Goal: Transaction & Acquisition: Obtain resource

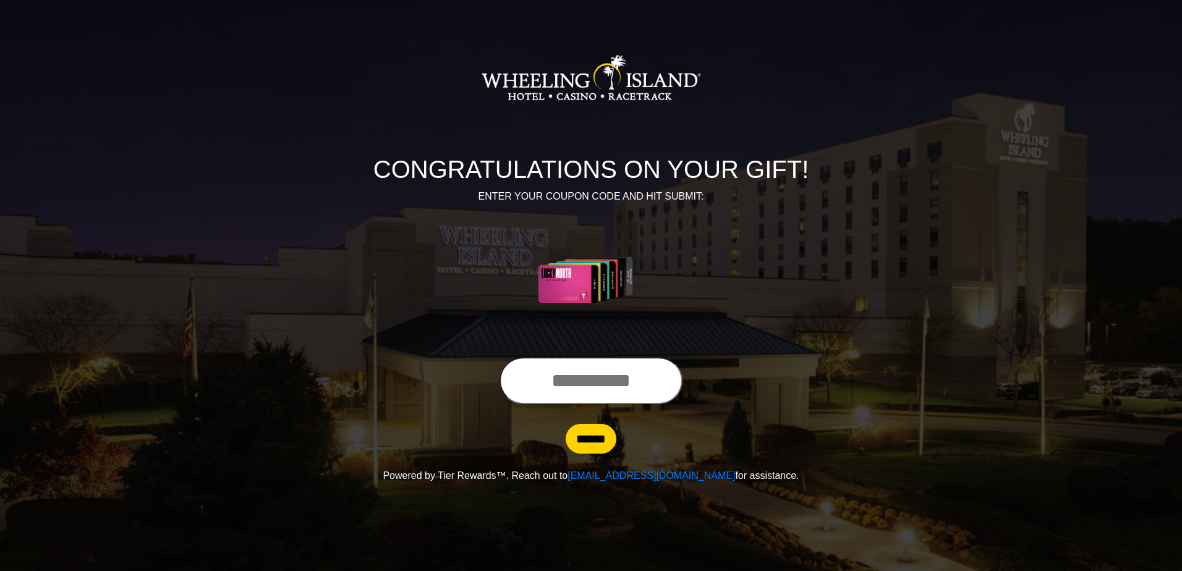
click at [543, 386] on input "text" at bounding box center [591, 380] width 183 height 47
type input "**********"
click at [592, 429] on input "******" at bounding box center [591, 439] width 51 height 30
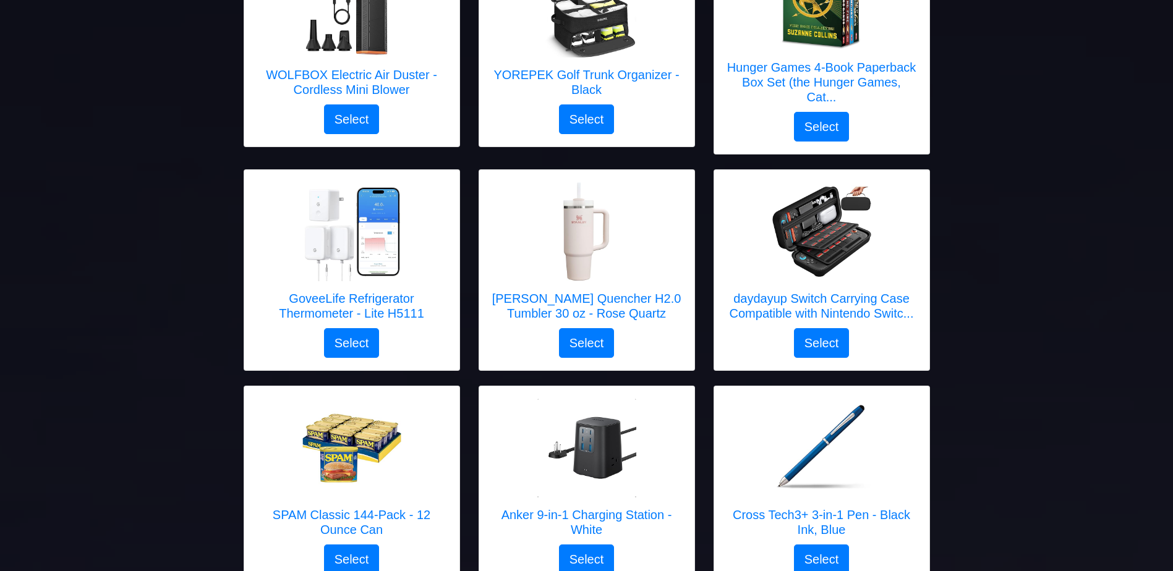
scroll to position [734, 0]
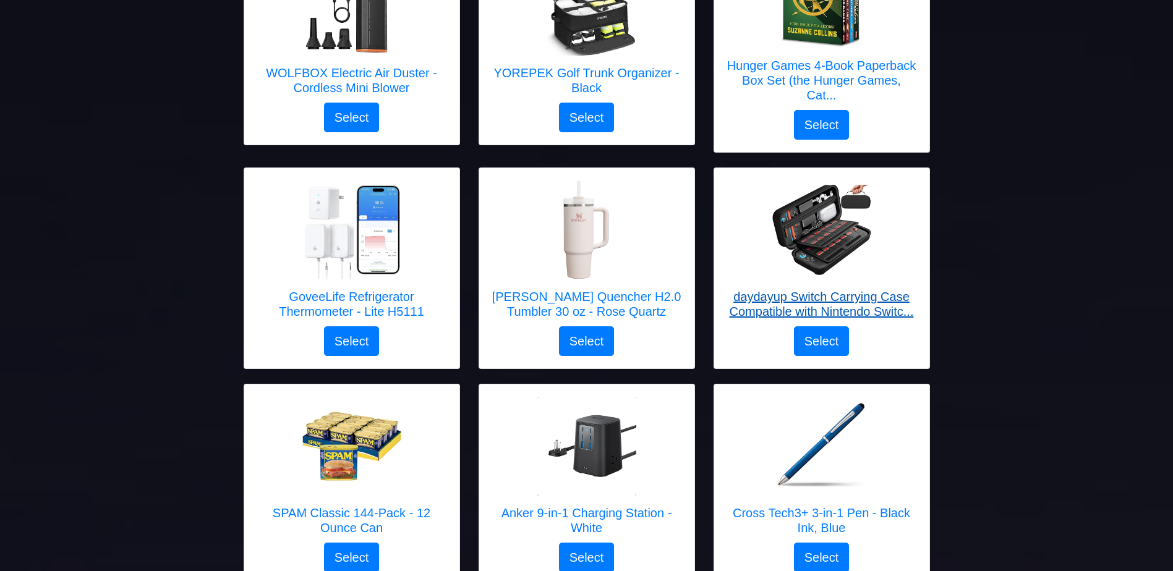
click at [869, 312] on h5 "daydayup Switch Carrying Case Compatible with Nintendo Switc..." at bounding box center [821, 304] width 190 height 30
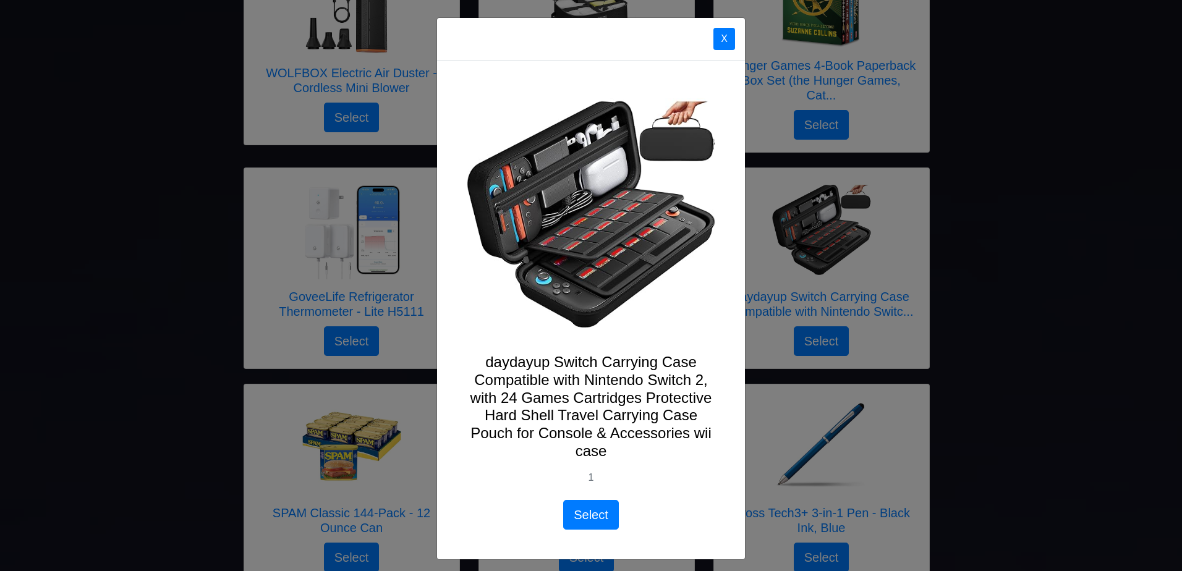
click at [718, 42] on button "X" at bounding box center [724, 39] width 22 height 22
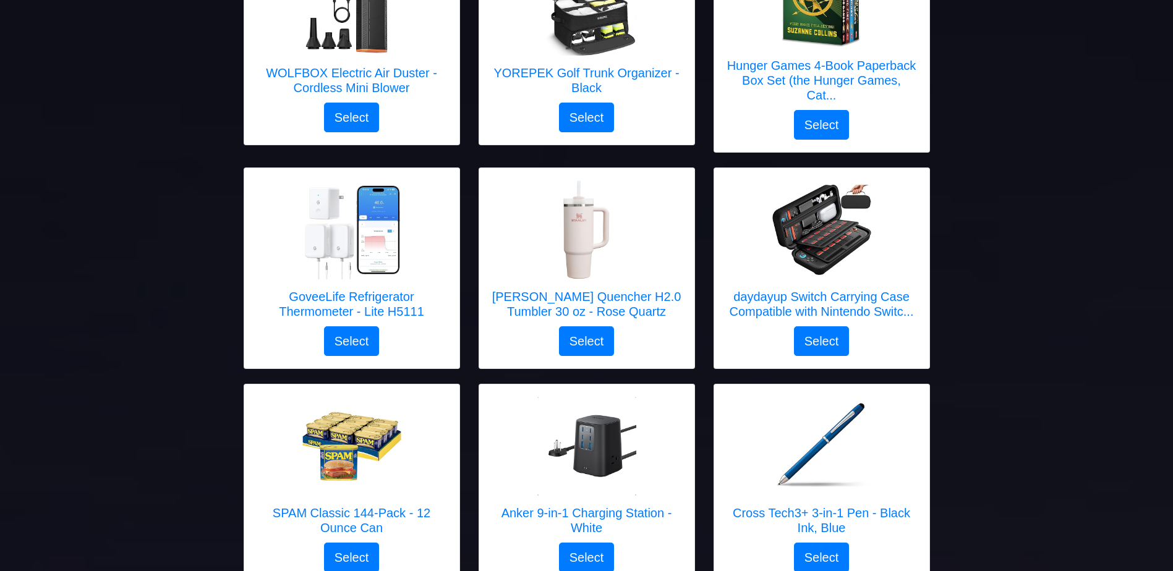
click at [880, 304] on h5 "daydayup Switch Carrying Case Compatible with Nintendo Switc..." at bounding box center [821, 304] width 190 height 30
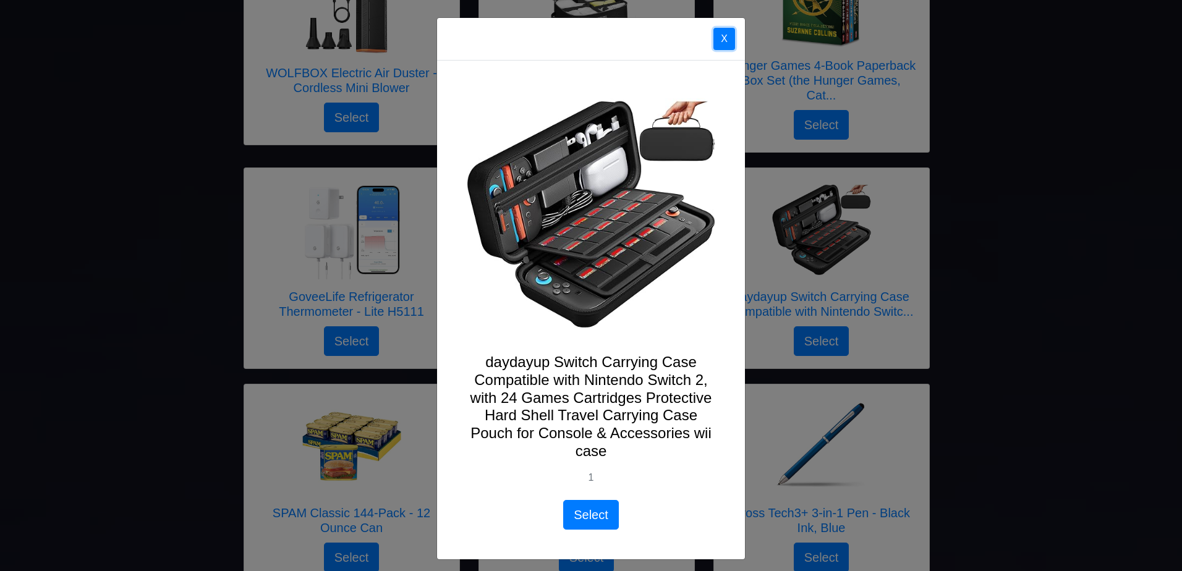
click at [716, 35] on button "X" at bounding box center [724, 39] width 22 height 22
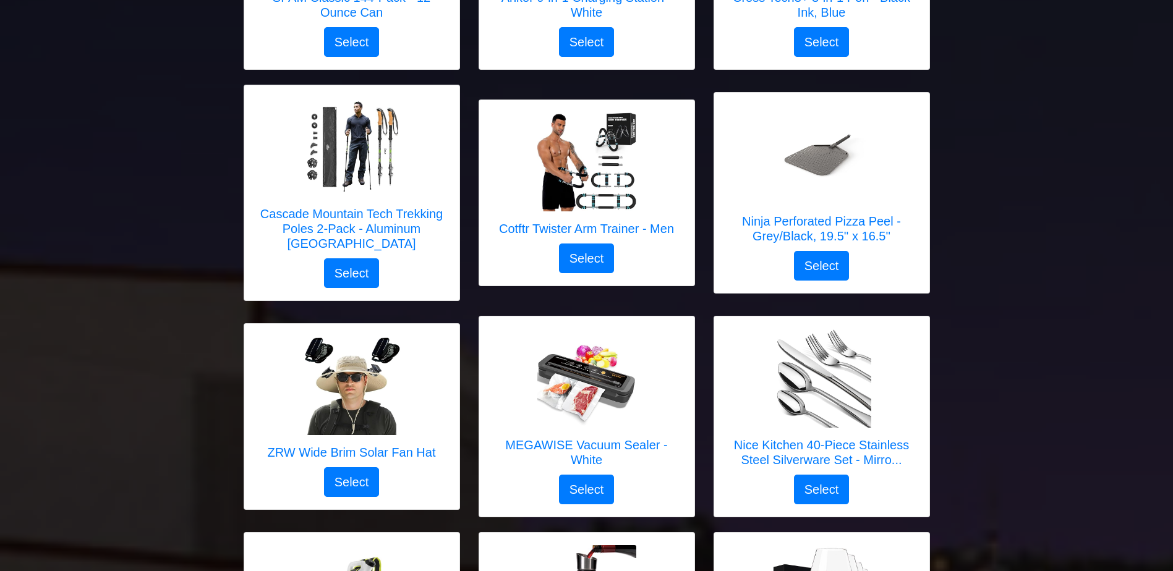
scroll to position [1254, 0]
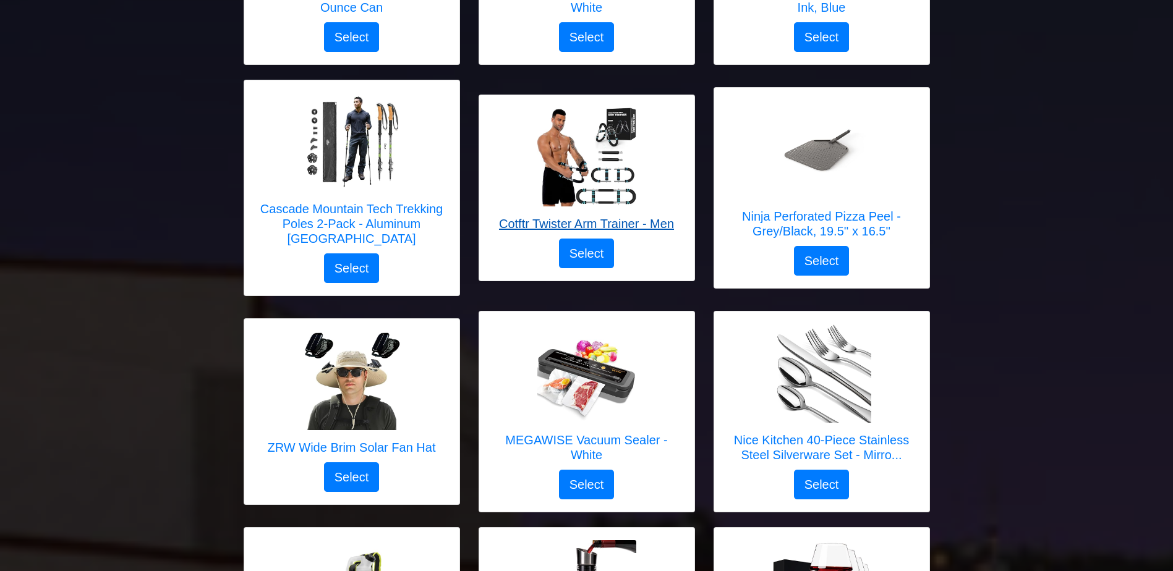
click at [656, 220] on h5 "Cotftr Twister Arm Trainer - Men" at bounding box center [586, 223] width 175 height 15
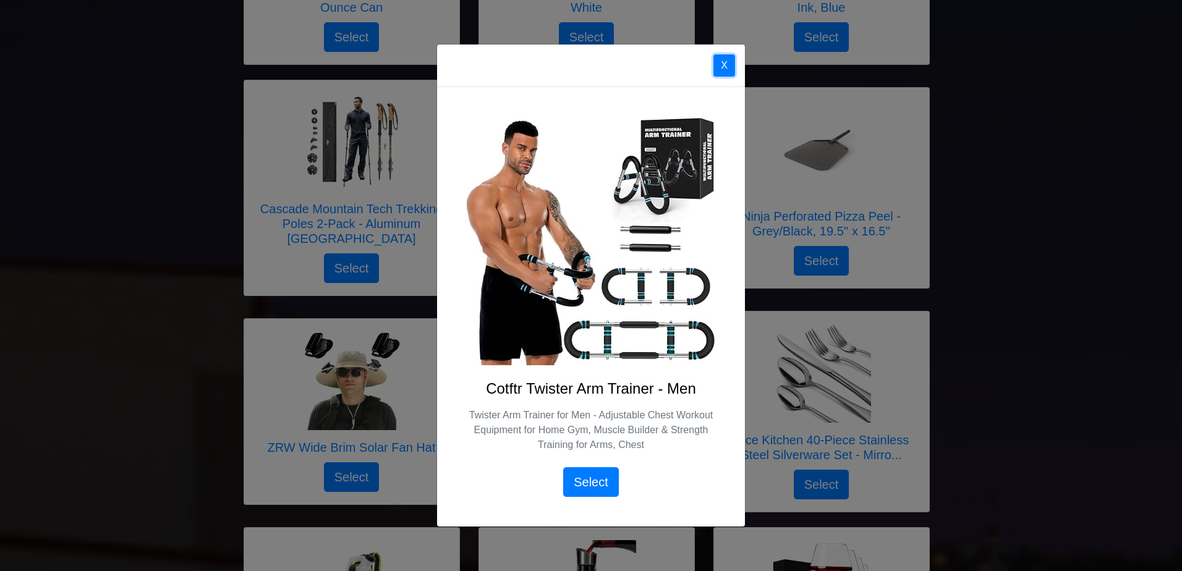
click at [729, 66] on button "X" at bounding box center [724, 65] width 22 height 22
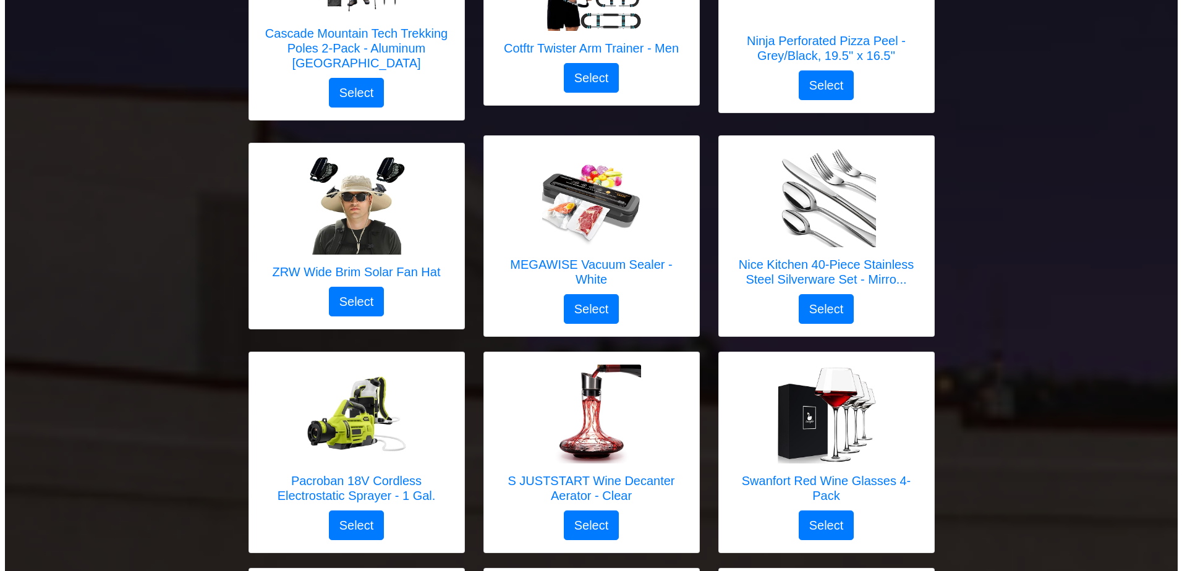
scroll to position [1431, 0]
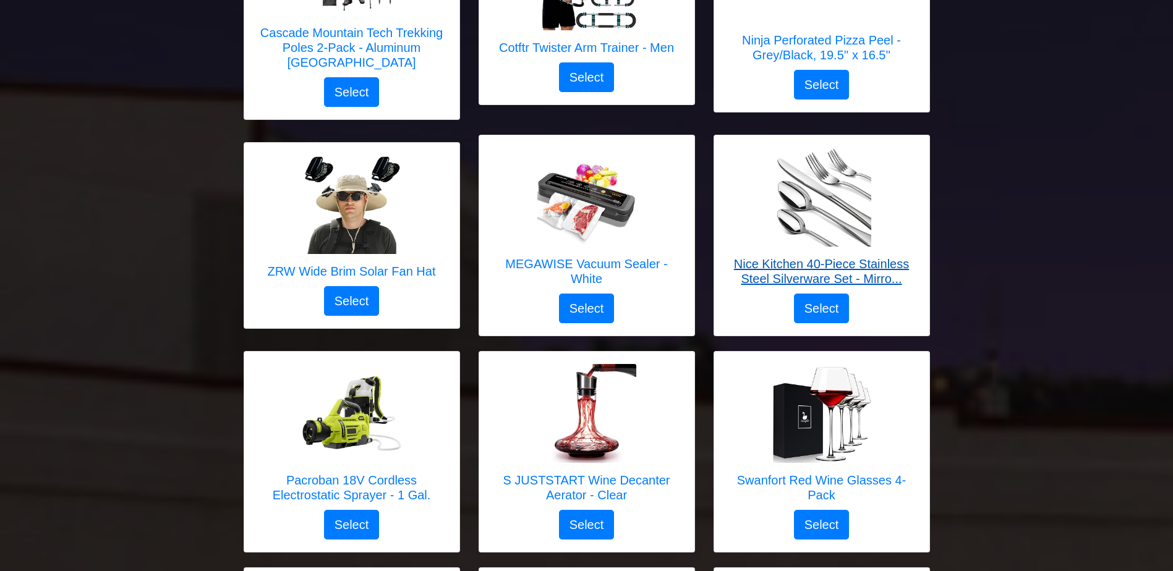
click at [885, 258] on h5 "Nice Kitchen 40-Piece Stainless Steel Silverware Set - Mirro..." at bounding box center [821, 272] width 190 height 30
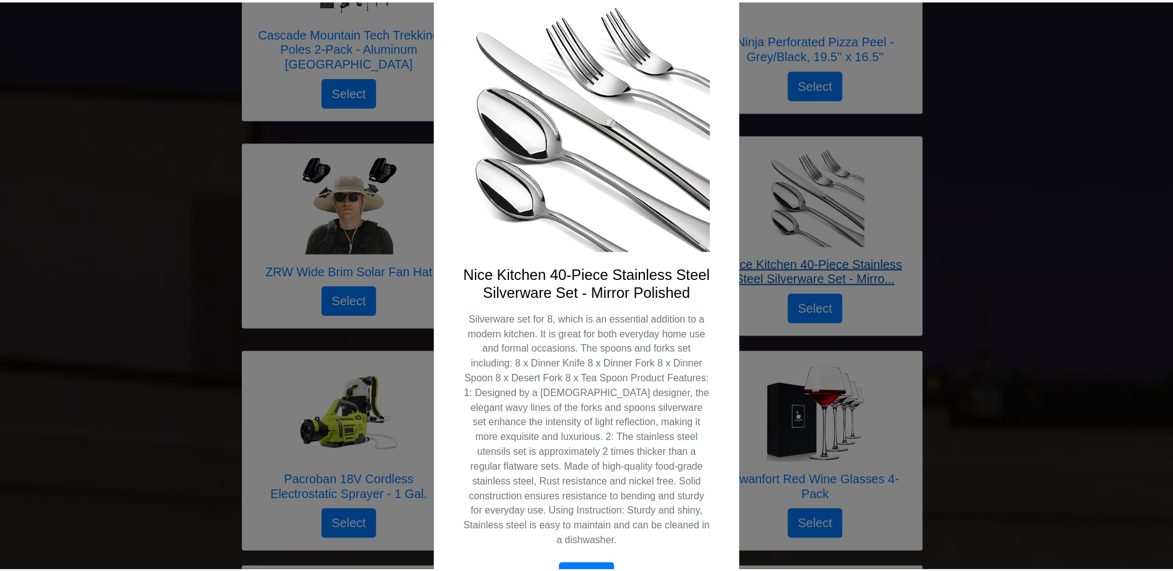
scroll to position [0, 0]
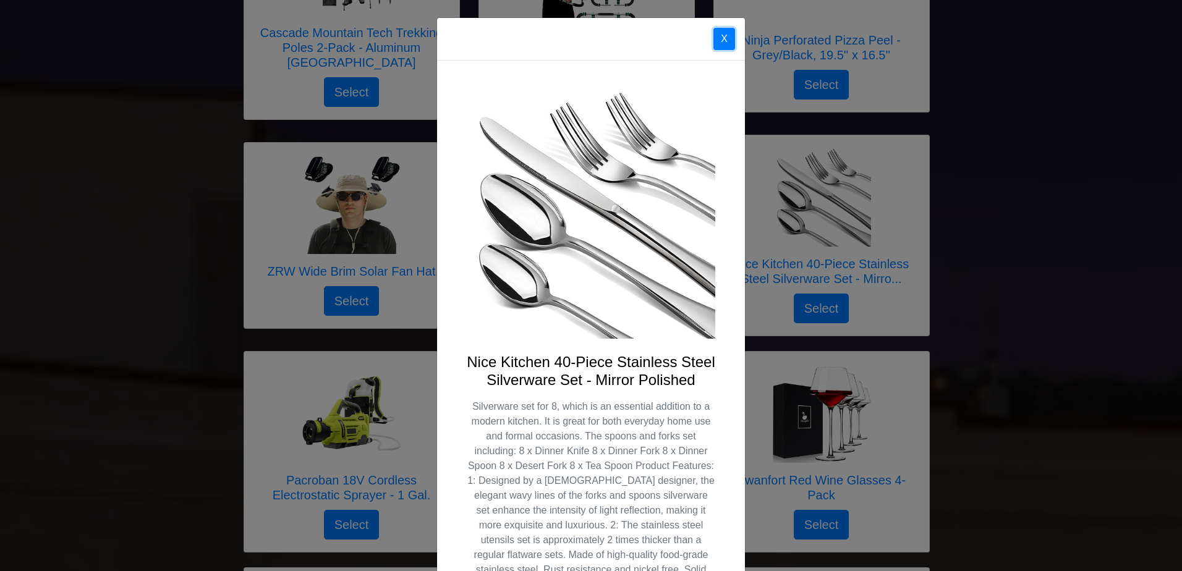
click at [725, 32] on button "X" at bounding box center [724, 39] width 22 height 22
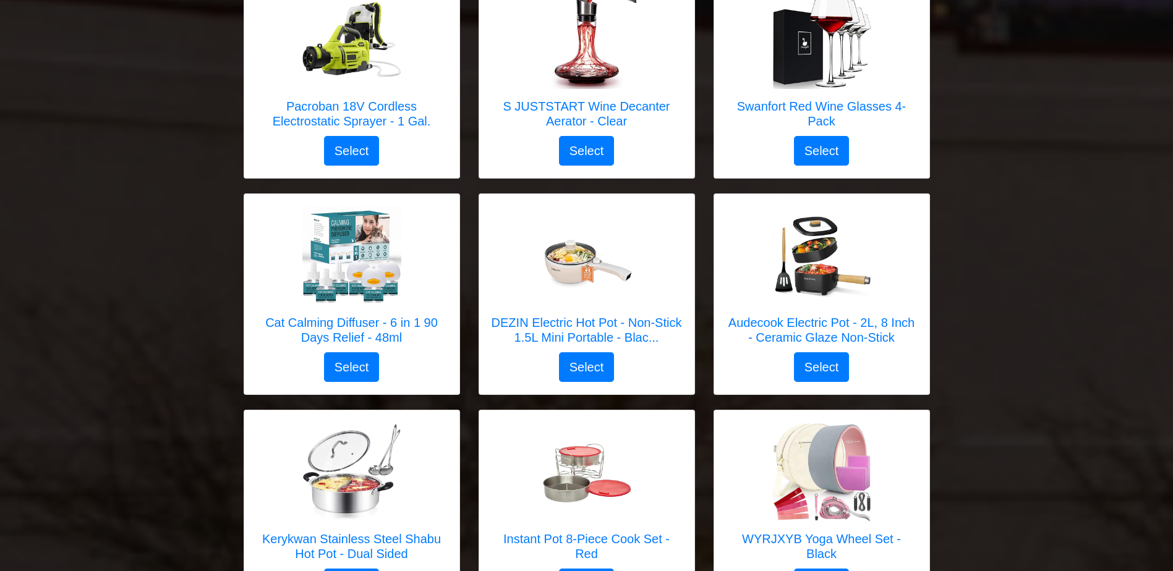
scroll to position [1807, 0]
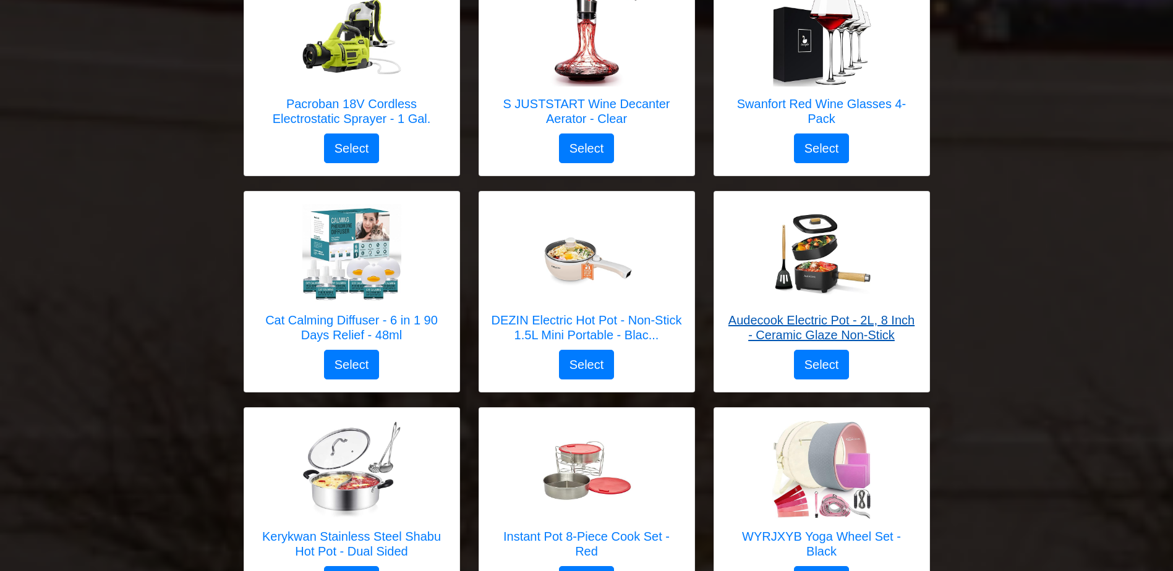
click at [885, 313] on h5 "Audecook Electric Pot - 2L, 8 Inch - Ceramic Glaze Non-Stick" at bounding box center [821, 328] width 190 height 30
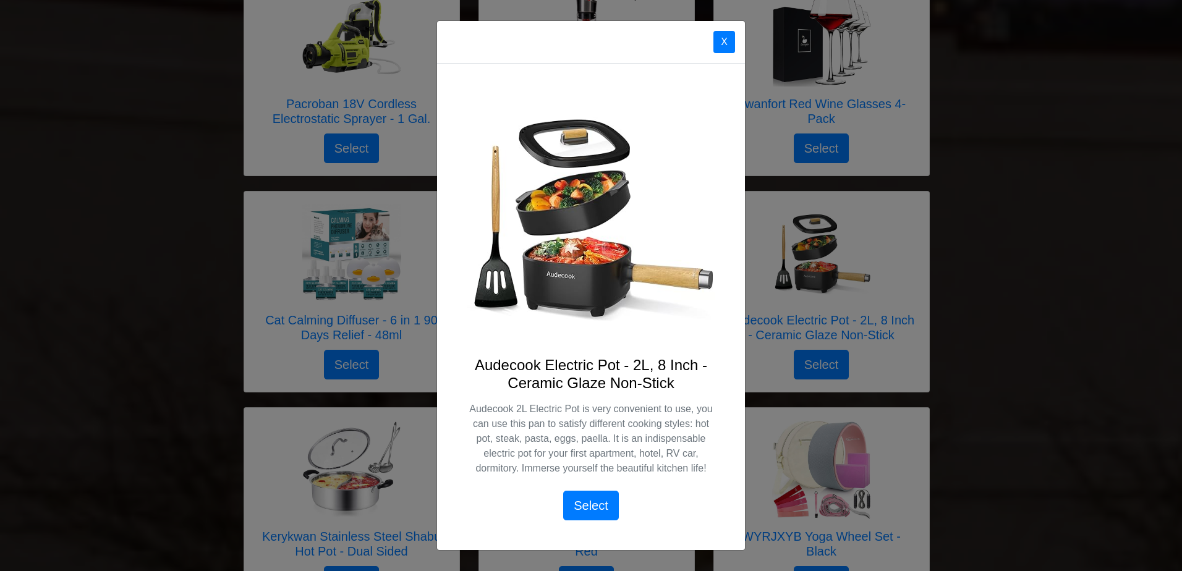
click at [730, 38] on button "X" at bounding box center [724, 42] width 22 height 22
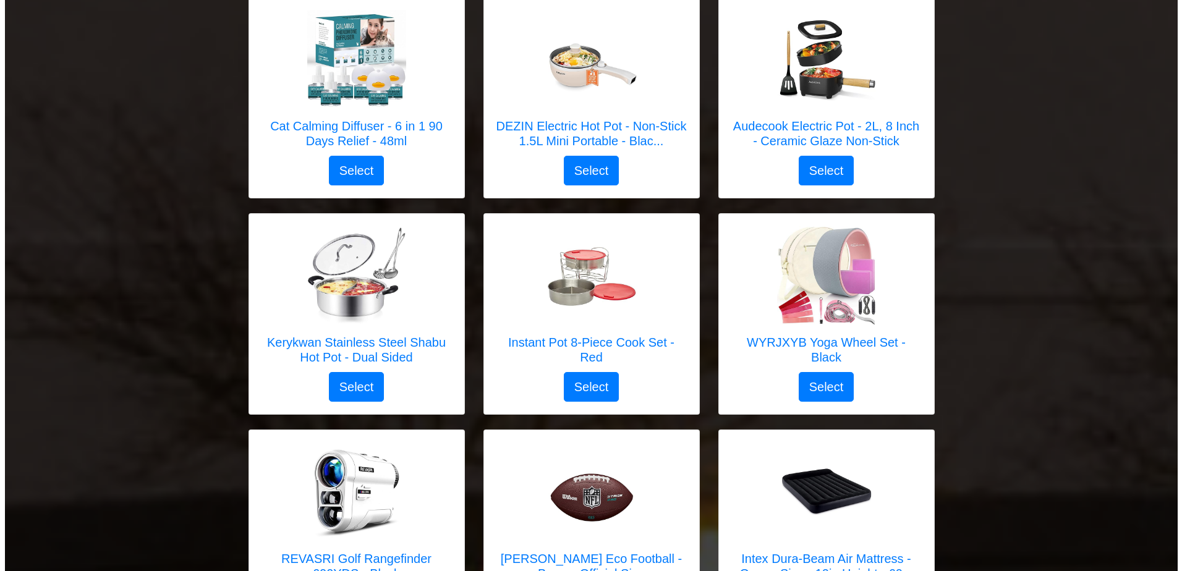
scroll to position [2002, 0]
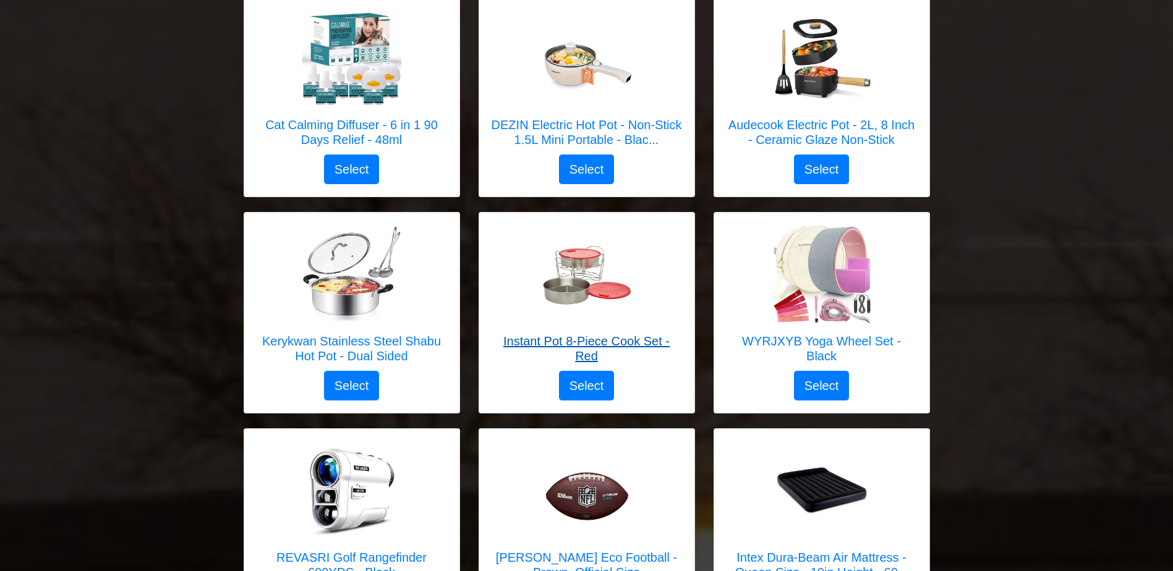
click at [637, 334] on h5 "Instant Pot 8-Piece Cook Set - Red" at bounding box center [586, 349] width 190 height 30
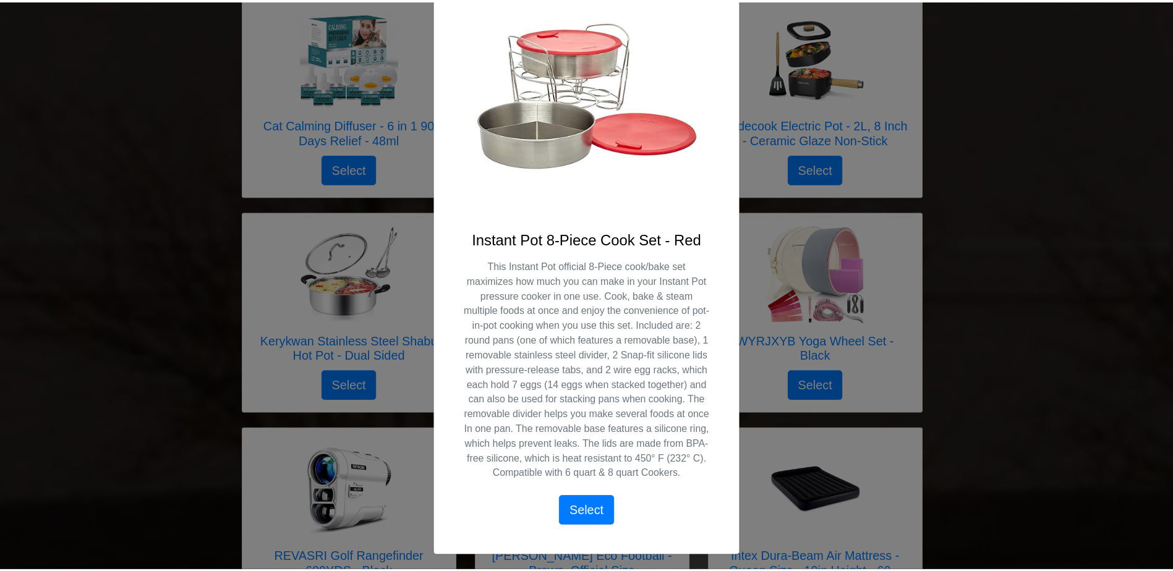
scroll to position [0, 0]
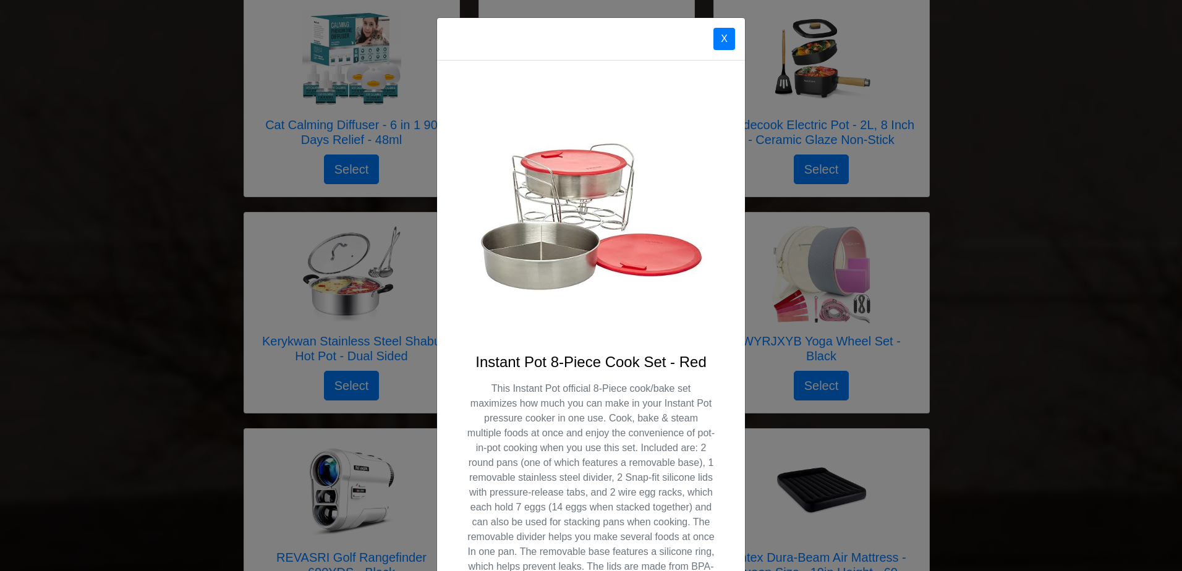
click at [720, 37] on button "X" at bounding box center [724, 39] width 22 height 22
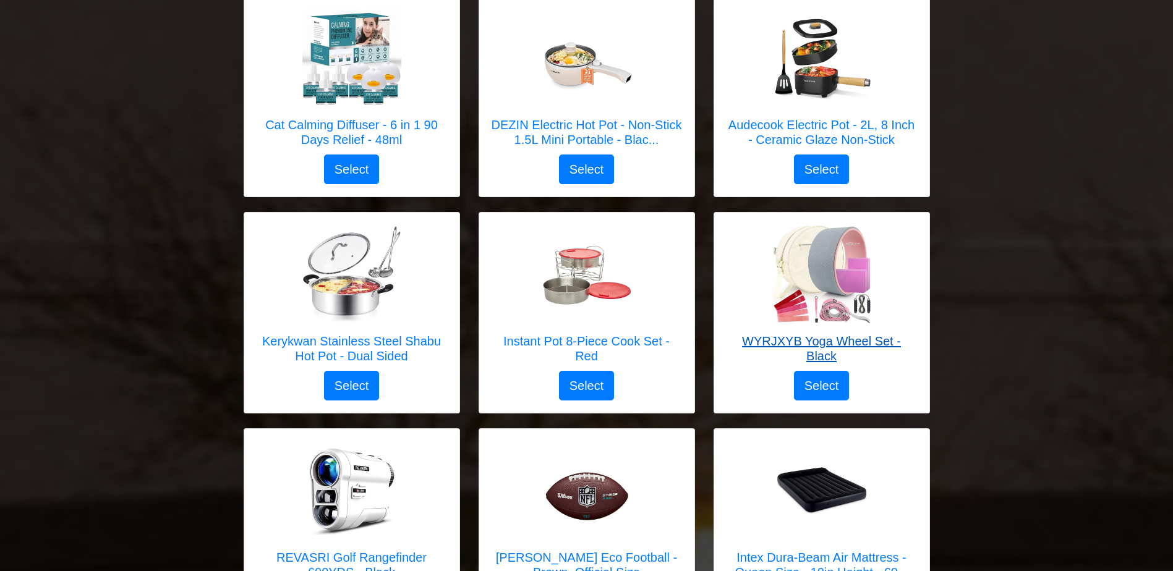
click at [880, 334] on h5 "WYRJXYB Yoga Wheel Set - Black" at bounding box center [821, 349] width 190 height 30
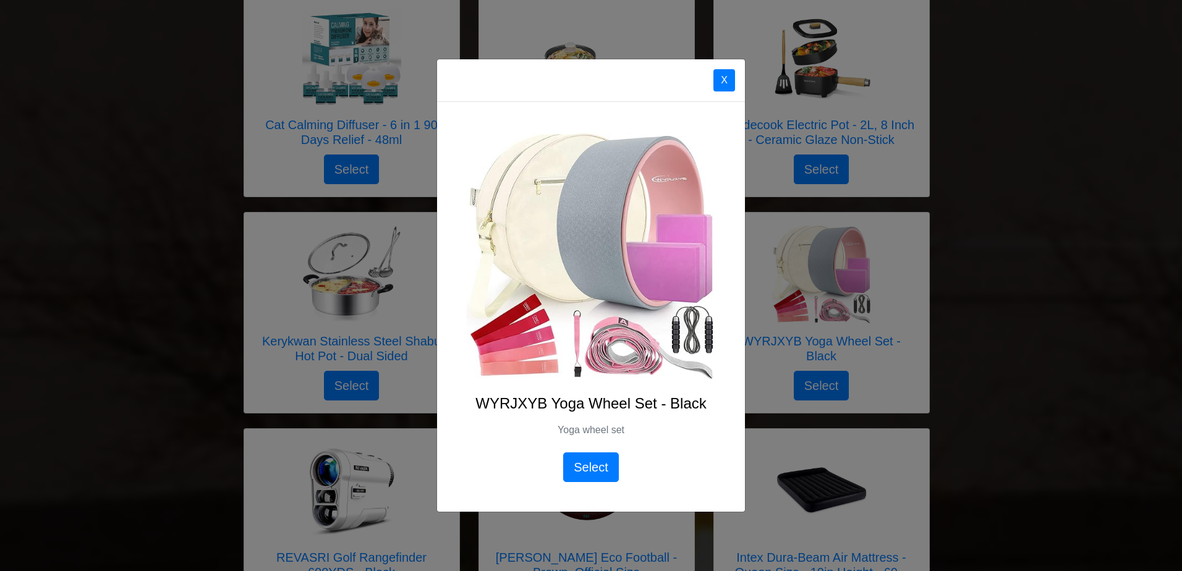
click at [724, 79] on button "X" at bounding box center [724, 80] width 22 height 22
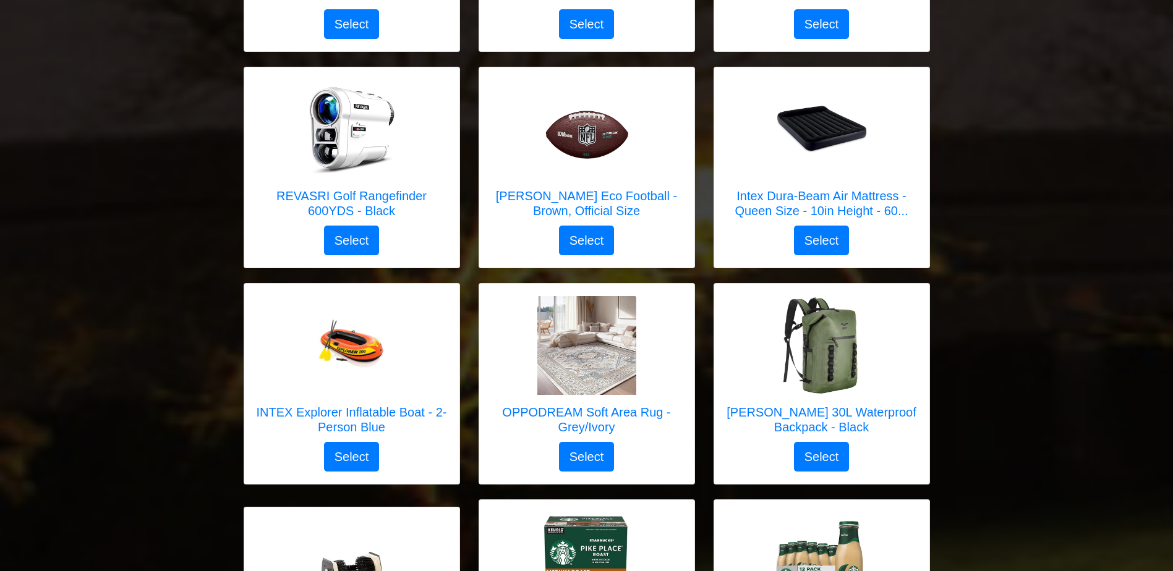
scroll to position [2360, 0]
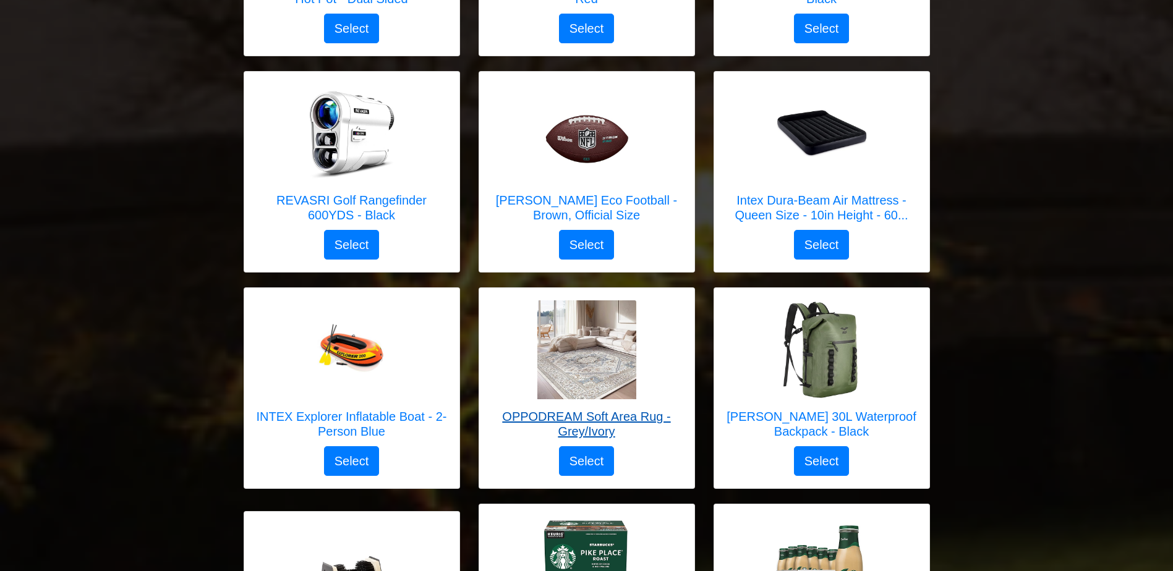
click at [648, 409] on h5 "OPPODREAM Soft Area Rug - Grey/Ivory" at bounding box center [586, 424] width 190 height 30
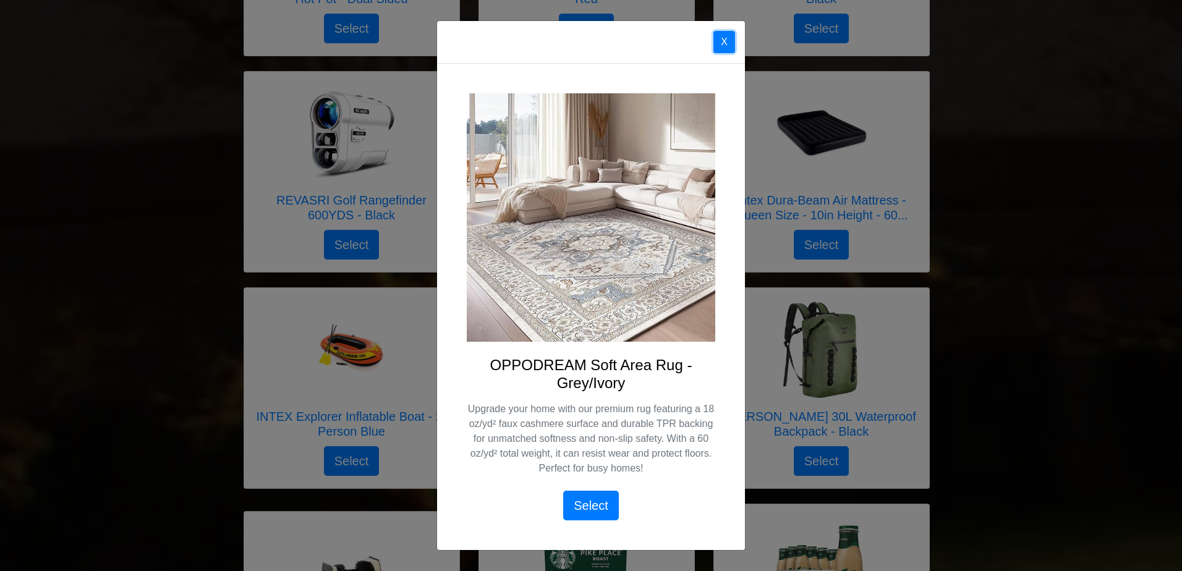
click at [720, 37] on button "X" at bounding box center [724, 42] width 22 height 22
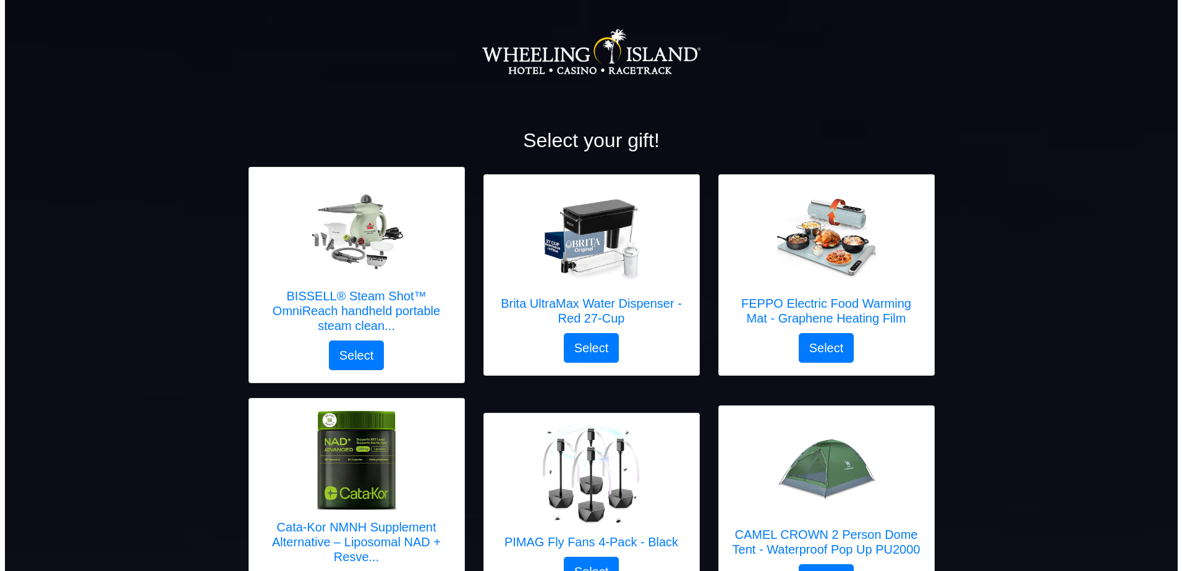
scroll to position [0, 0]
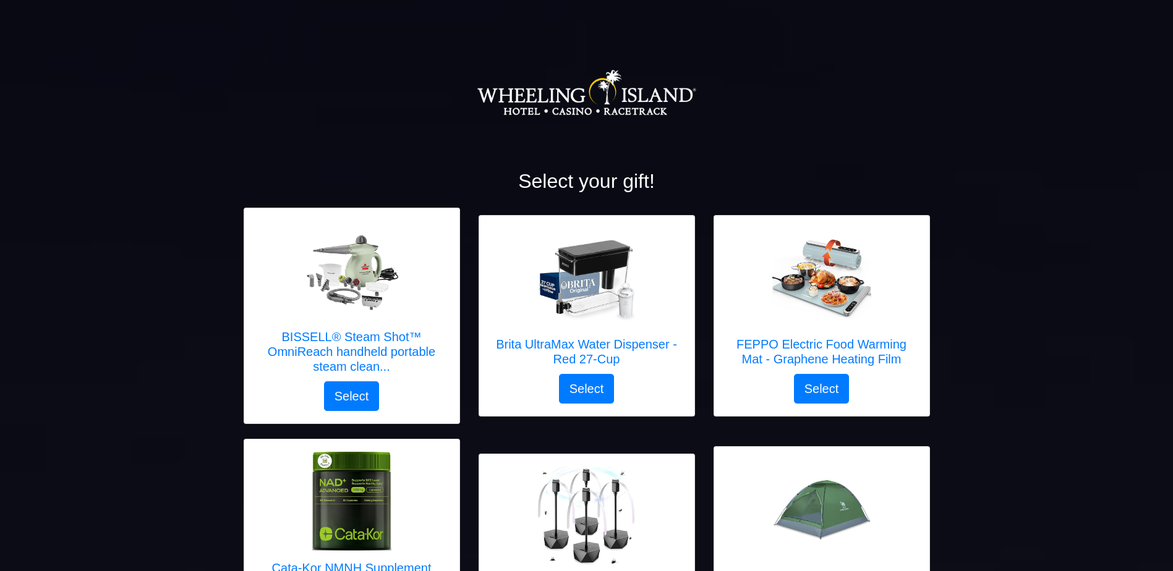
click at [373, 328] on link "BISSELL® Steam Shot™ OmniReach handheld portable steam clean..." at bounding box center [352, 301] width 190 height 161
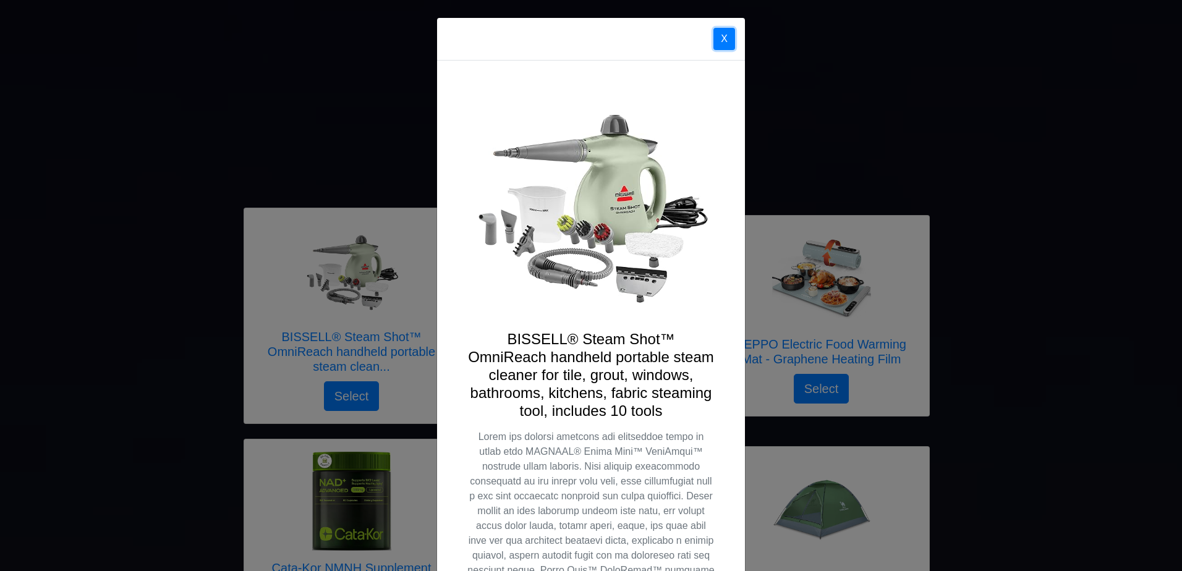
click at [715, 39] on button "X" at bounding box center [724, 39] width 22 height 22
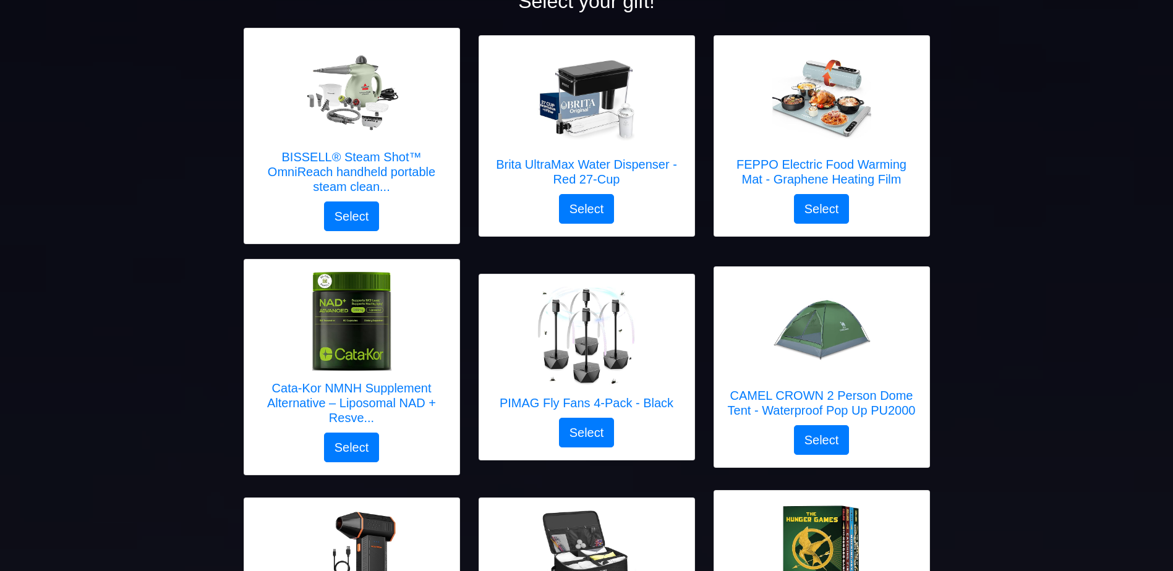
scroll to position [181, 0]
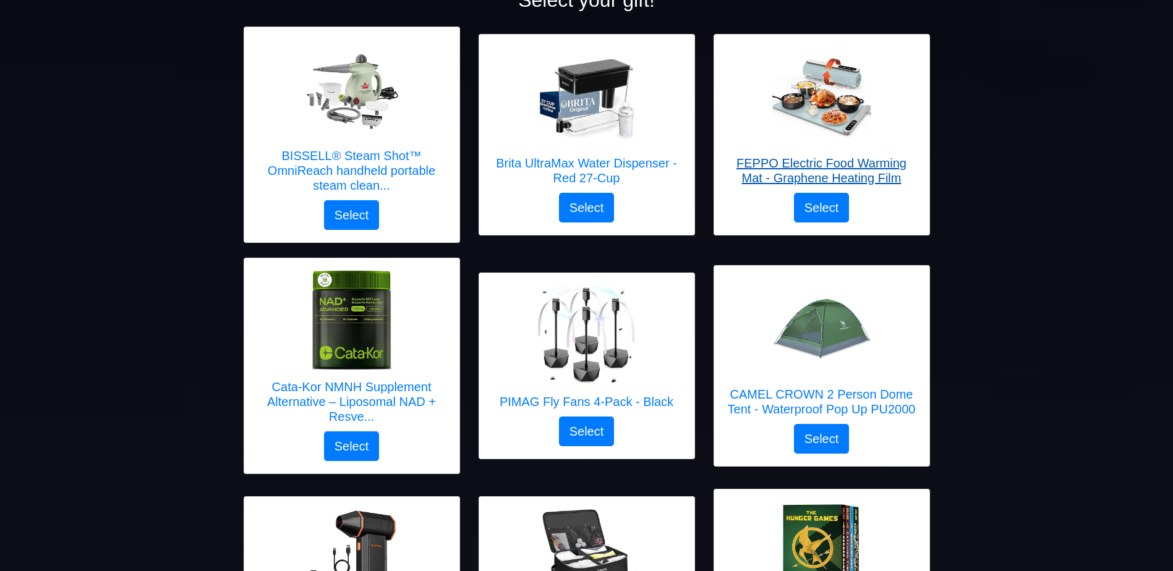
click at [878, 177] on h5 "FEPPO Electric Food Warming Mat - Graphene Heating Film" at bounding box center [821, 171] width 190 height 30
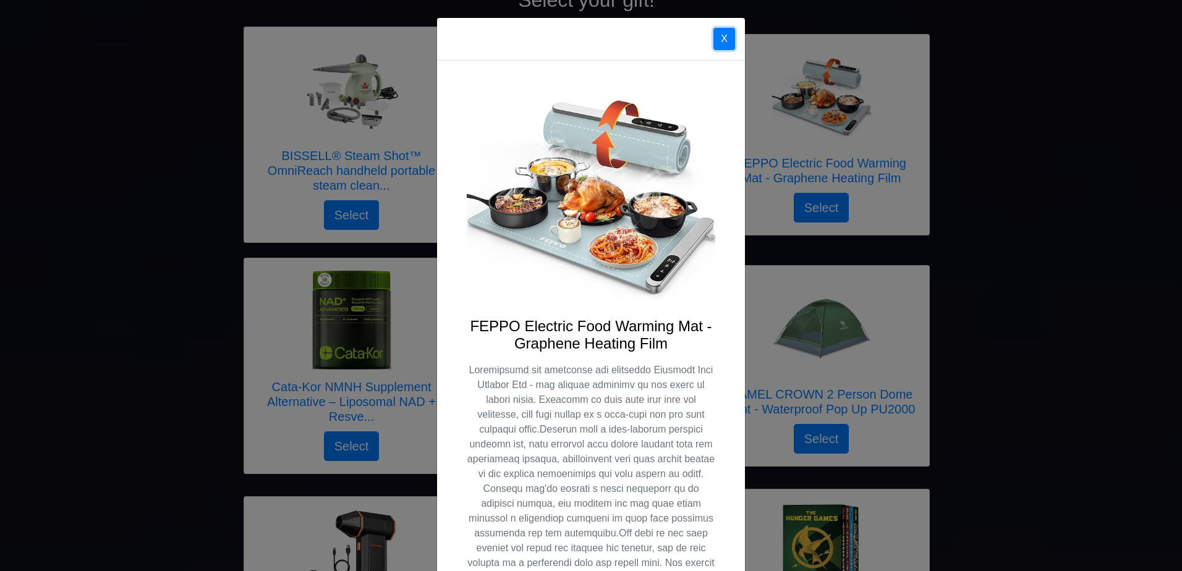
click at [713, 36] on button "X" at bounding box center [724, 39] width 22 height 22
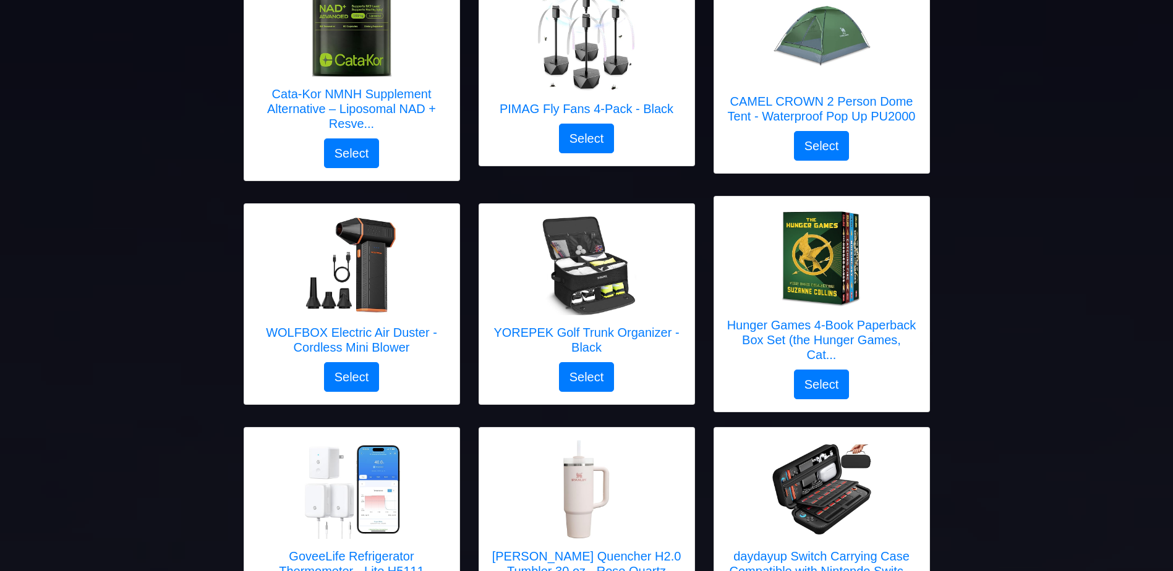
scroll to position [488, 0]
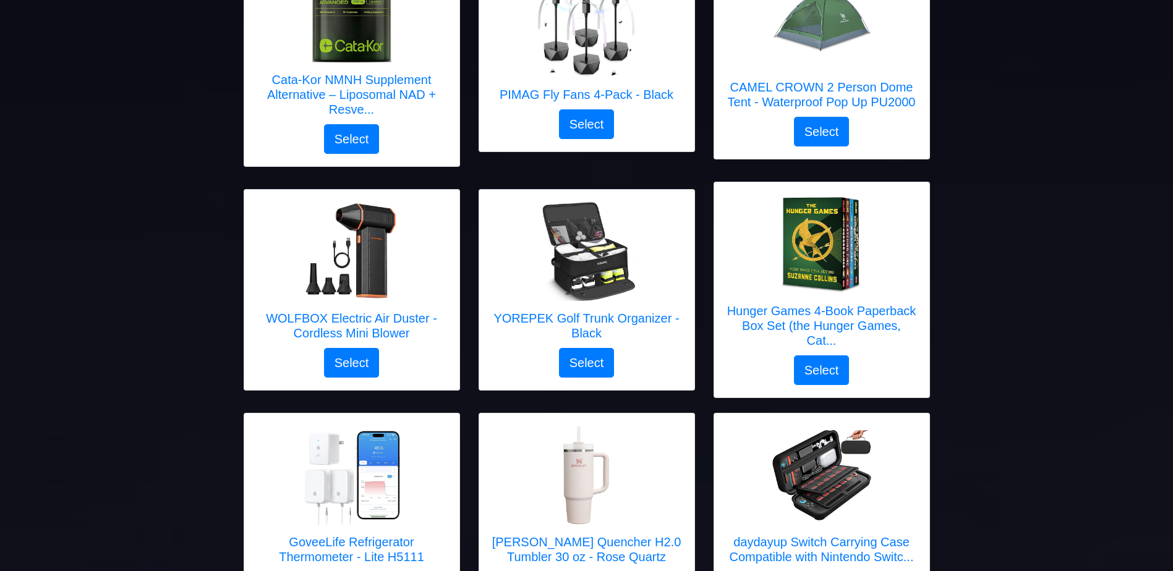
click at [373, 310] on link "WOLFBOX Electric Air Duster - Cordless Mini Blower" at bounding box center [352, 275] width 190 height 146
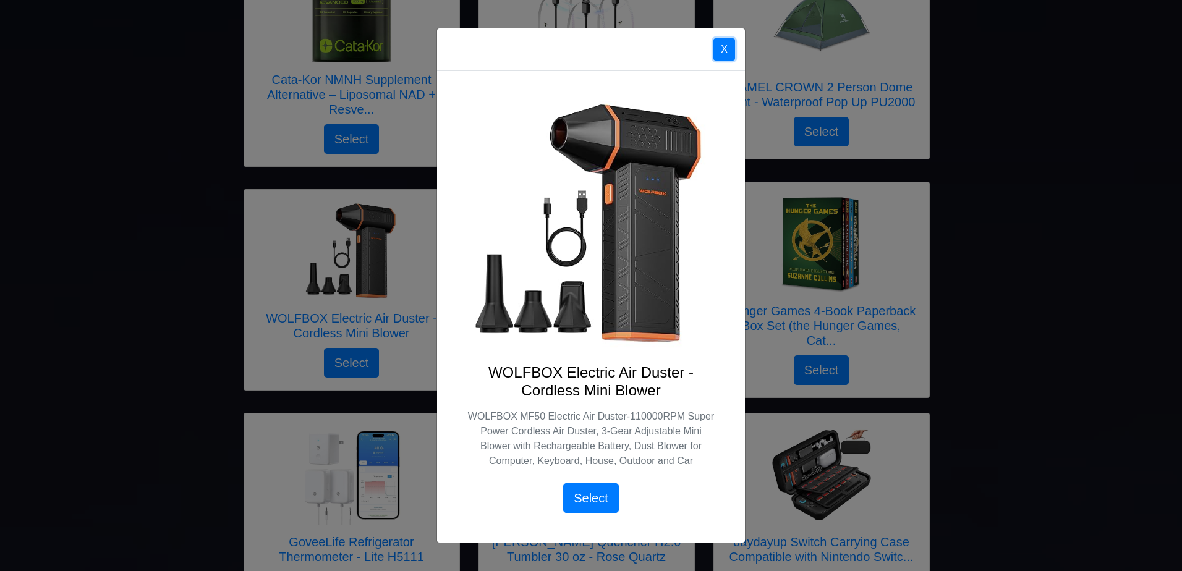
click at [720, 46] on button "X" at bounding box center [724, 49] width 22 height 22
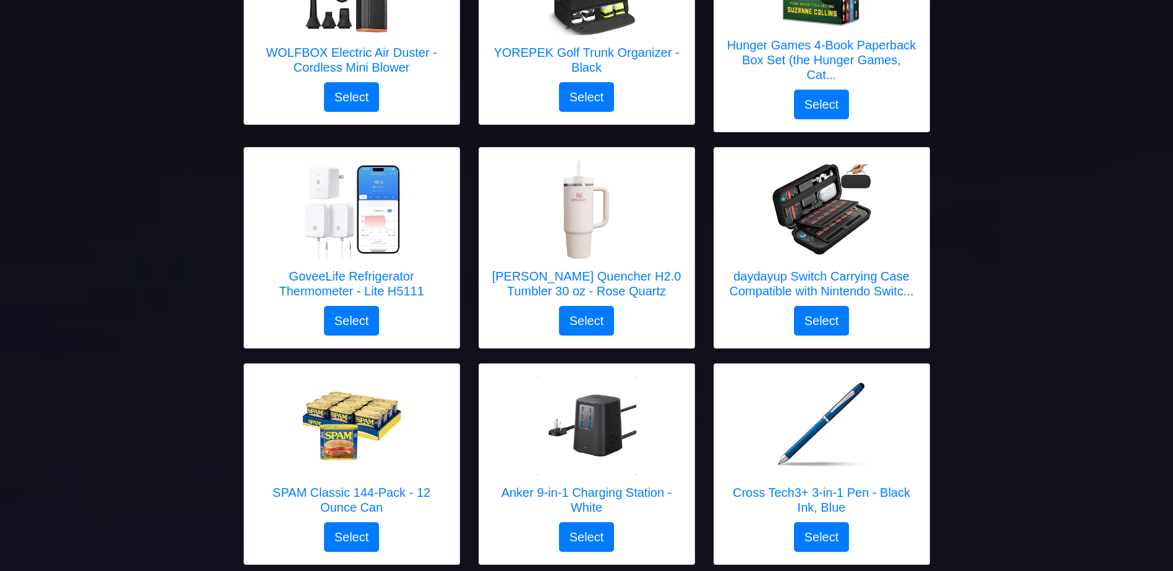
scroll to position [779, 0]
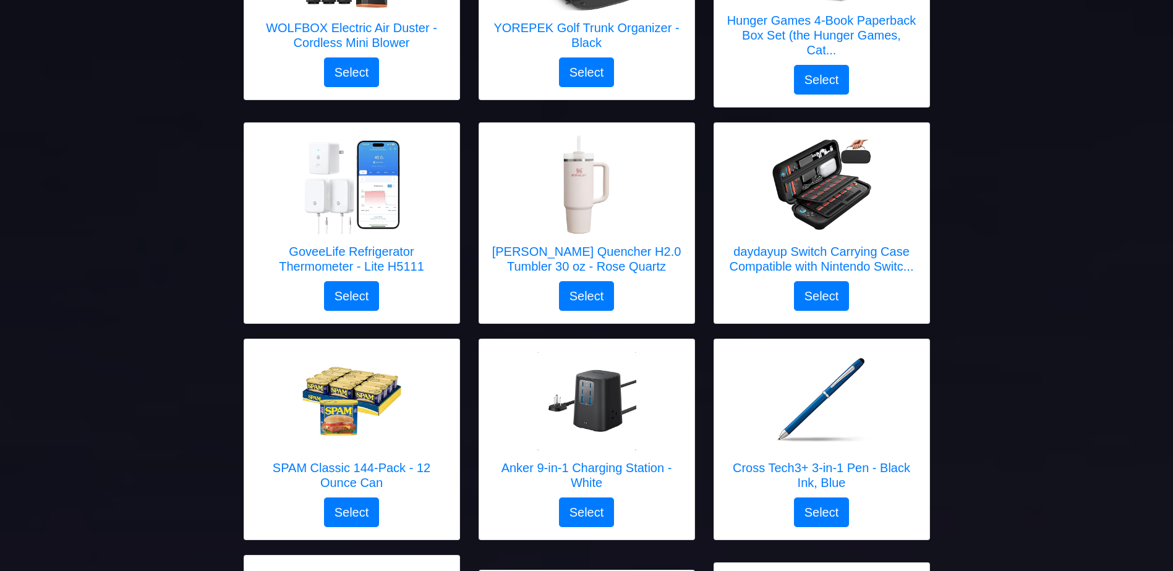
click at [877, 249] on h5 "daydayup Switch Carrying Case Compatible with Nintendo Switc..." at bounding box center [821, 259] width 190 height 30
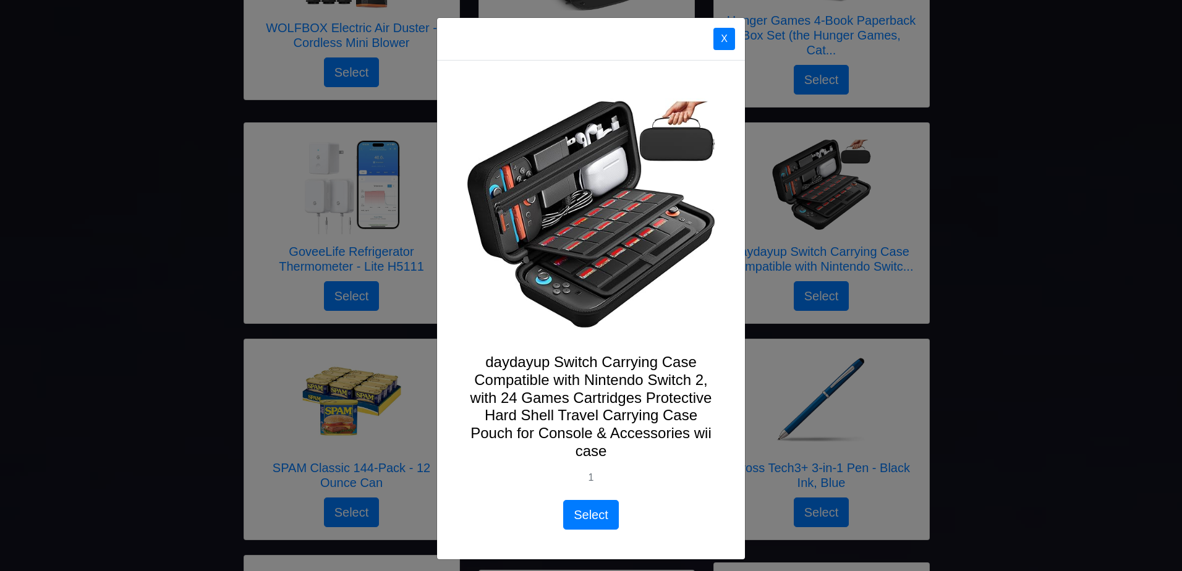
click at [724, 20] on div "X" at bounding box center [591, 39] width 308 height 43
click at [720, 35] on button "X" at bounding box center [724, 39] width 22 height 22
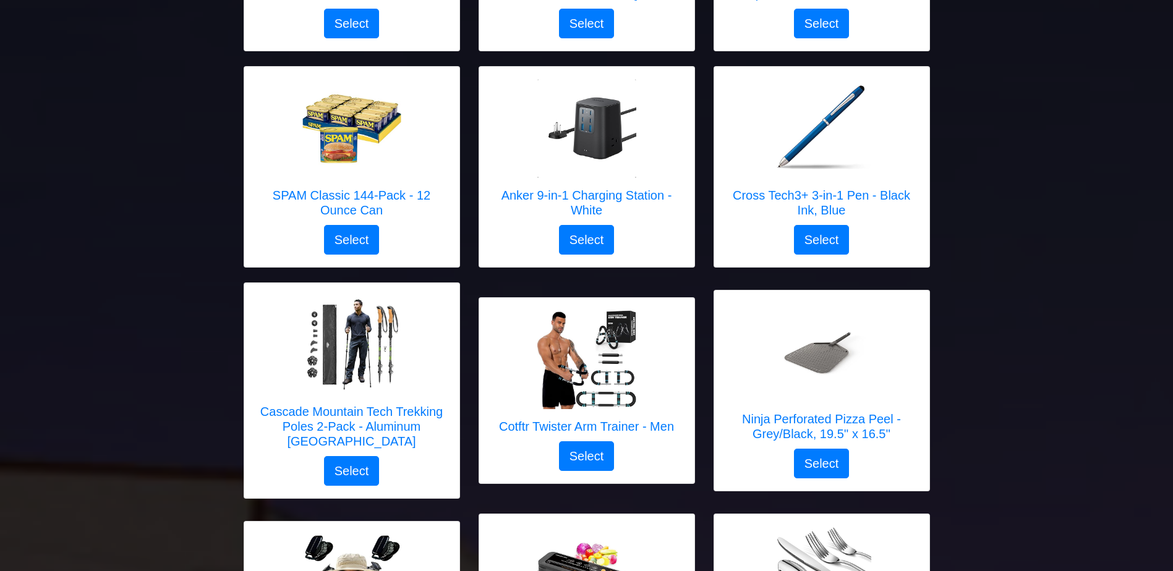
scroll to position [1048, 0]
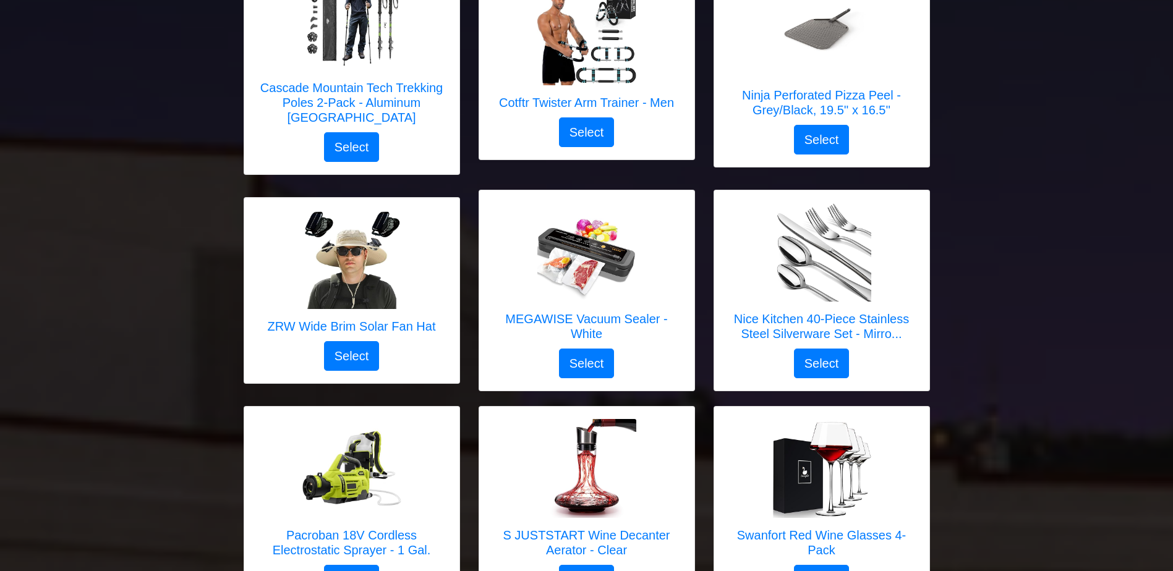
scroll to position [1379, 0]
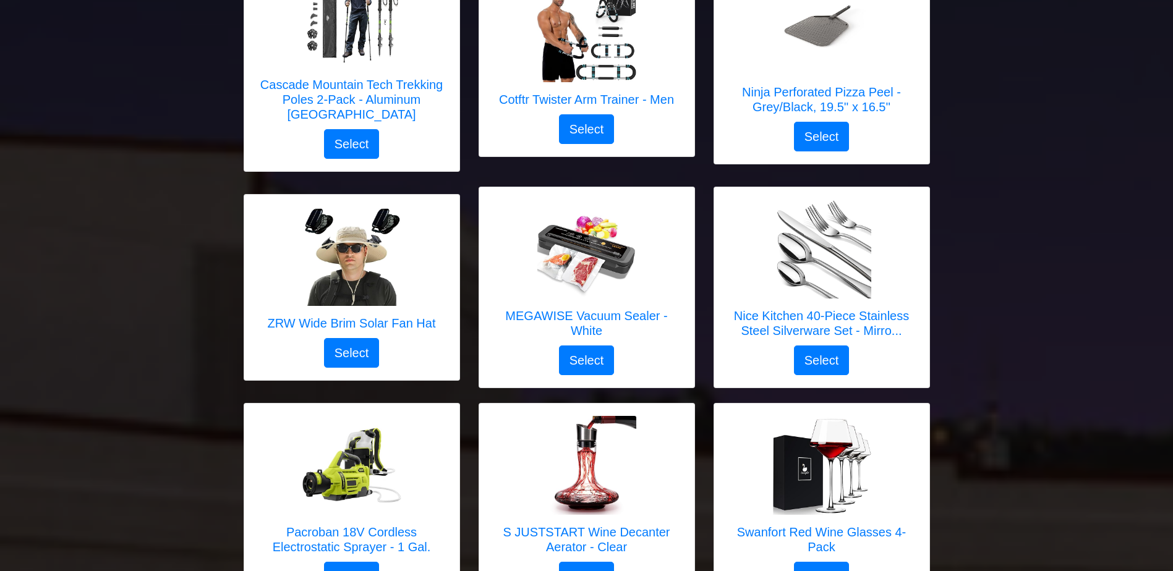
click at [420, 236] on div at bounding box center [352, 256] width 168 height 99
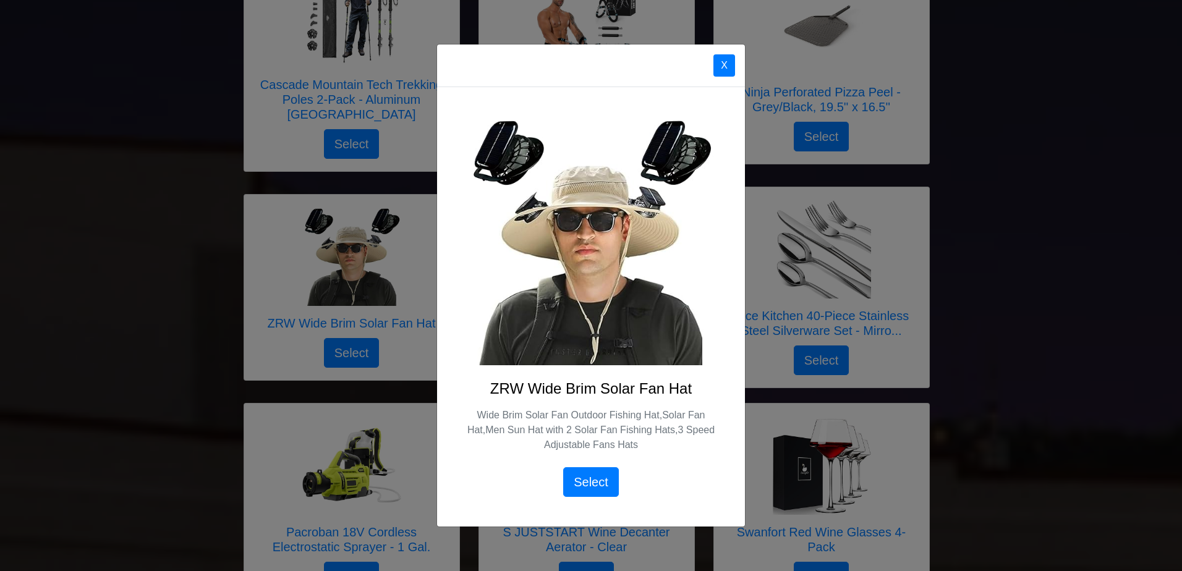
click at [733, 63] on button "X" at bounding box center [724, 65] width 22 height 22
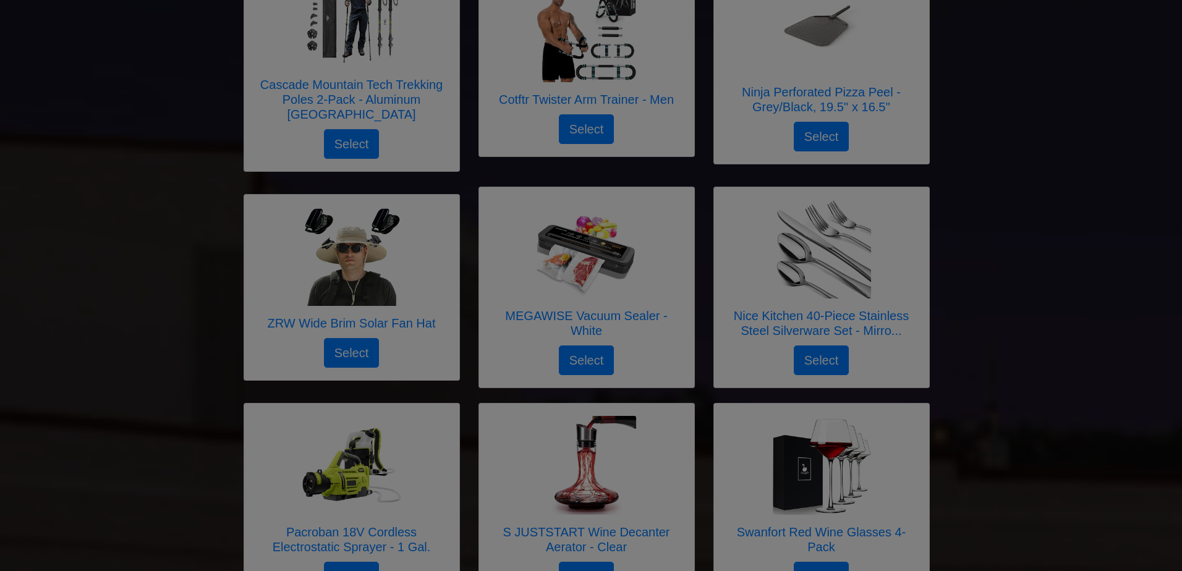
click at [721, 64] on div at bounding box center [591, 285] width 1182 height 571
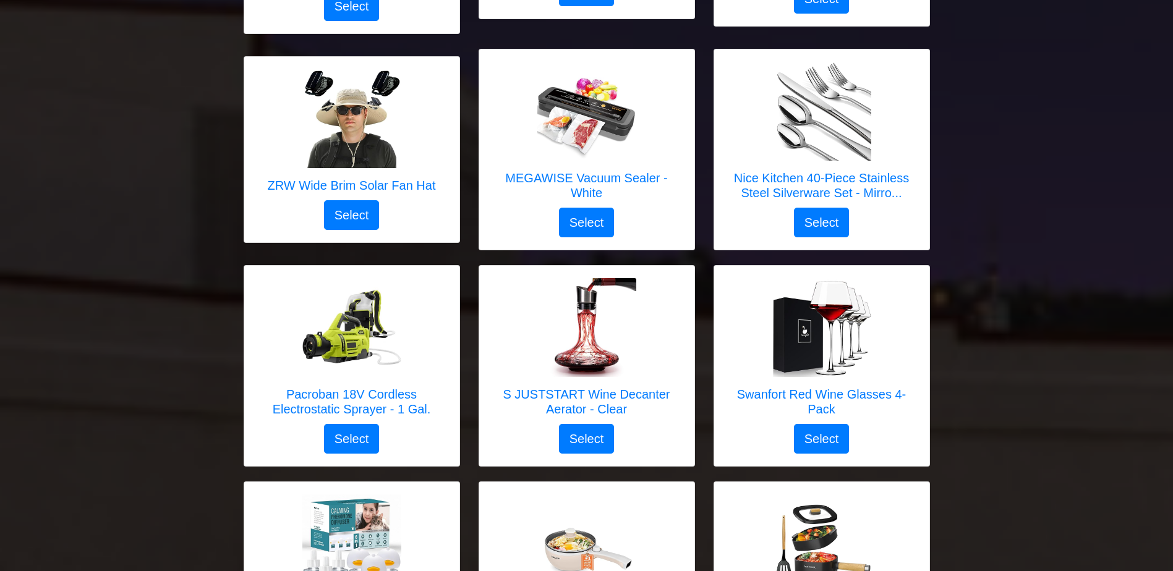
scroll to position [1517, 0]
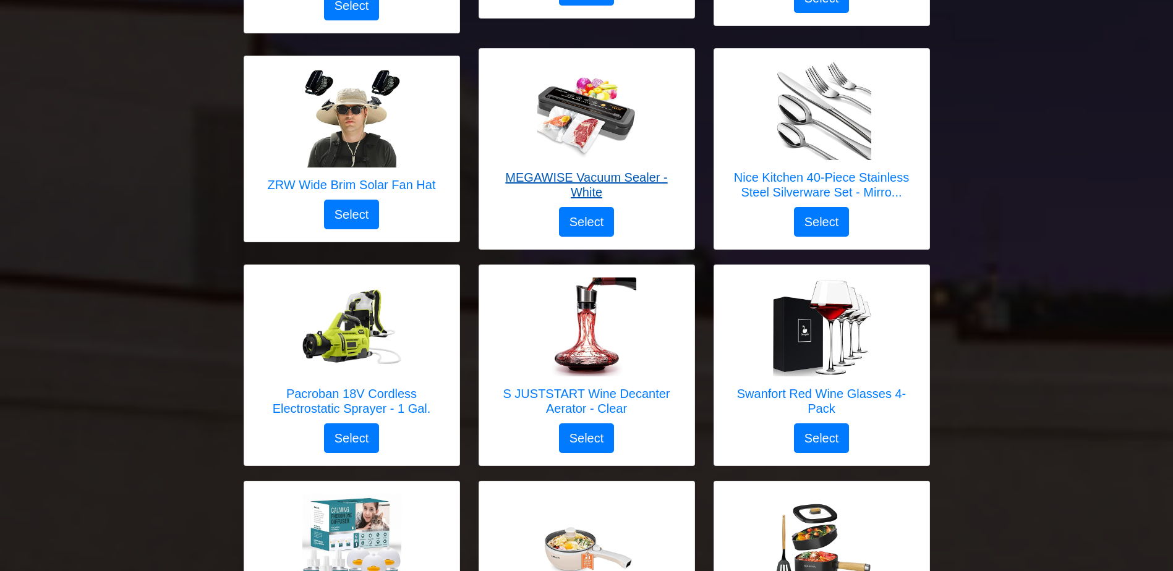
click at [624, 170] on h5 "MEGAWISE Vacuum Sealer - White" at bounding box center [586, 185] width 190 height 30
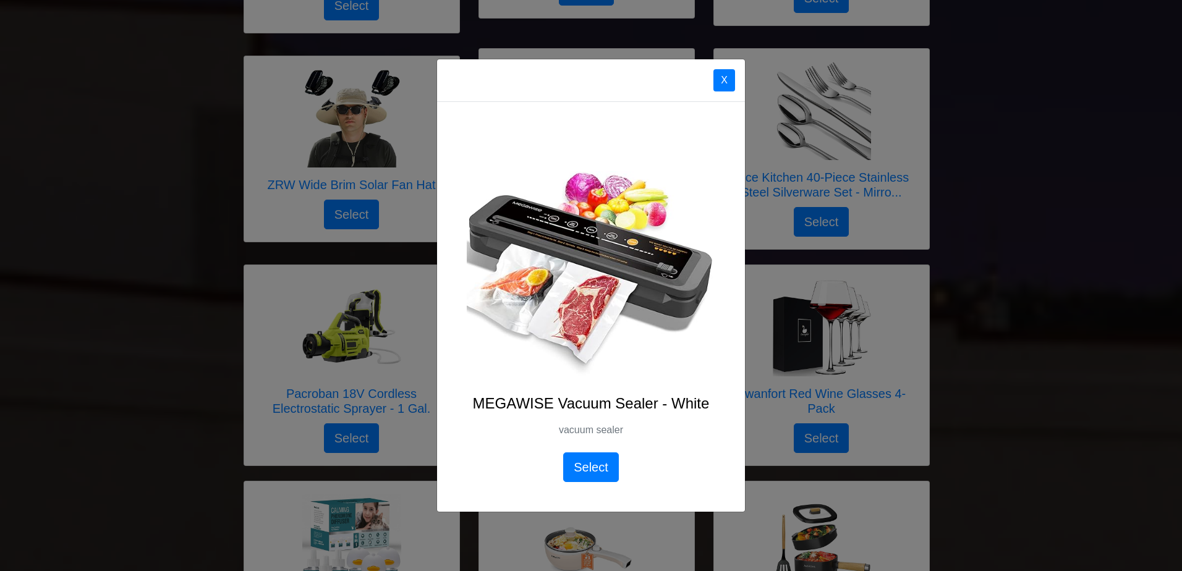
click at [715, 72] on button "X" at bounding box center [724, 80] width 22 height 22
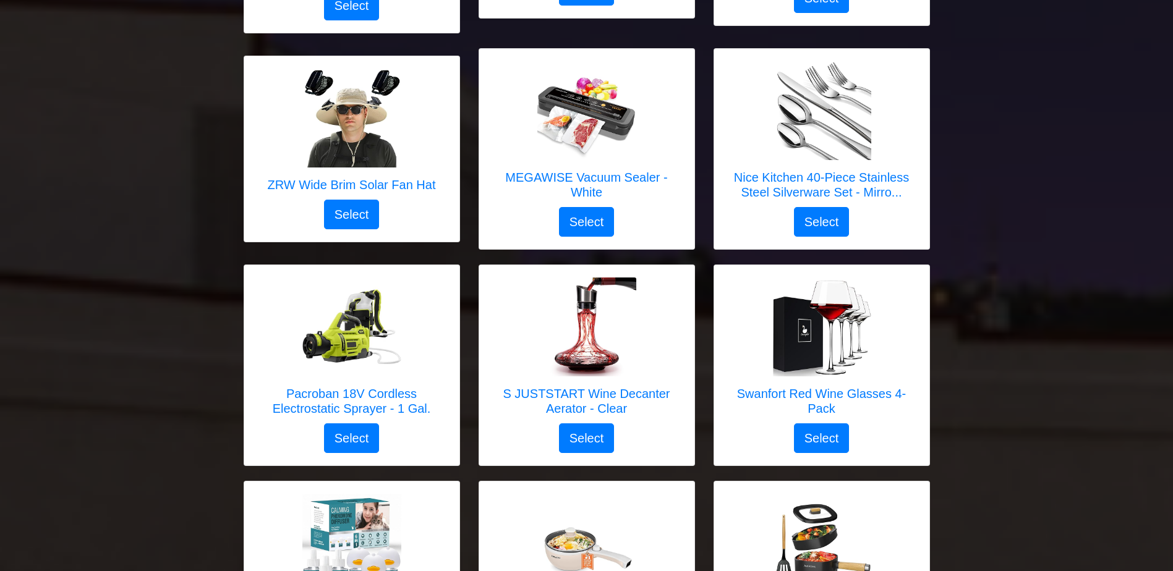
click at [884, 170] on h5 "Nice Kitchen 40-Piece Stainless Steel Silverware Set - Mirro..." at bounding box center [821, 185] width 190 height 30
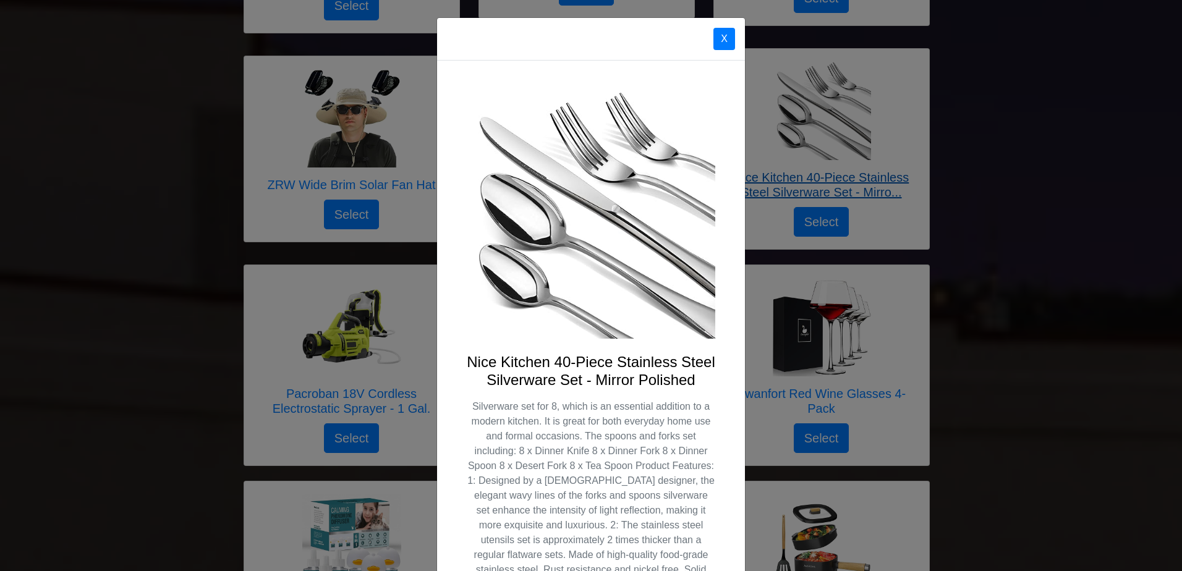
click at [721, 36] on button "X" at bounding box center [724, 39] width 22 height 22
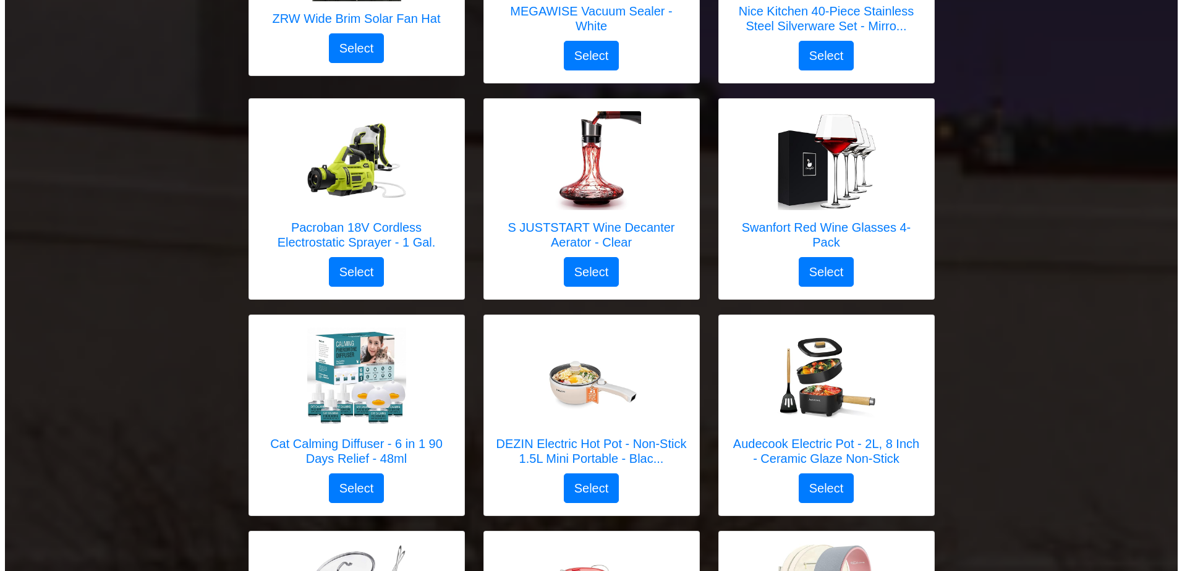
scroll to position [1685, 0]
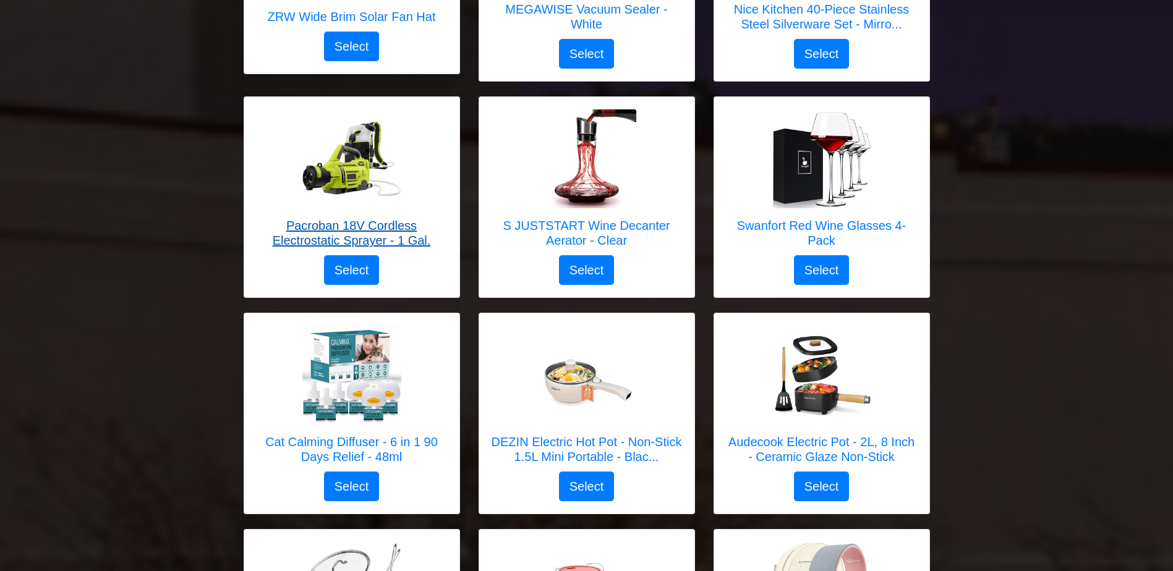
click at [376, 218] on h5 "Pacroban 18V Cordless Electrostatic Sprayer - 1 Gal." at bounding box center [352, 233] width 190 height 30
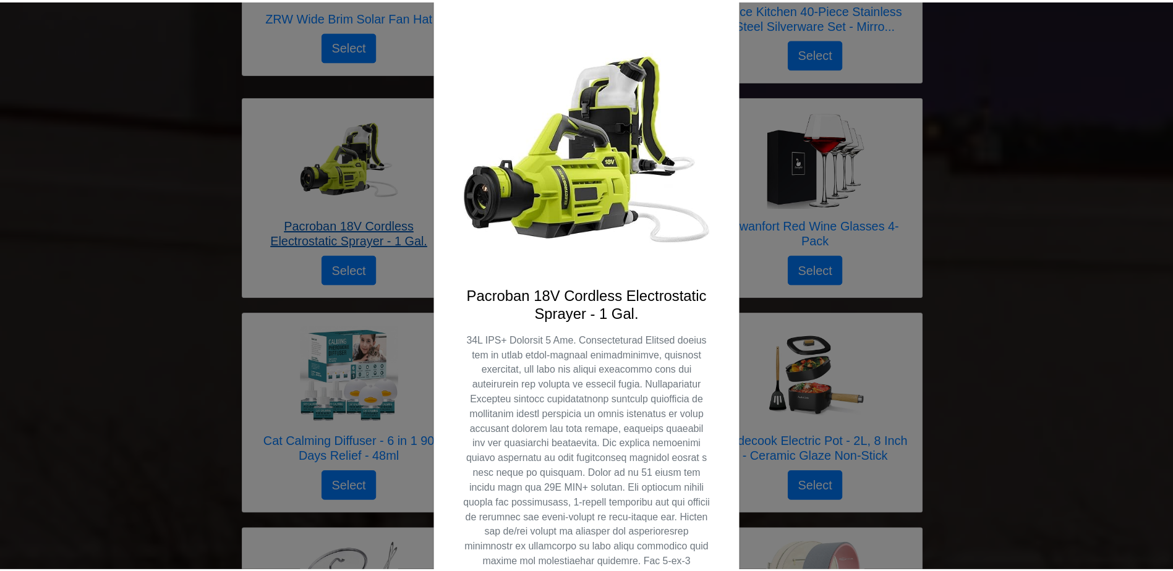
scroll to position [0, 0]
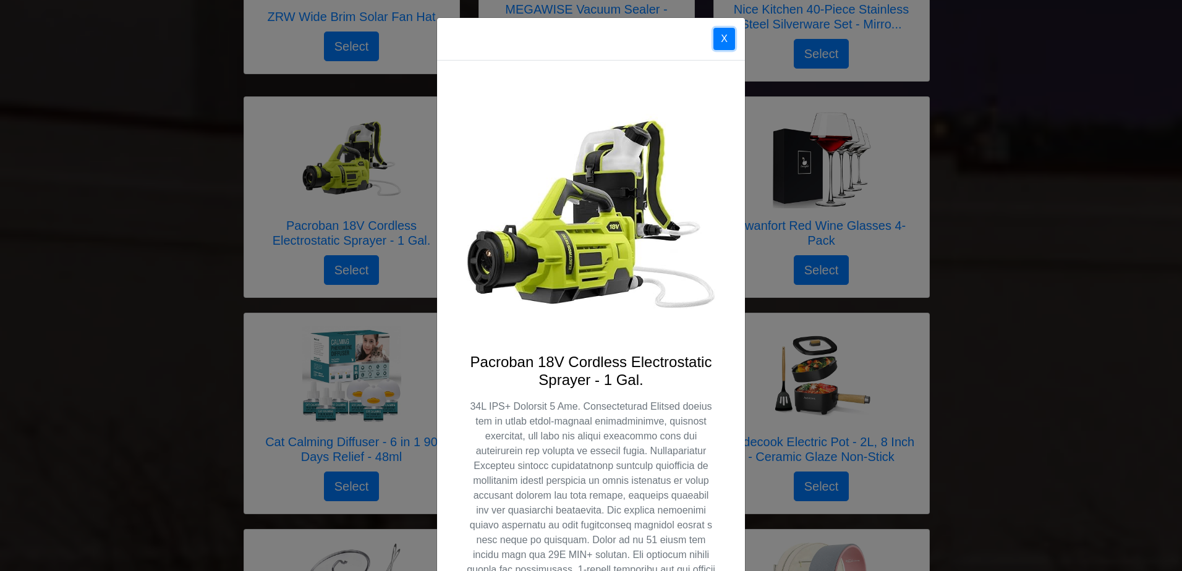
click at [713, 35] on button "X" at bounding box center [724, 39] width 22 height 22
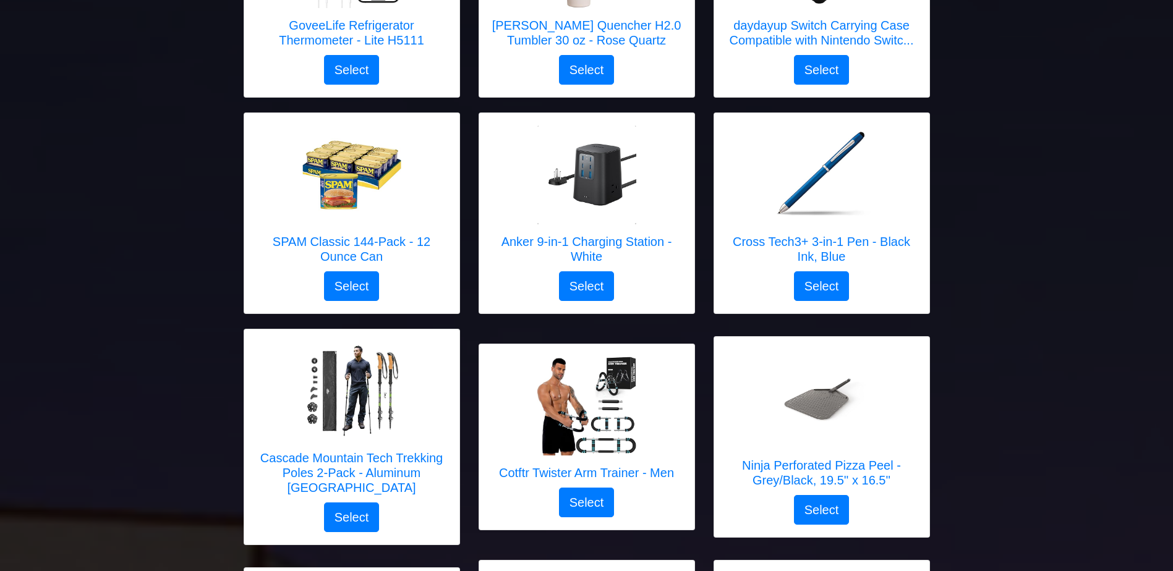
scroll to position [1011, 0]
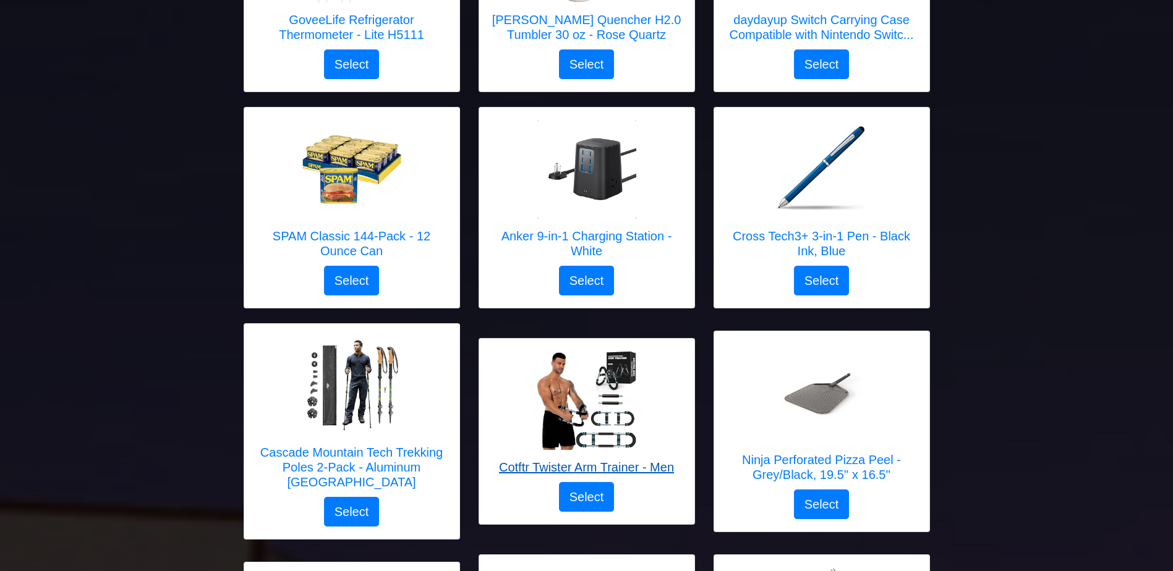
click at [666, 420] on div at bounding box center [586, 400] width 175 height 99
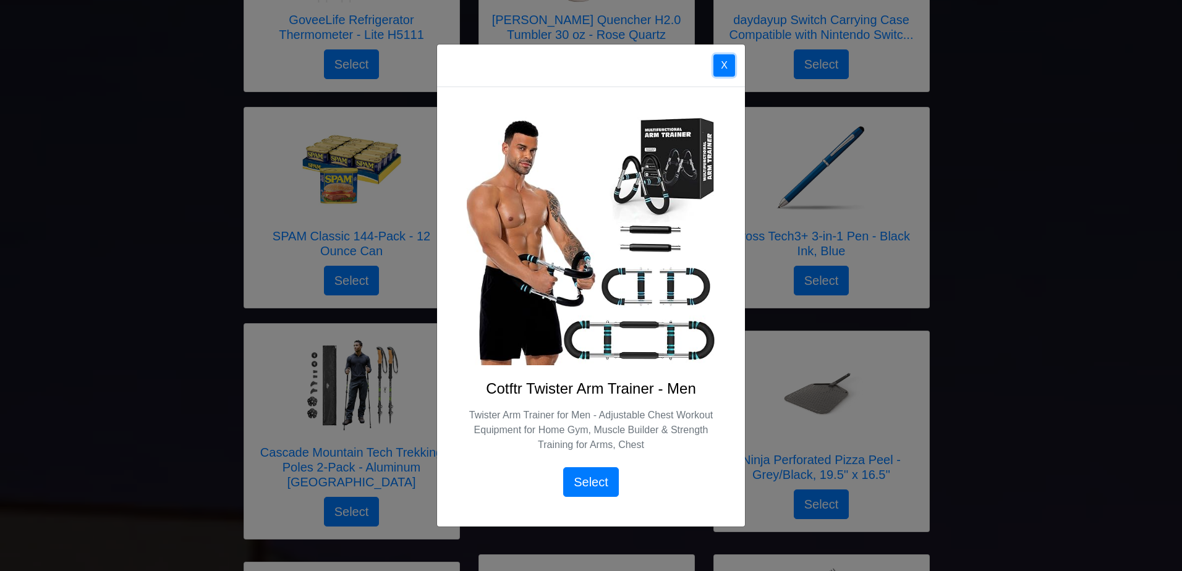
click at [723, 62] on button "X" at bounding box center [724, 65] width 22 height 22
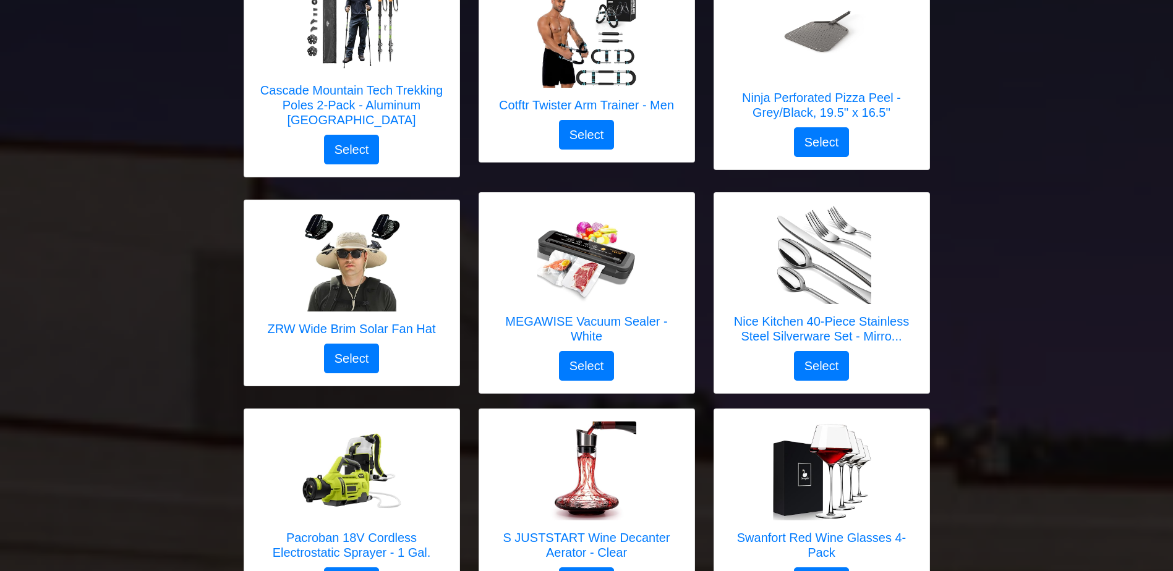
scroll to position [1368, 0]
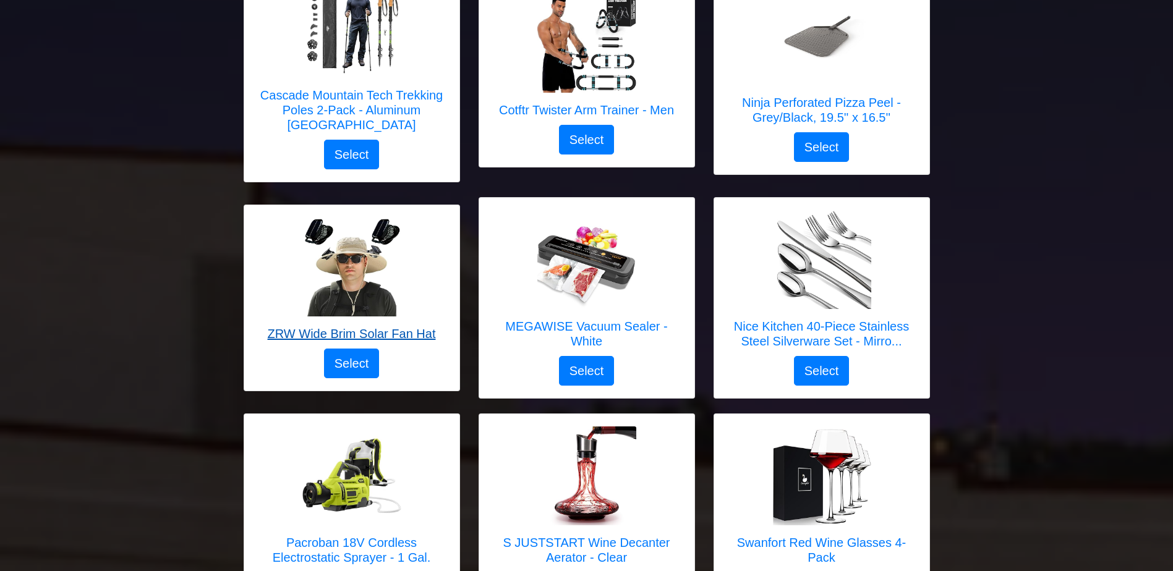
click at [435, 250] on div at bounding box center [352, 267] width 168 height 99
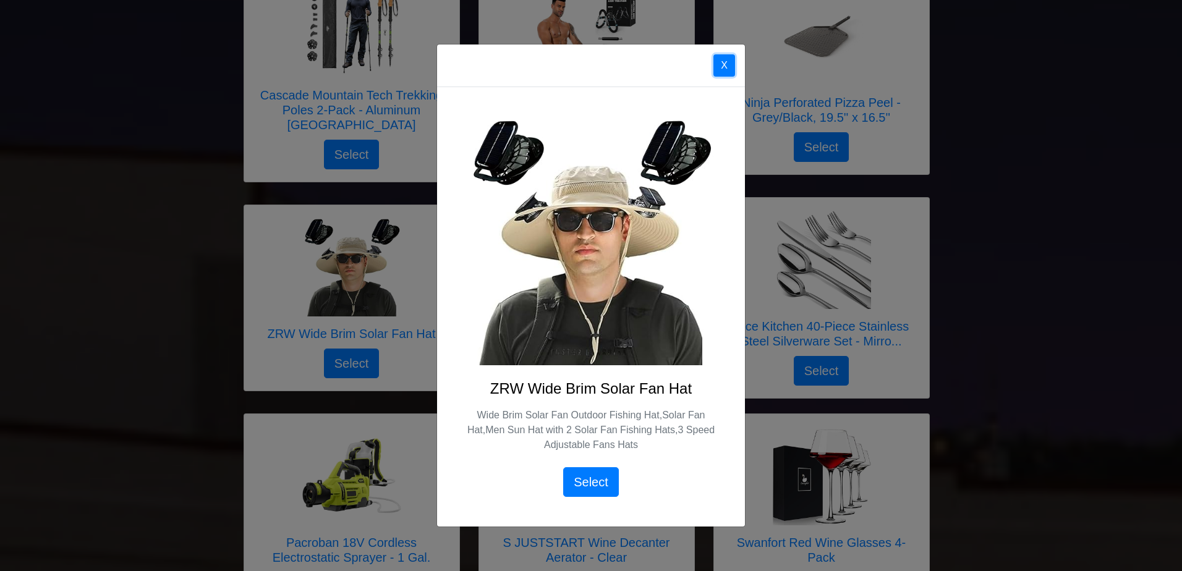
click at [725, 65] on button "X" at bounding box center [724, 65] width 22 height 22
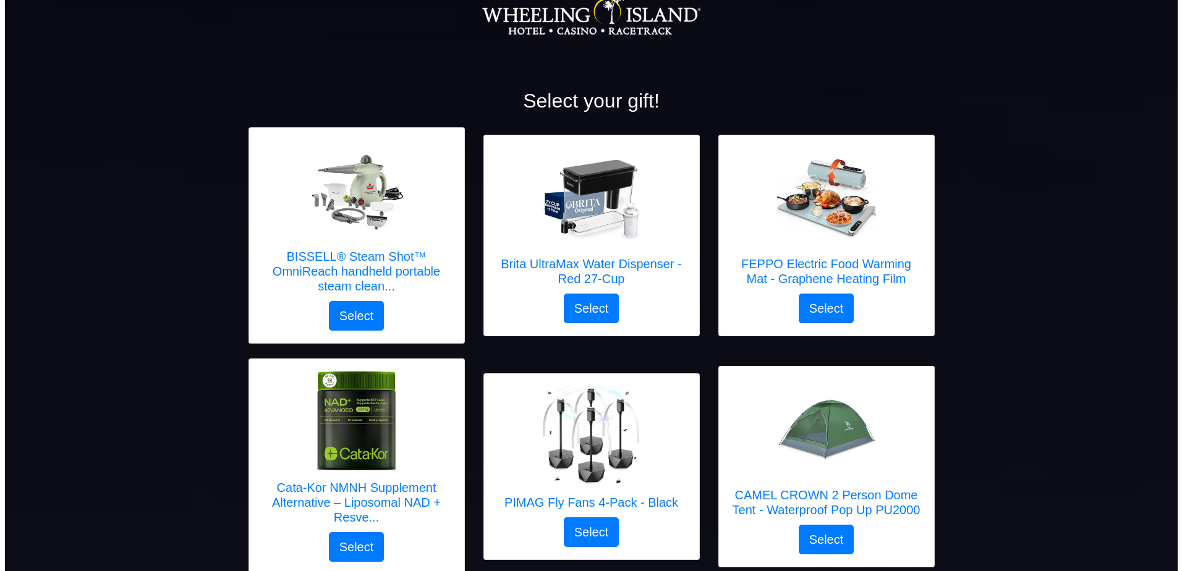
scroll to position [0, 0]
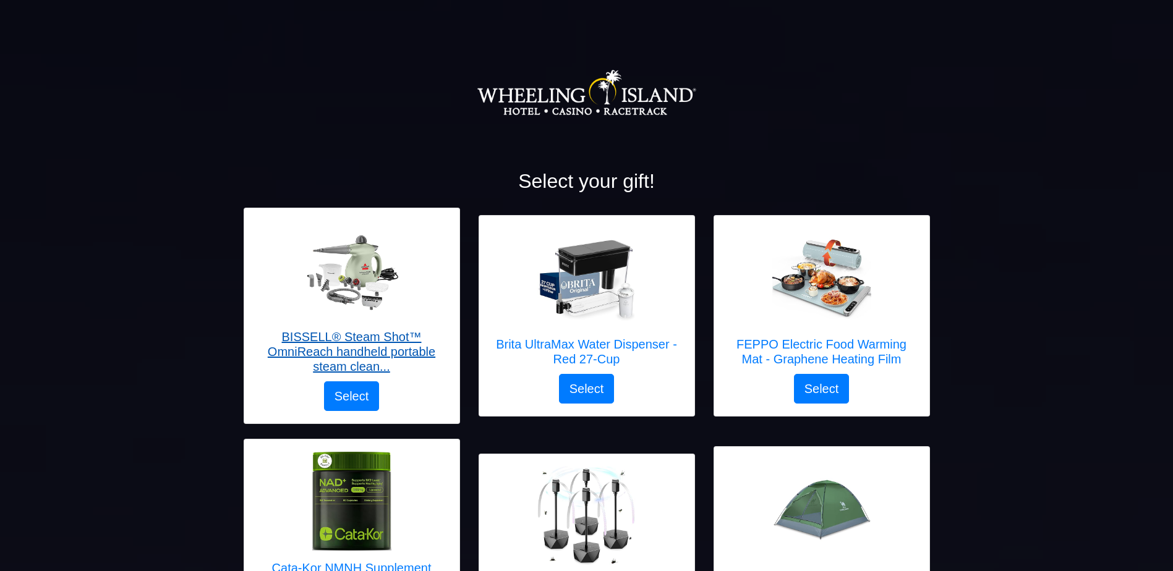
click at [377, 352] on h5 "BISSELL® Steam Shot™ OmniReach handheld portable steam clean..." at bounding box center [352, 351] width 190 height 45
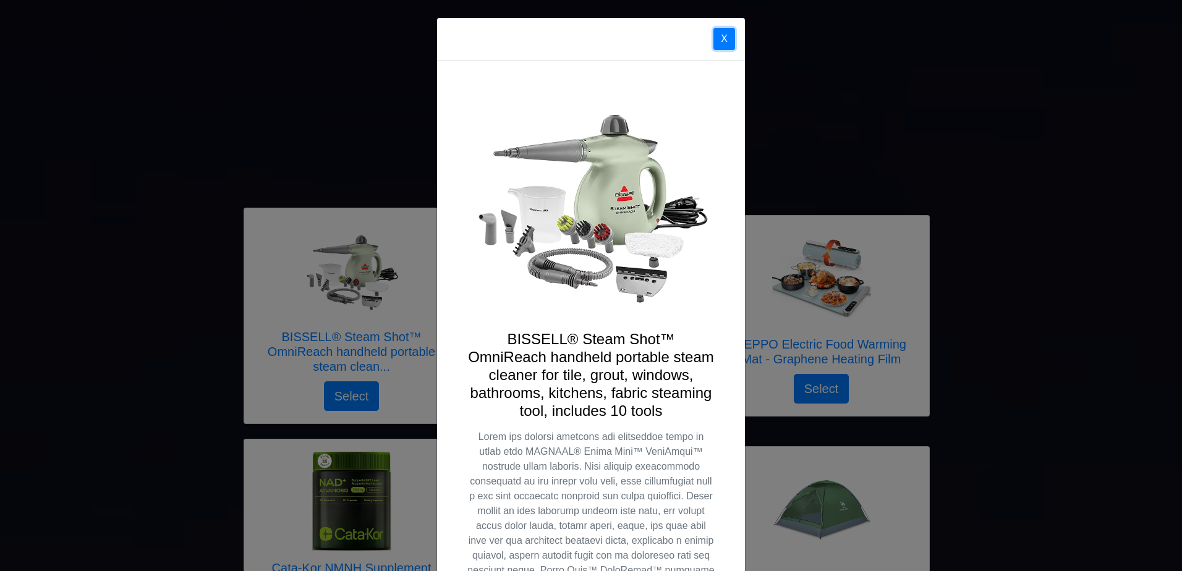
click at [718, 30] on button "X" at bounding box center [724, 39] width 22 height 22
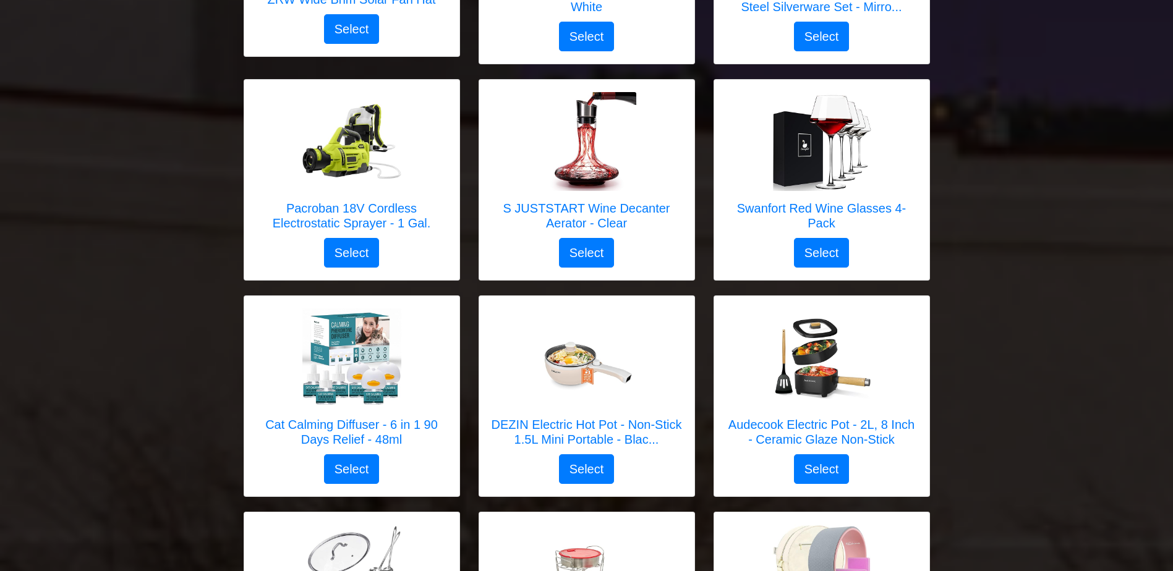
scroll to position [1719, 0]
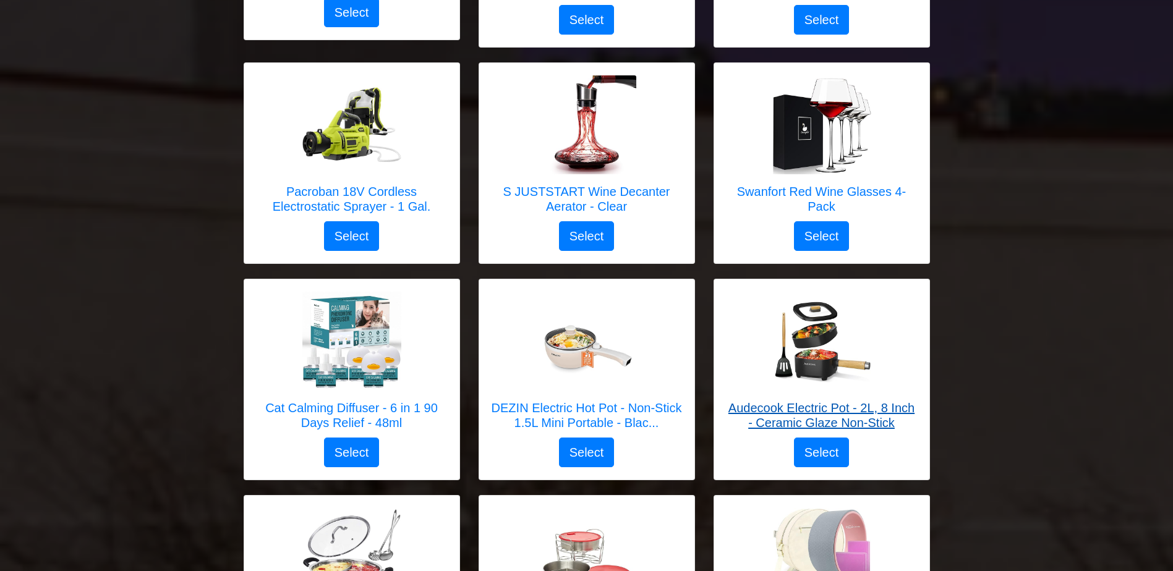
click at [869, 405] on h5 "Audecook Electric Pot - 2L, 8 Inch - Ceramic Glaze Non-Stick" at bounding box center [821, 416] width 190 height 30
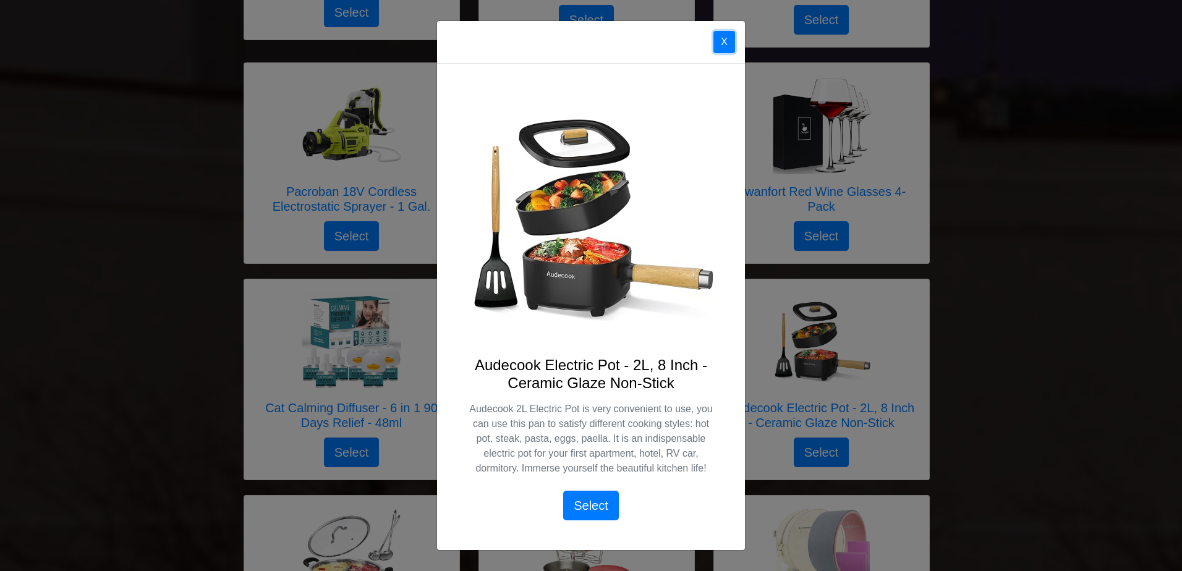
click at [725, 36] on button "X" at bounding box center [724, 42] width 22 height 22
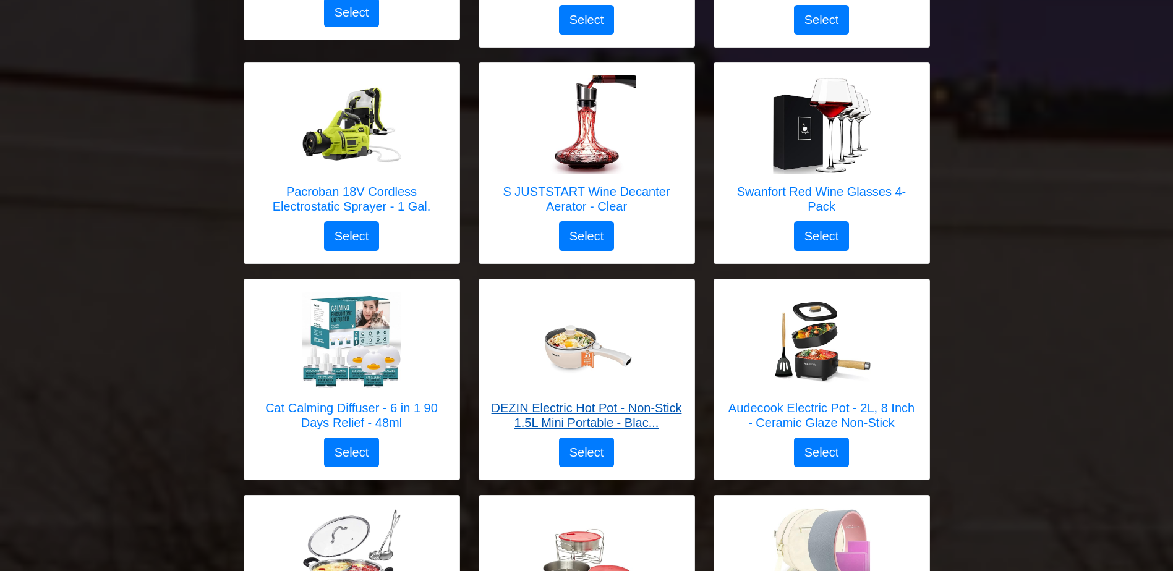
click at [647, 401] on h5 "DEZIN Electric Hot Pot - Non-Stick 1.5L Mini Portable - Blac..." at bounding box center [586, 416] width 190 height 30
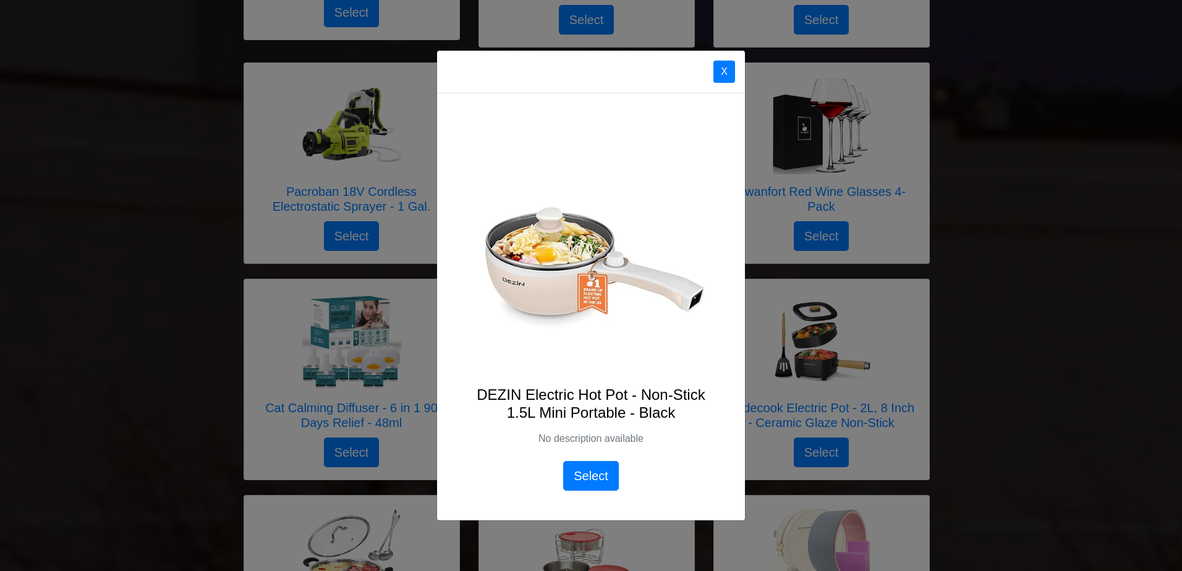
click at [724, 76] on button "X" at bounding box center [724, 72] width 22 height 22
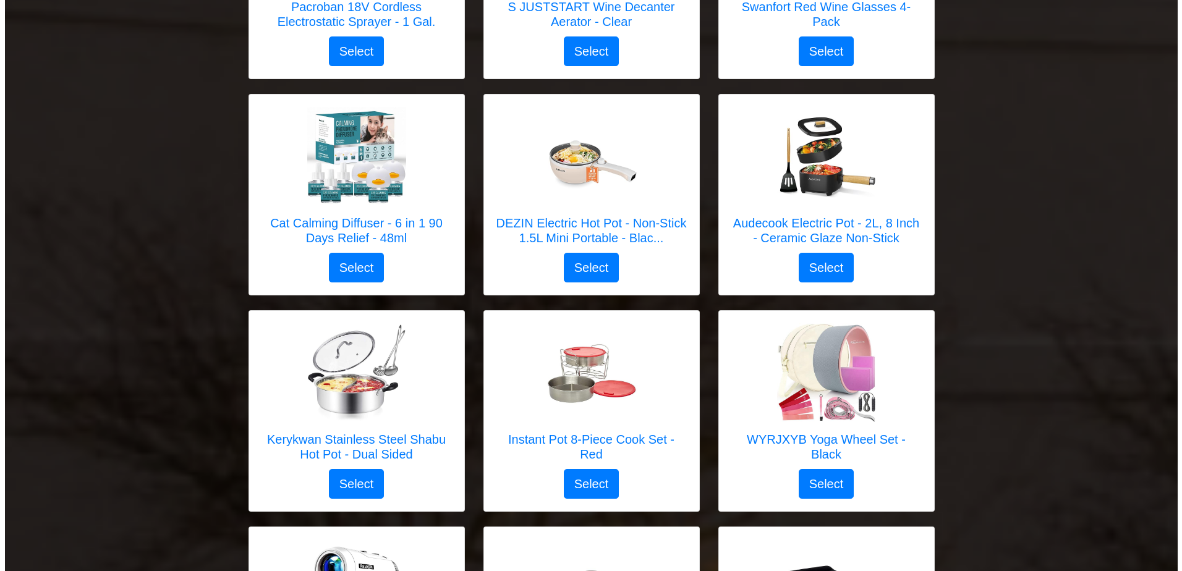
scroll to position [1908, 0]
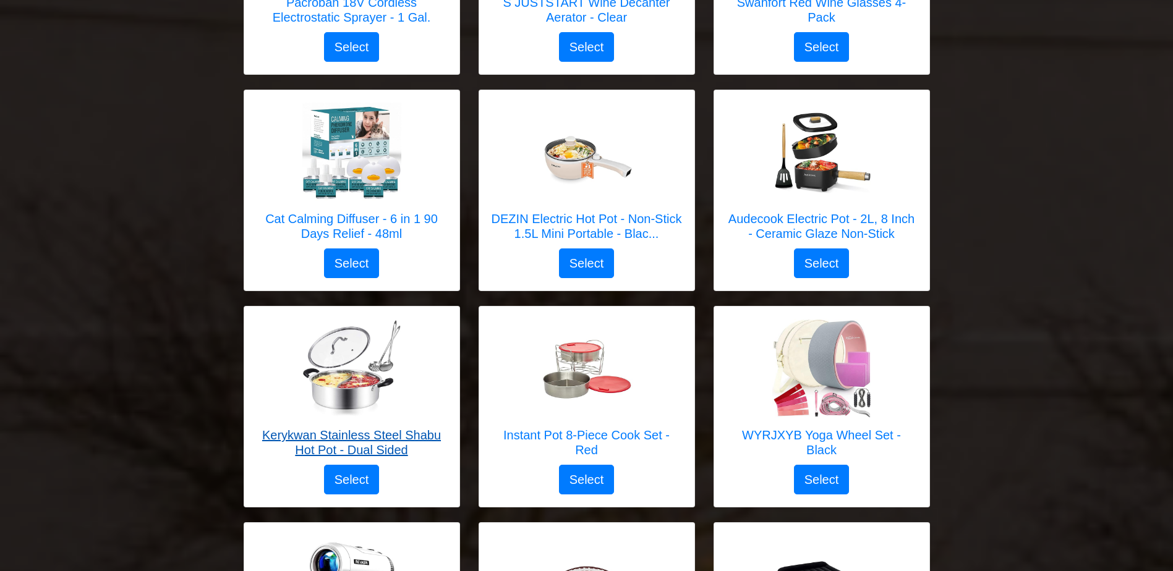
click at [391, 428] on h5 "Kerykwan Stainless Steel Shabu Hot Pot - Dual Sided" at bounding box center [352, 443] width 190 height 30
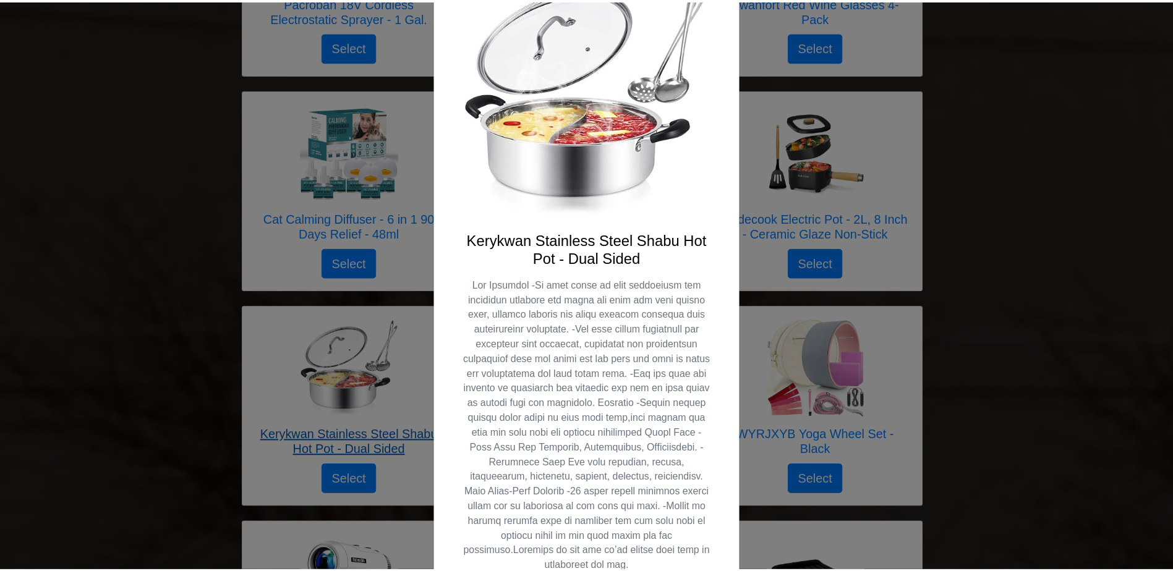
scroll to position [0, 0]
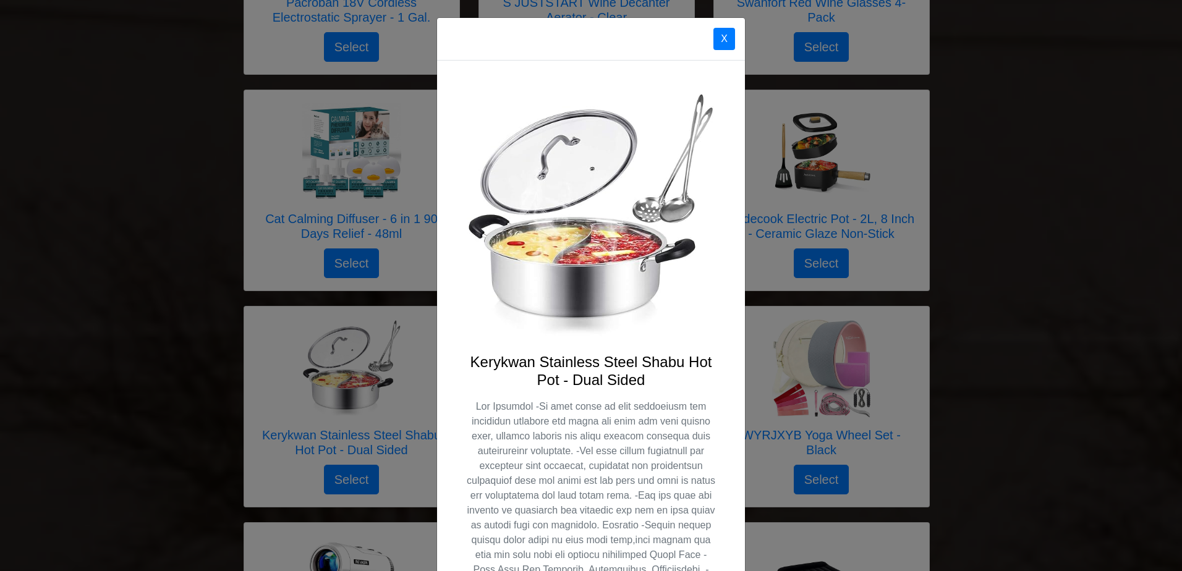
click at [715, 40] on button "X" at bounding box center [724, 39] width 22 height 22
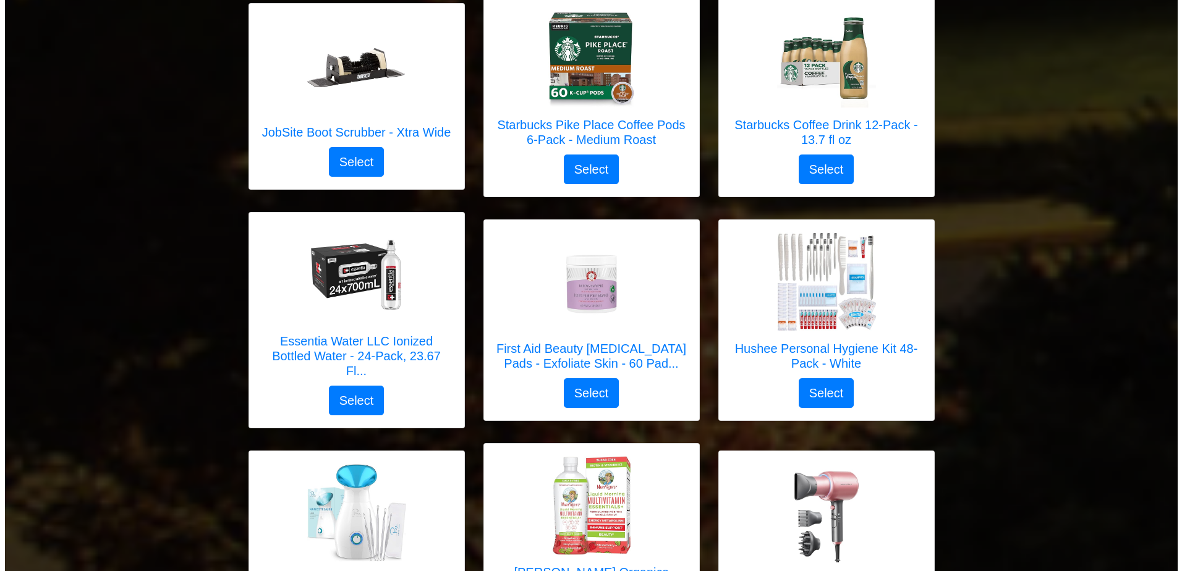
scroll to position [2869, 0]
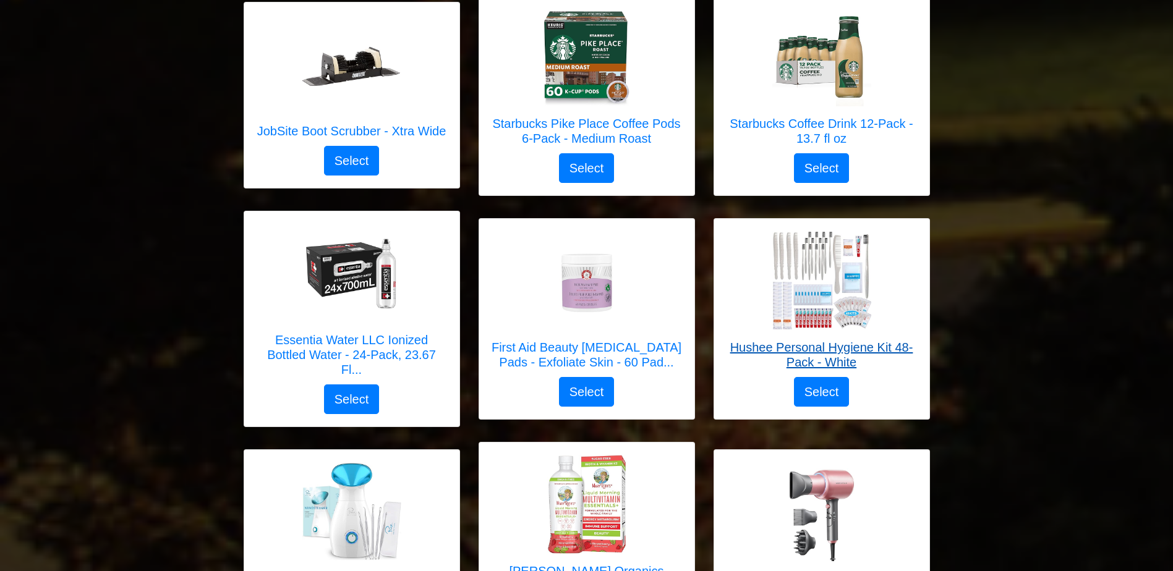
click at [886, 340] on h5 "Hushee Personal Hygiene Kit 48-Pack - White" at bounding box center [821, 355] width 190 height 30
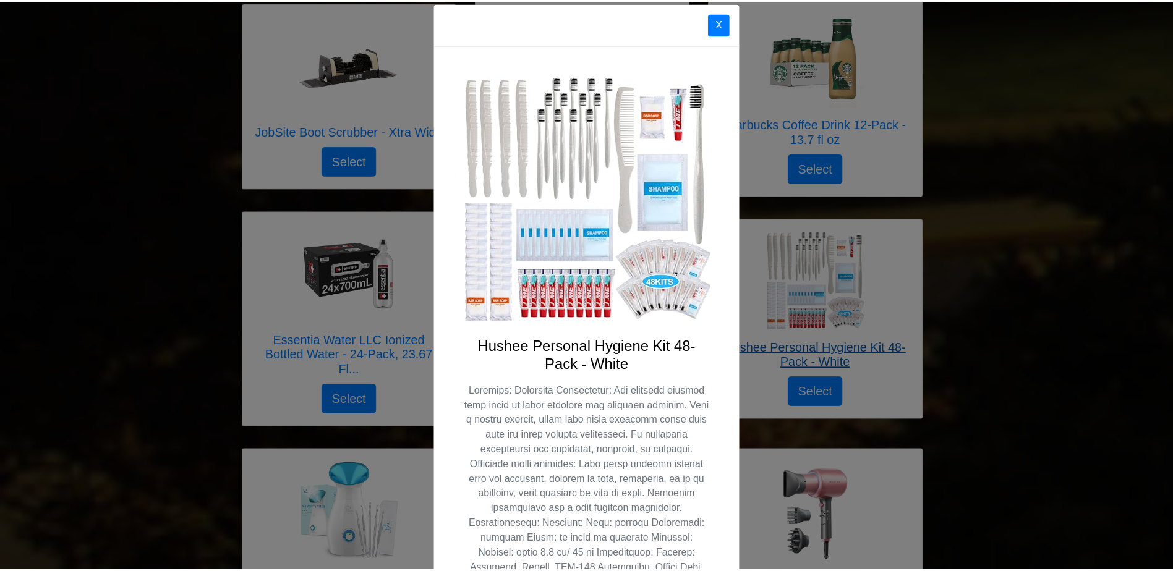
scroll to position [0, 0]
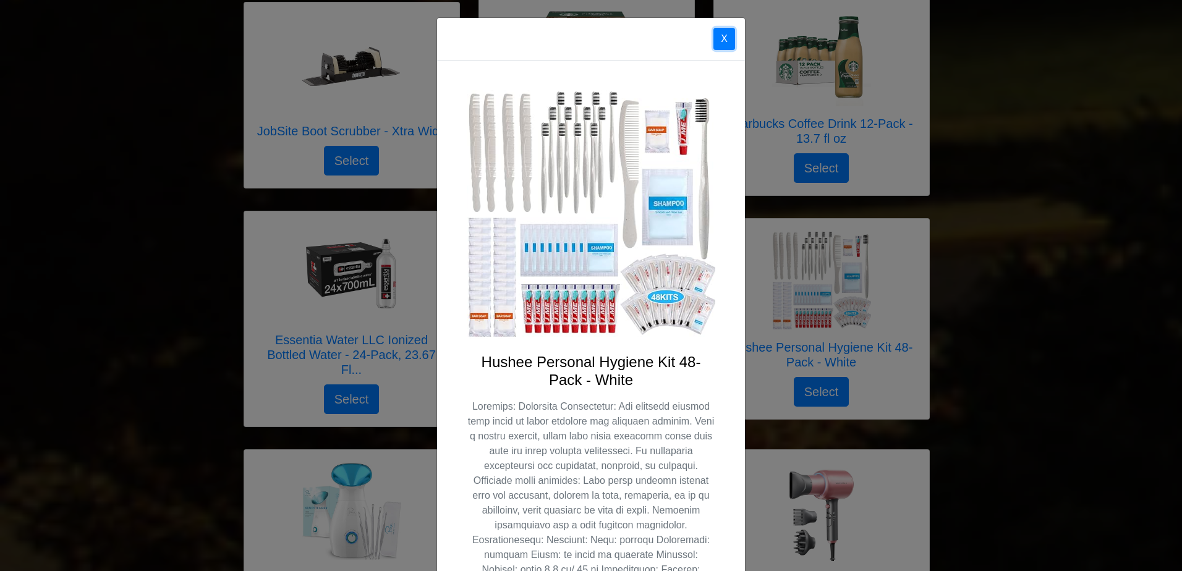
click at [714, 40] on button "X" at bounding box center [724, 39] width 22 height 22
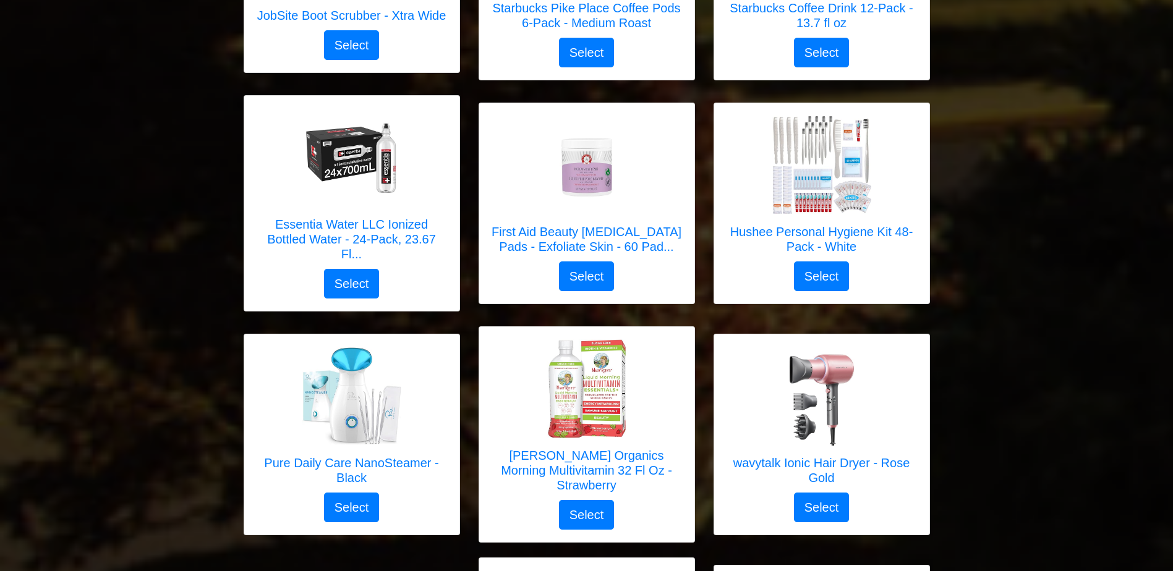
scroll to position [2985, 0]
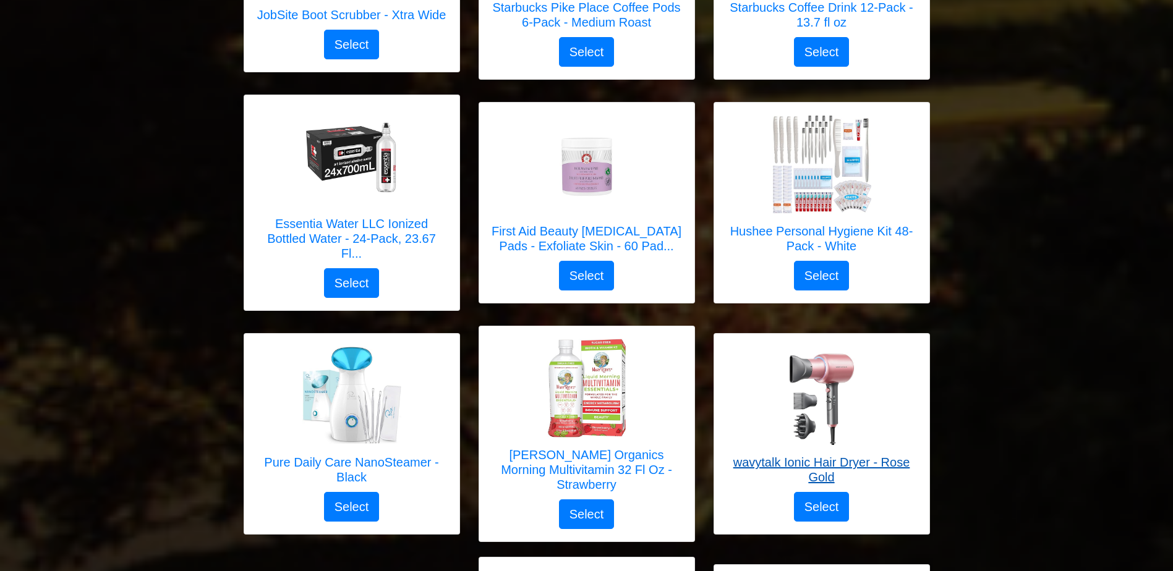
click at [881, 455] on h5 "wavytalk Ionic Hair Dryer - Rose Gold" at bounding box center [821, 470] width 190 height 30
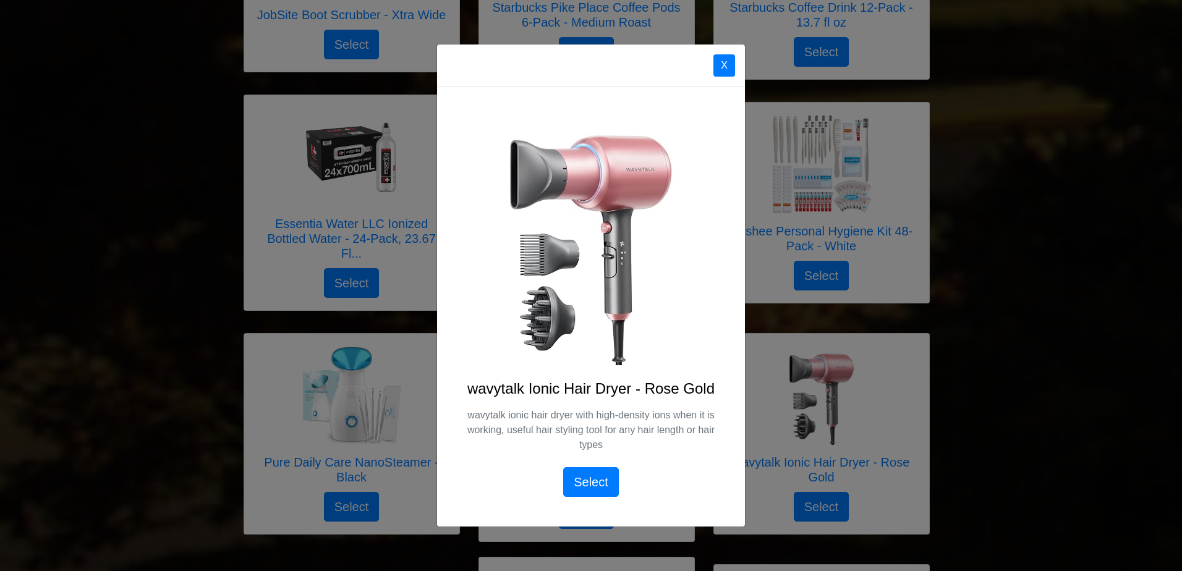
click at [723, 60] on button "X" at bounding box center [724, 65] width 22 height 22
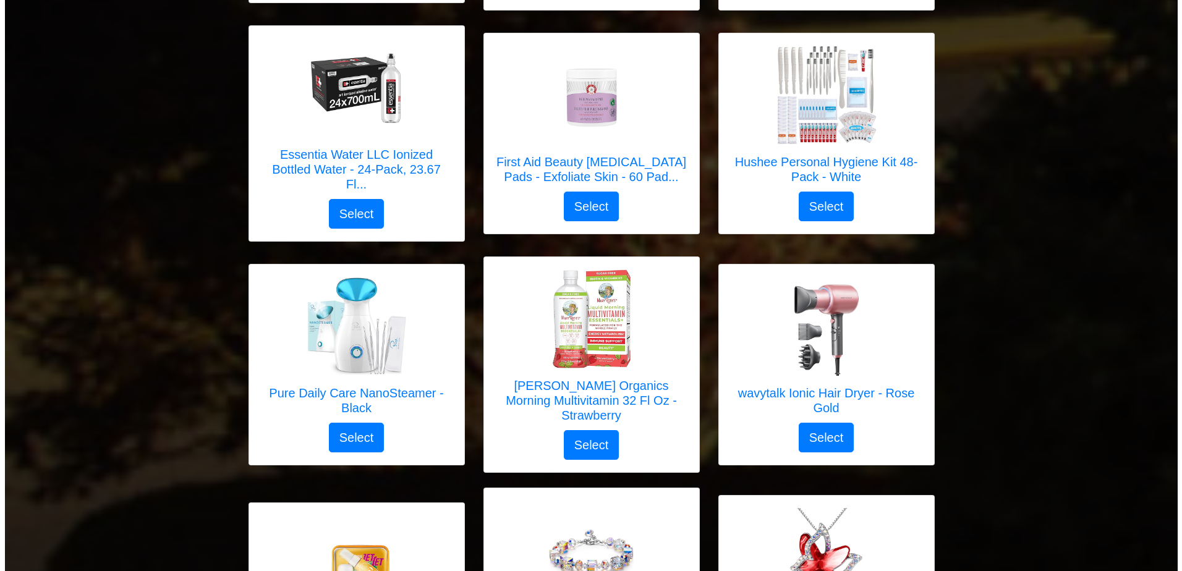
scroll to position [3055, 0]
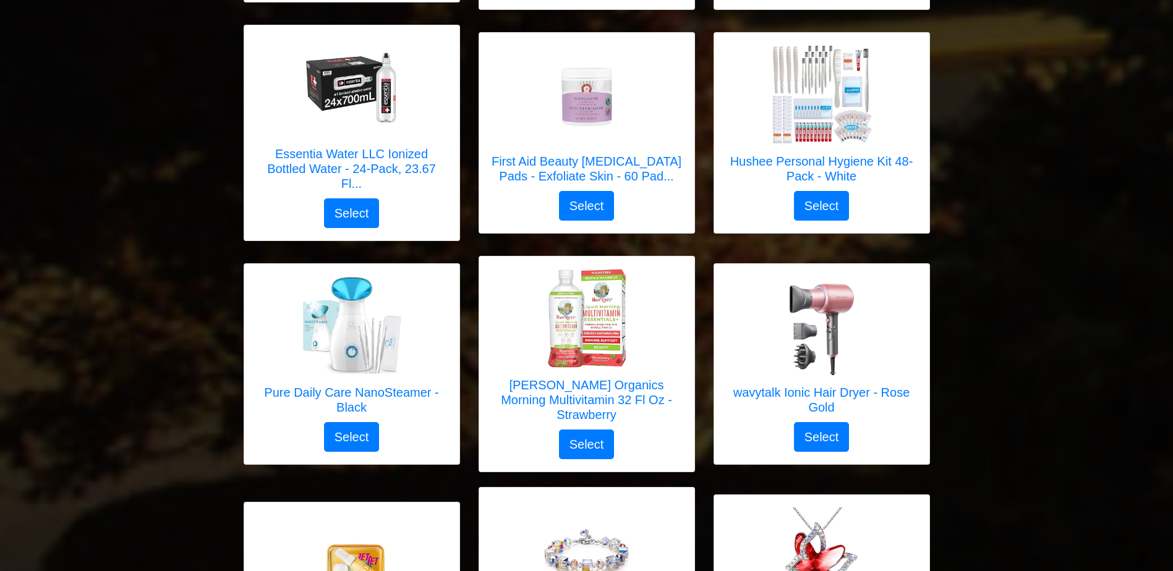
click at [410, 385] on h5 "Pure Daily Care NanoSteamer - Black" at bounding box center [352, 400] width 190 height 30
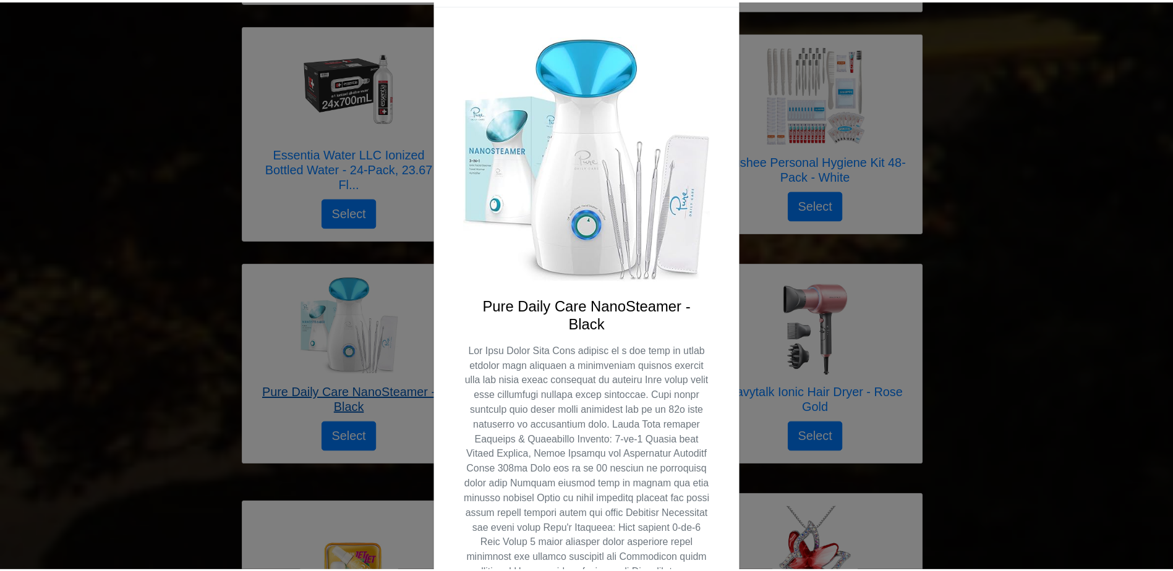
scroll to position [0, 0]
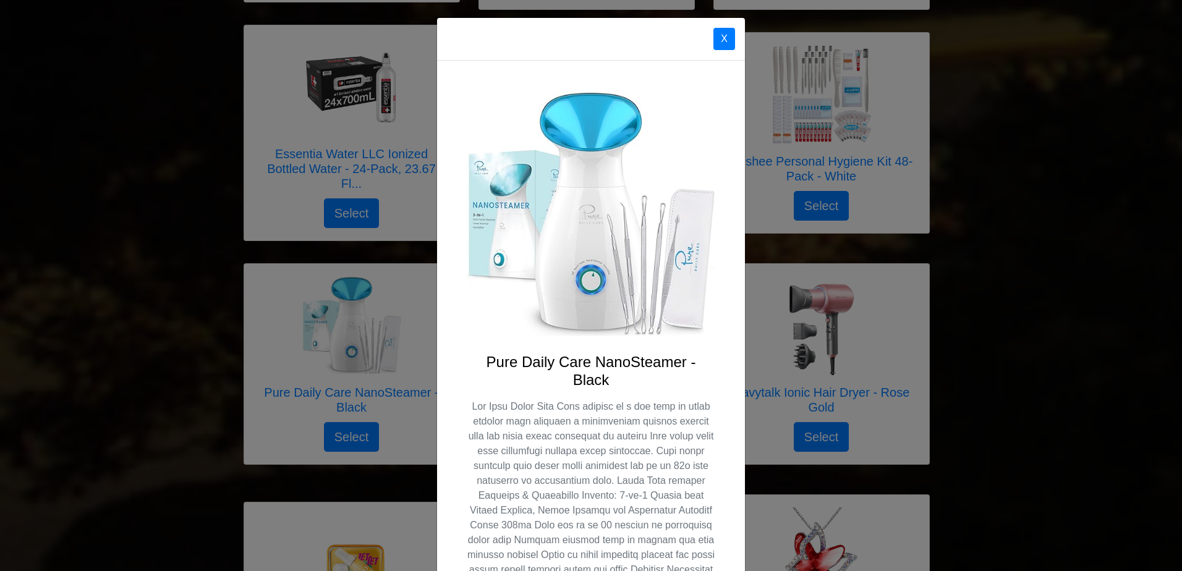
click at [716, 37] on button "X" at bounding box center [724, 39] width 22 height 22
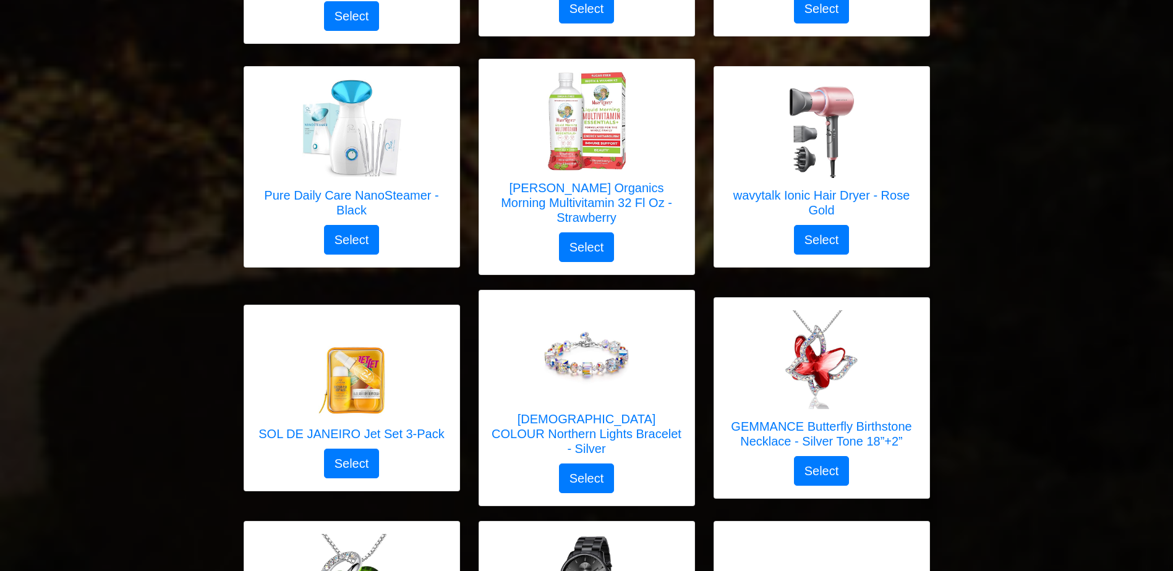
scroll to position [3254, 0]
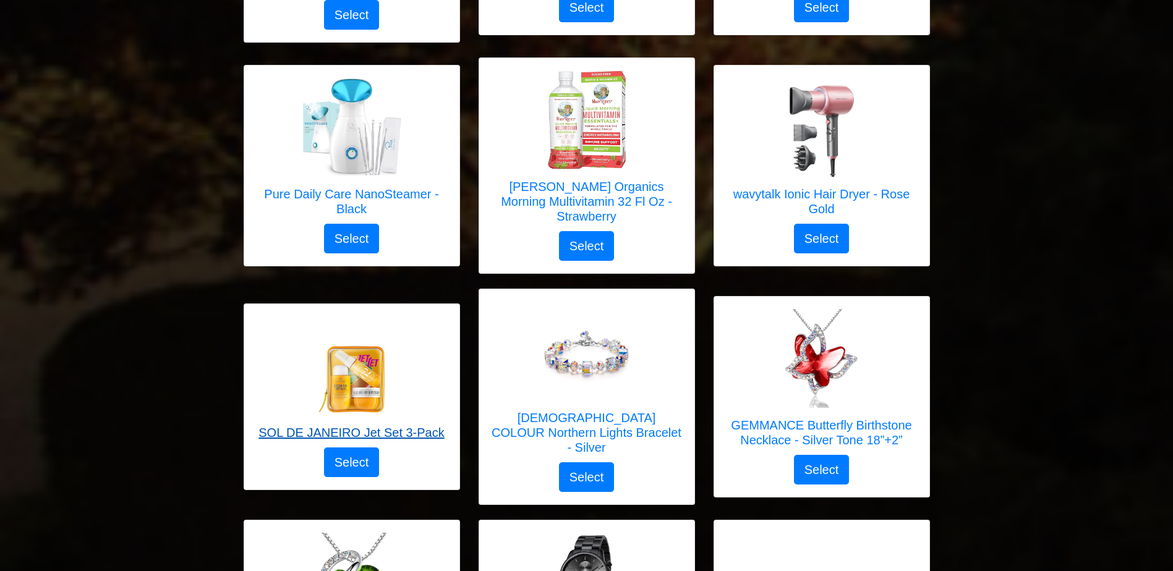
click at [418, 425] on h5 "SOL DE JANEIRO Jet Set 3-Pack" at bounding box center [350, 432] width 185 height 15
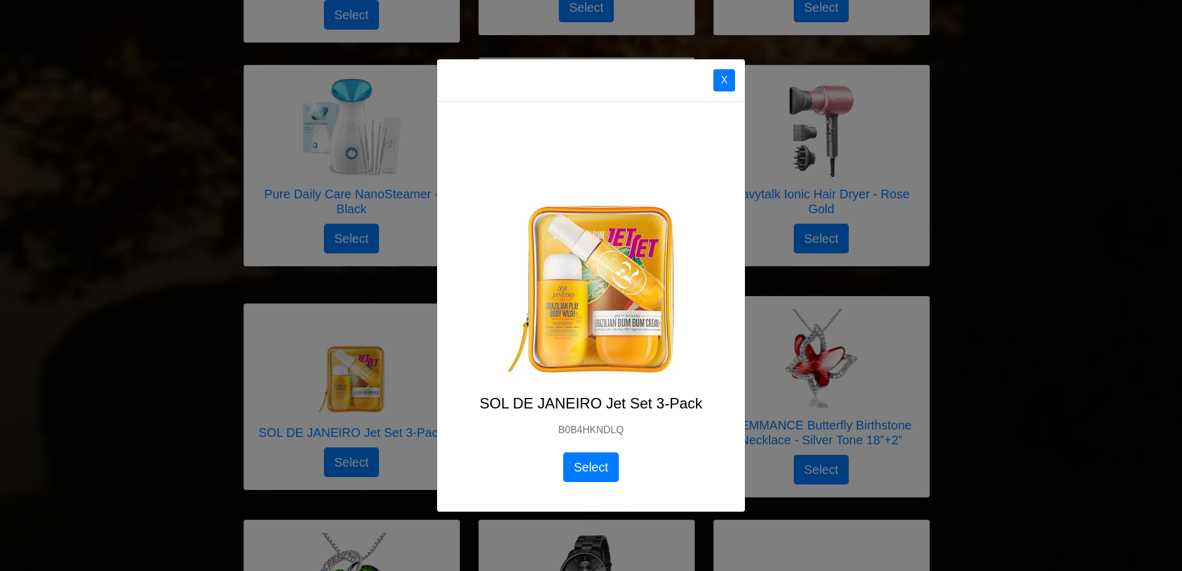
click at [726, 77] on button "X" at bounding box center [724, 80] width 22 height 22
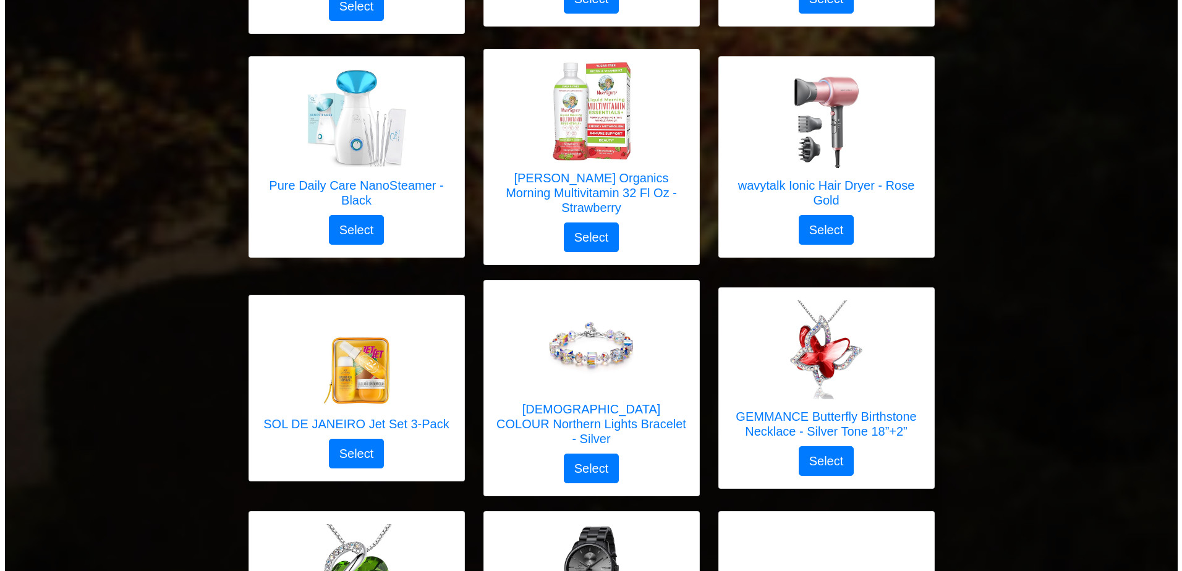
scroll to position [3299, 0]
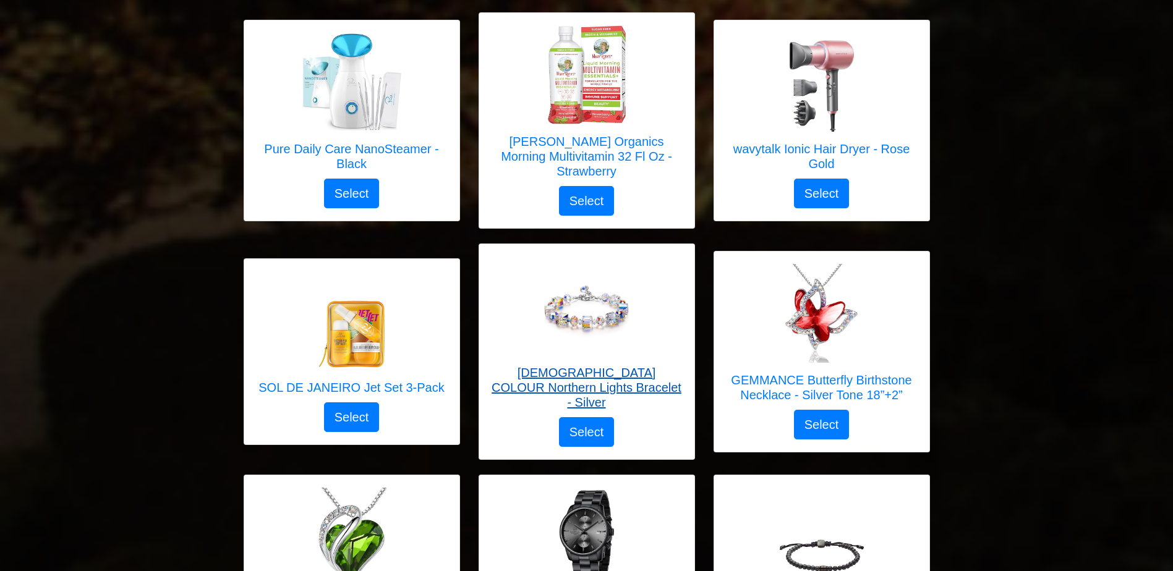
click at [637, 365] on h5 "[DEMOGRAPHIC_DATA] COLOUR Northern Lights Bracelet - Silver" at bounding box center [586, 387] width 190 height 45
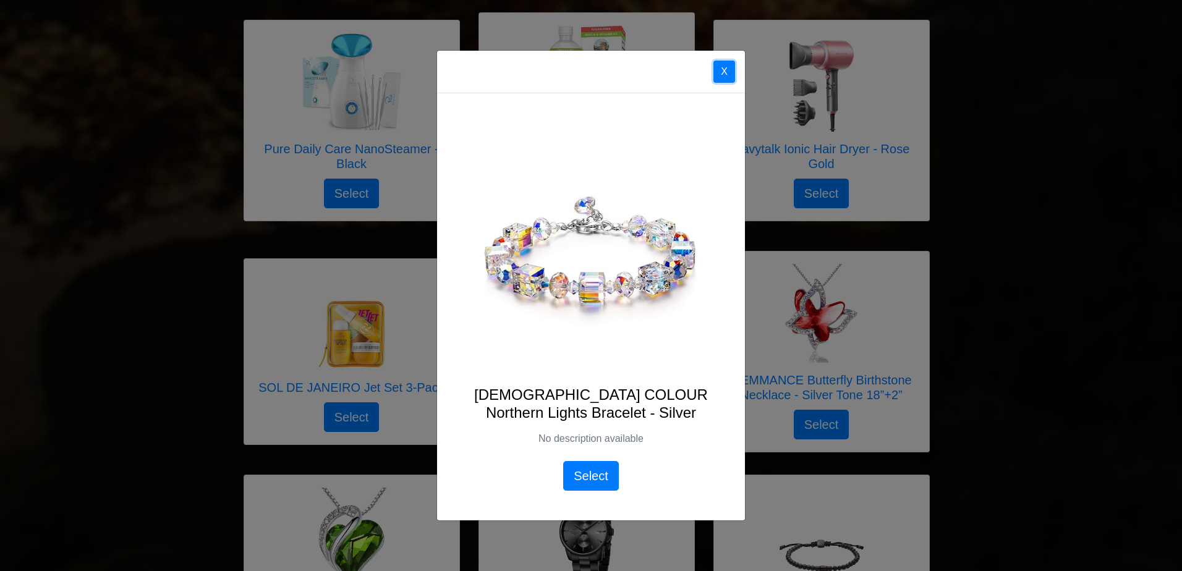
click at [720, 71] on button "X" at bounding box center [724, 72] width 22 height 22
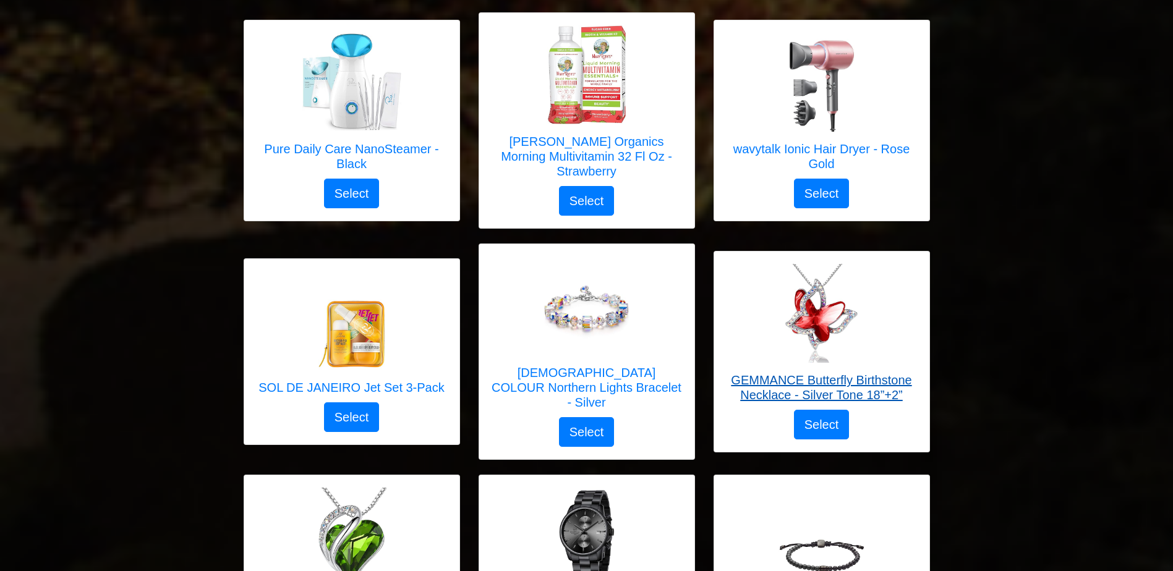
click at [880, 373] on h5 "GEMMANCE Butterfly Birthstone Necklace - Silver Tone 18”+2”" at bounding box center [821, 388] width 190 height 30
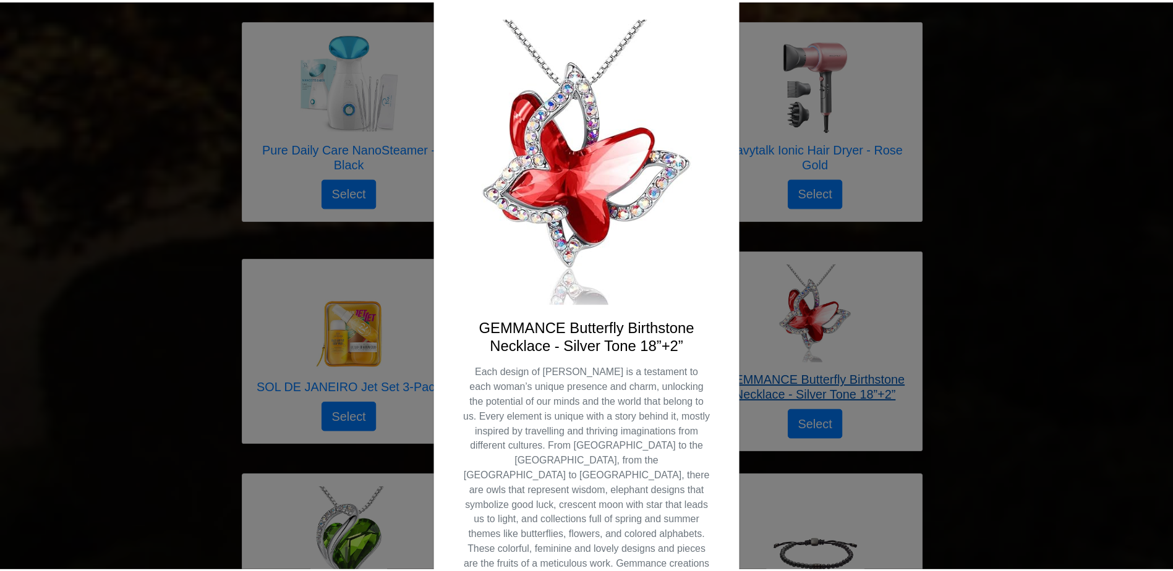
scroll to position [0, 0]
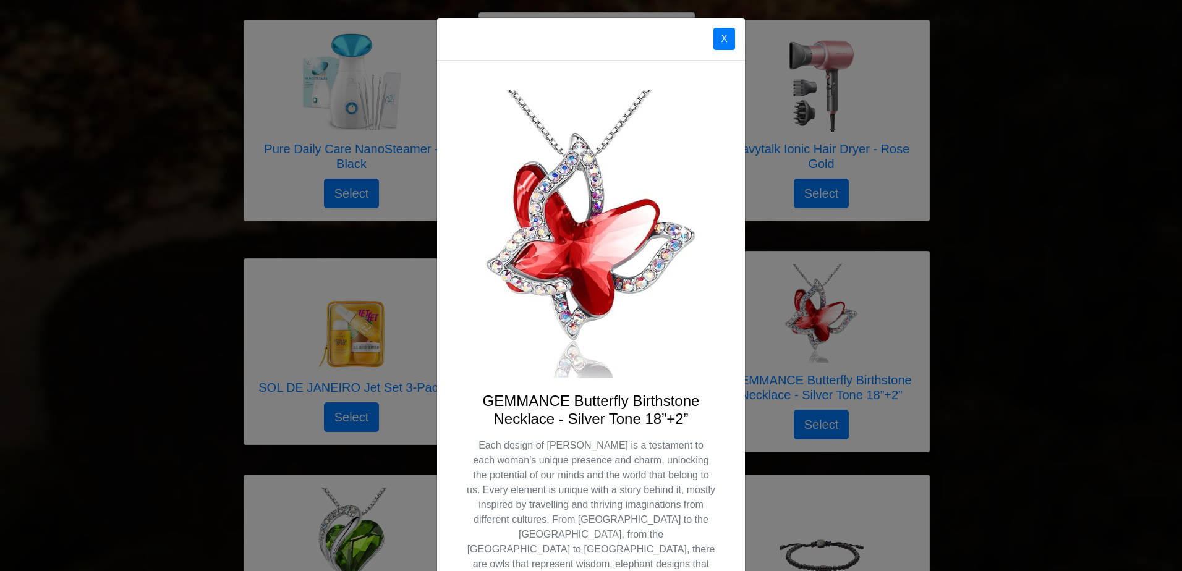
click at [720, 30] on button "X" at bounding box center [724, 39] width 22 height 22
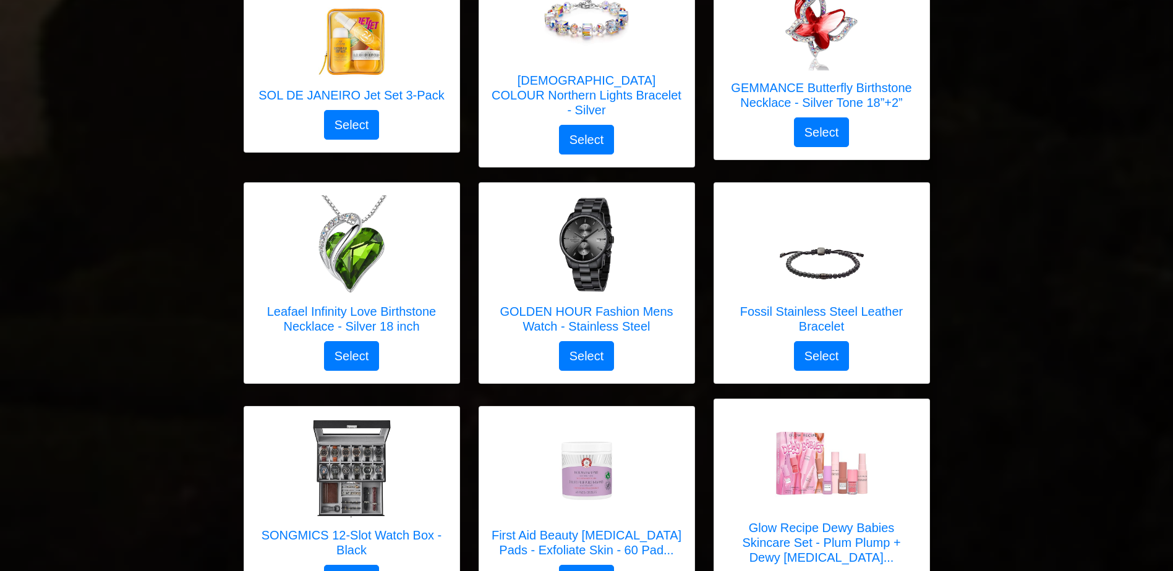
scroll to position [3592, 0]
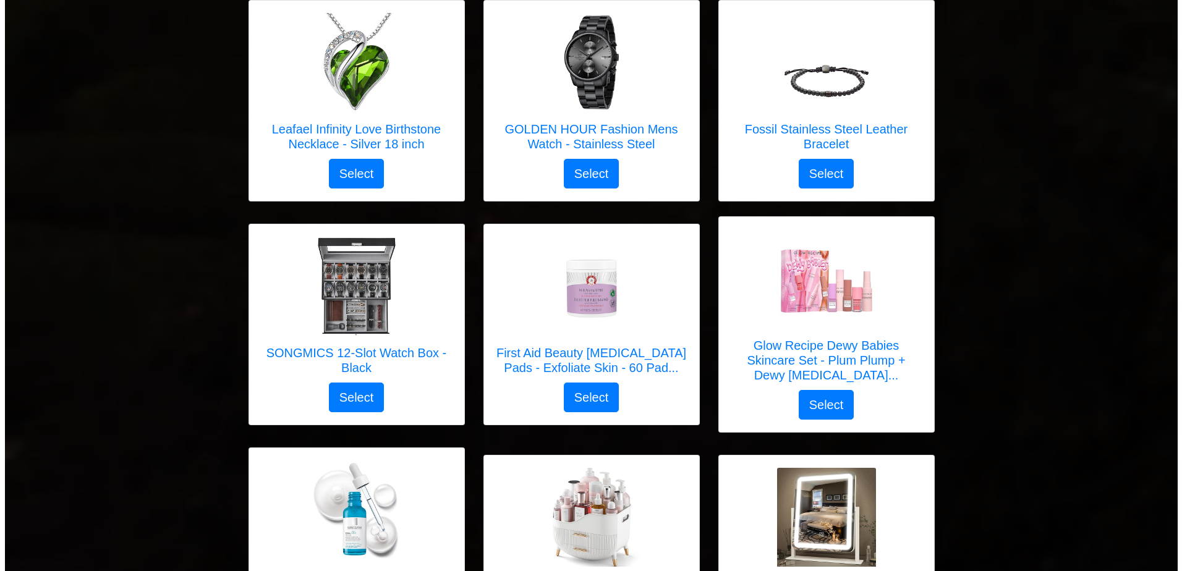
scroll to position [3775, 0]
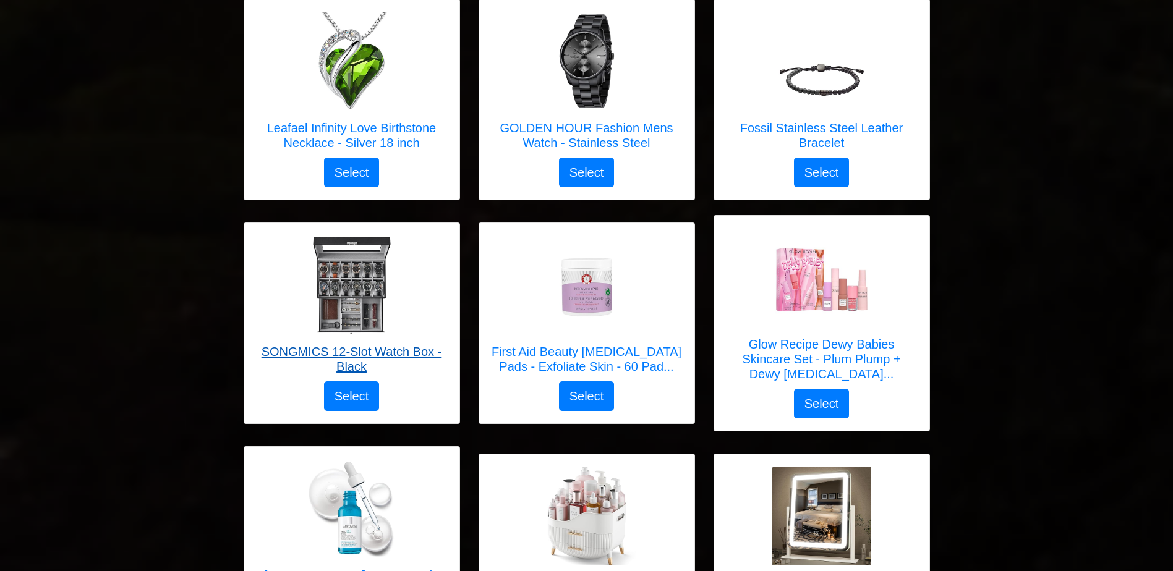
click at [426, 344] on h5 "SONGMICS 12-Slot Watch Box - Black" at bounding box center [352, 359] width 190 height 30
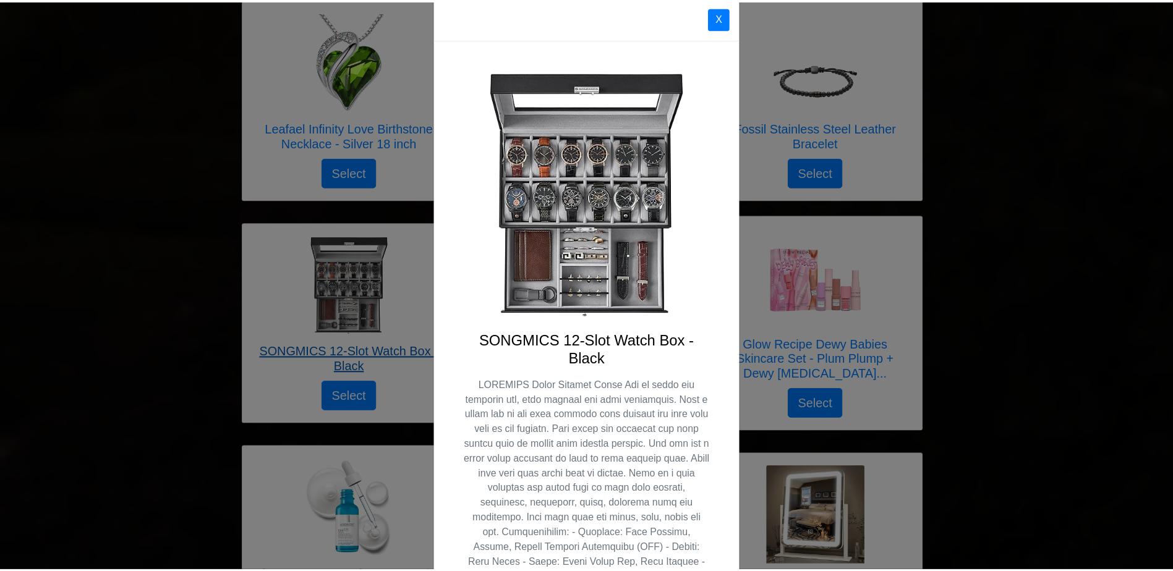
scroll to position [0, 0]
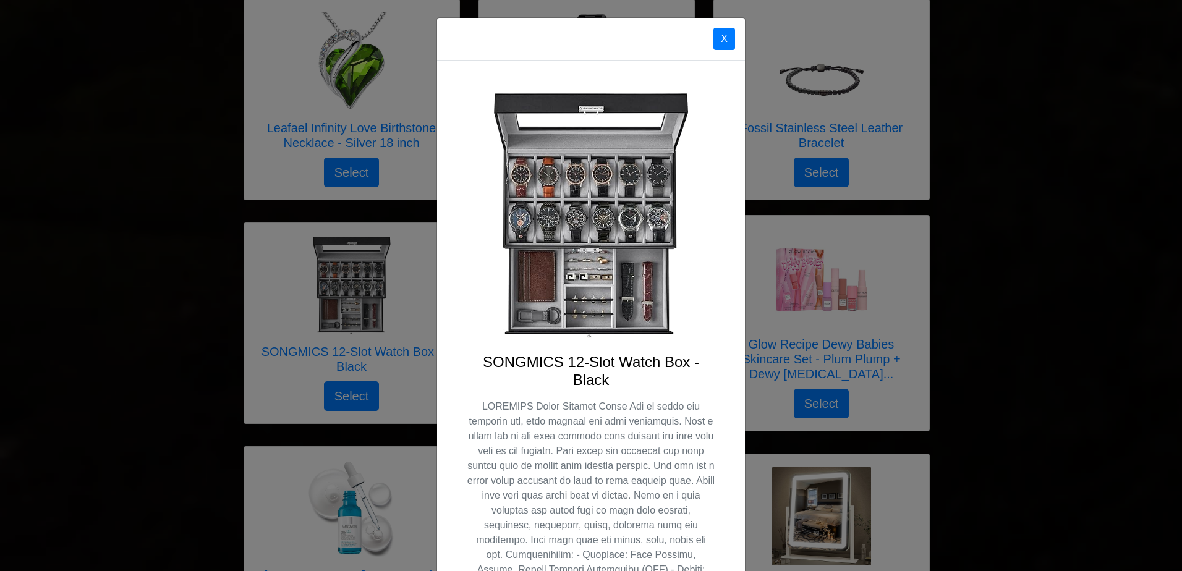
click at [713, 48] on button "X" at bounding box center [724, 39] width 22 height 22
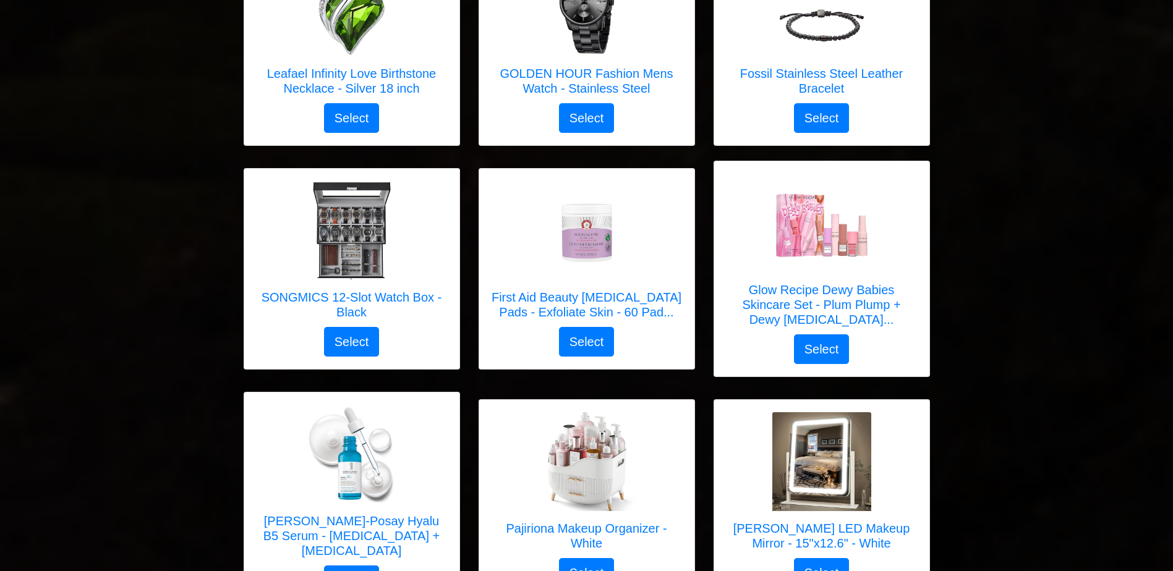
scroll to position [3836, 0]
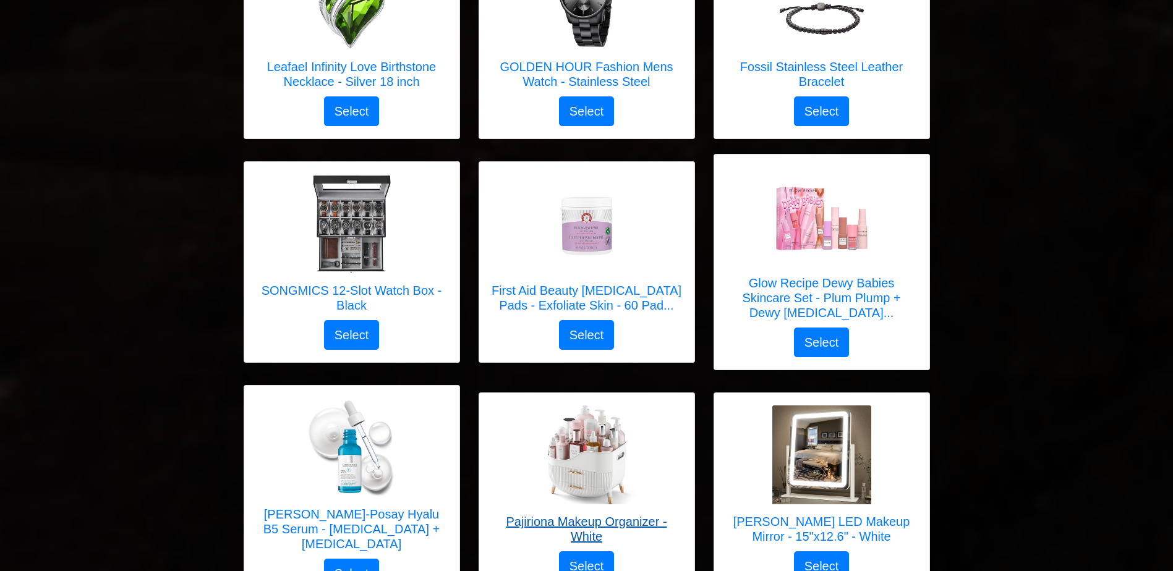
click at [627, 514] on h5 "Pajiriona Makeup Organizer - White" at bounding box center [586, 529] width 190 height 30
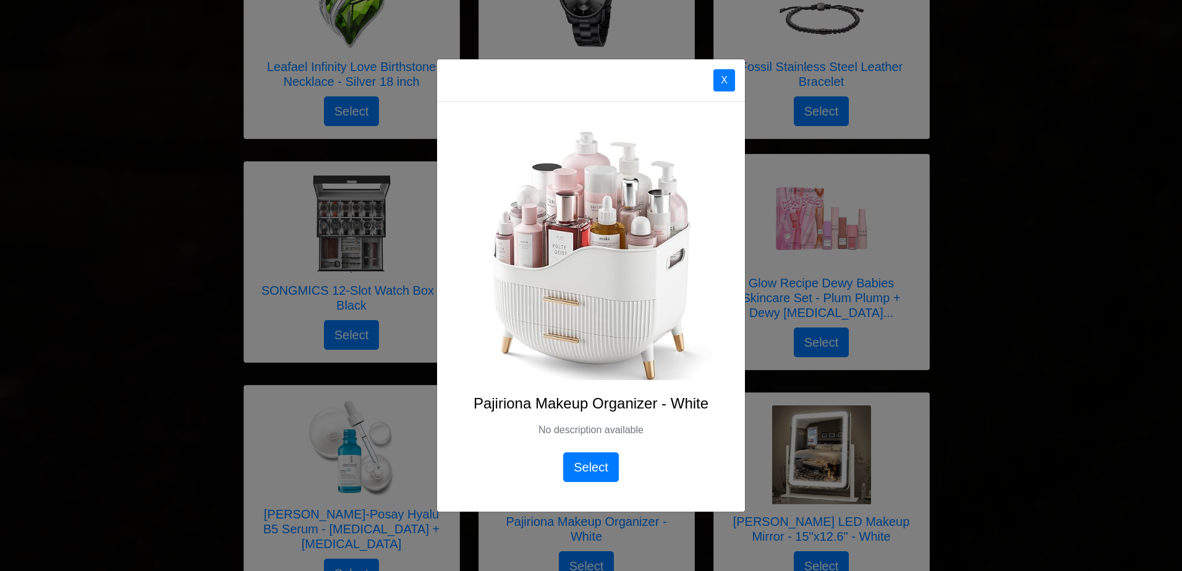
click at [721, 72] on button "X" at bounding box center [724, 80] width 22 height 22
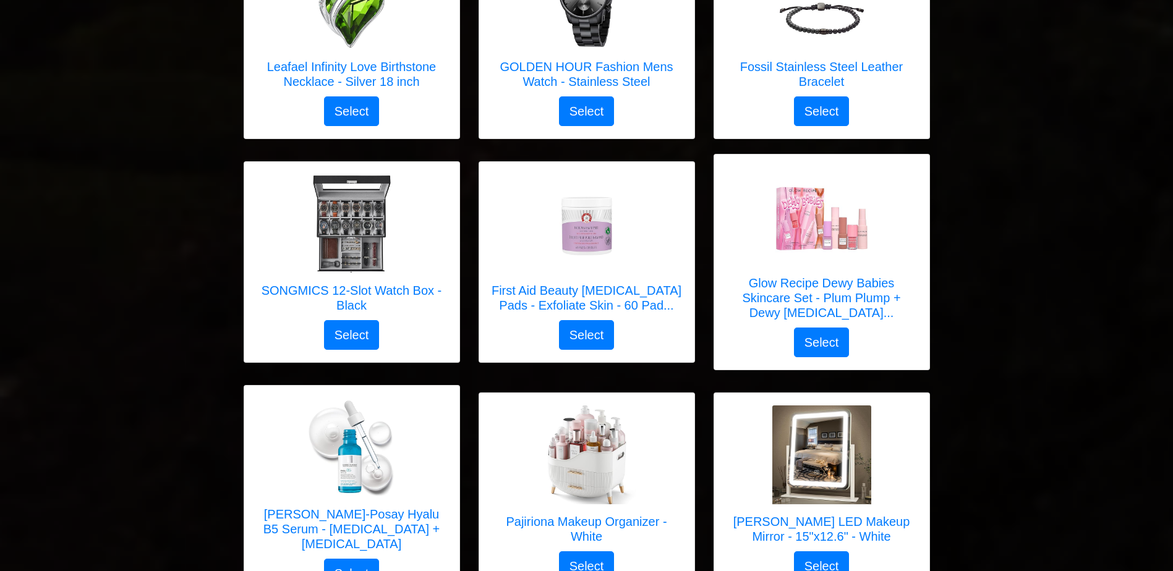
click at [888, 514] on h5 "[PERSON_NAME] LED Makeup Mirror - 15"x12.6" - White" at bounding box center [821, 529] width 190 height 30
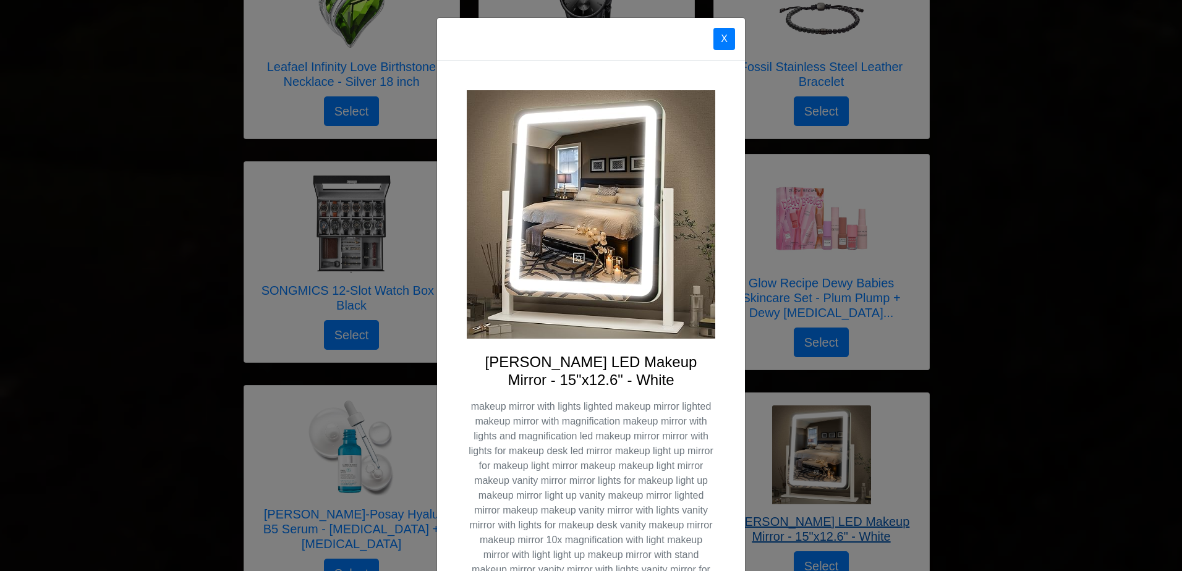
click at [715, 39] on button "X" at bounding box center [724, 39] width 22 height 22
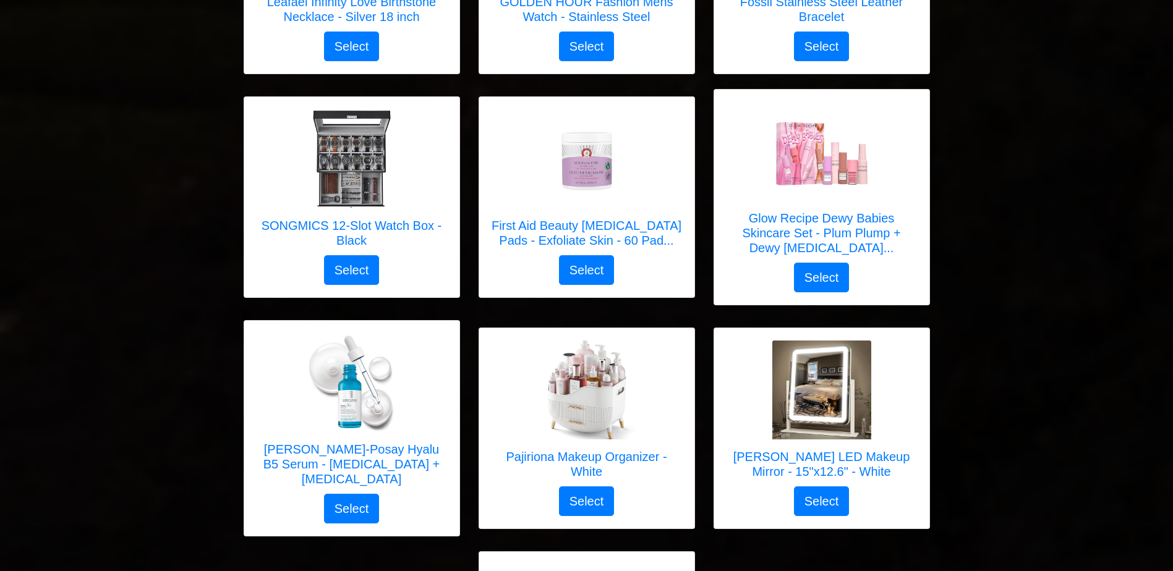
scroll to position [4068, 0]
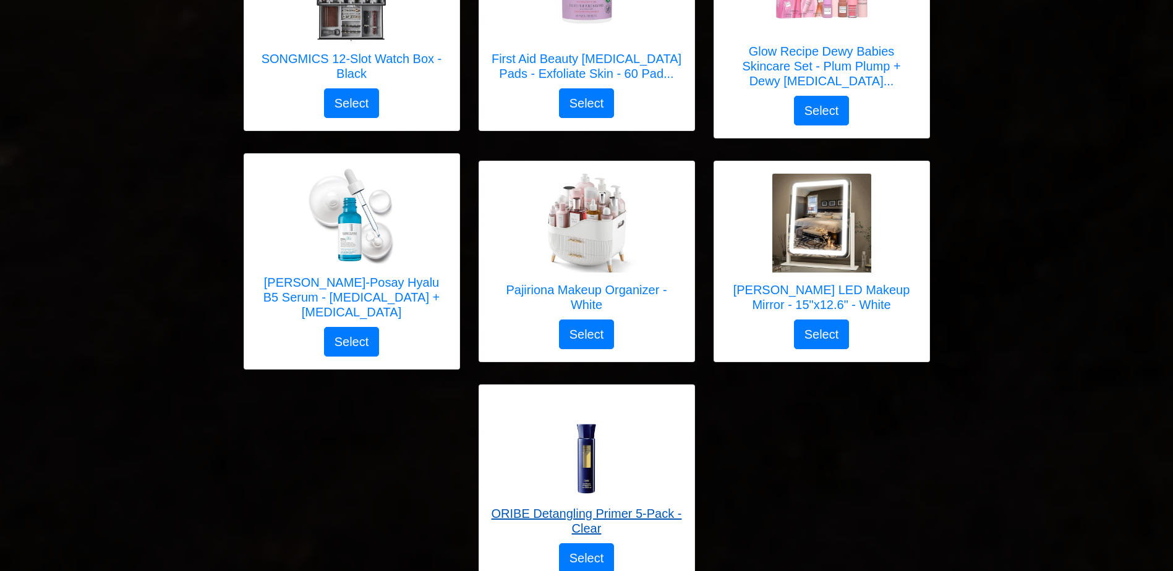
click at [633, 506] on h5 "ORIBE Detangling Primer 5-Pack - Clear" at bounding box center [586, 521] width 190 height 30
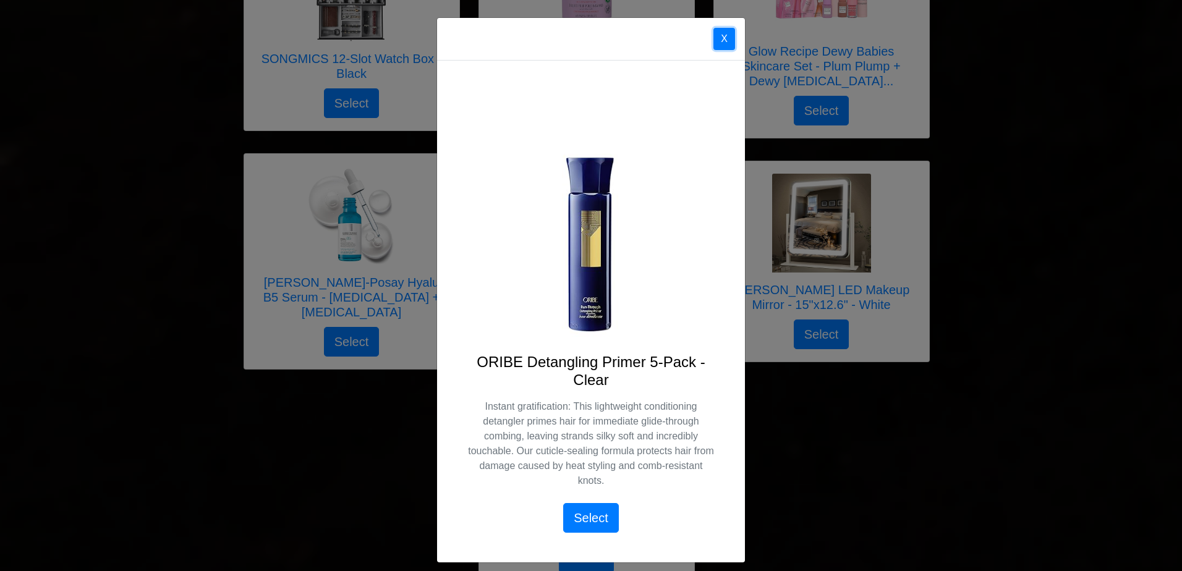
click at [717, 38] on button "X" at bounding box center [724, 39] width 22 height 22
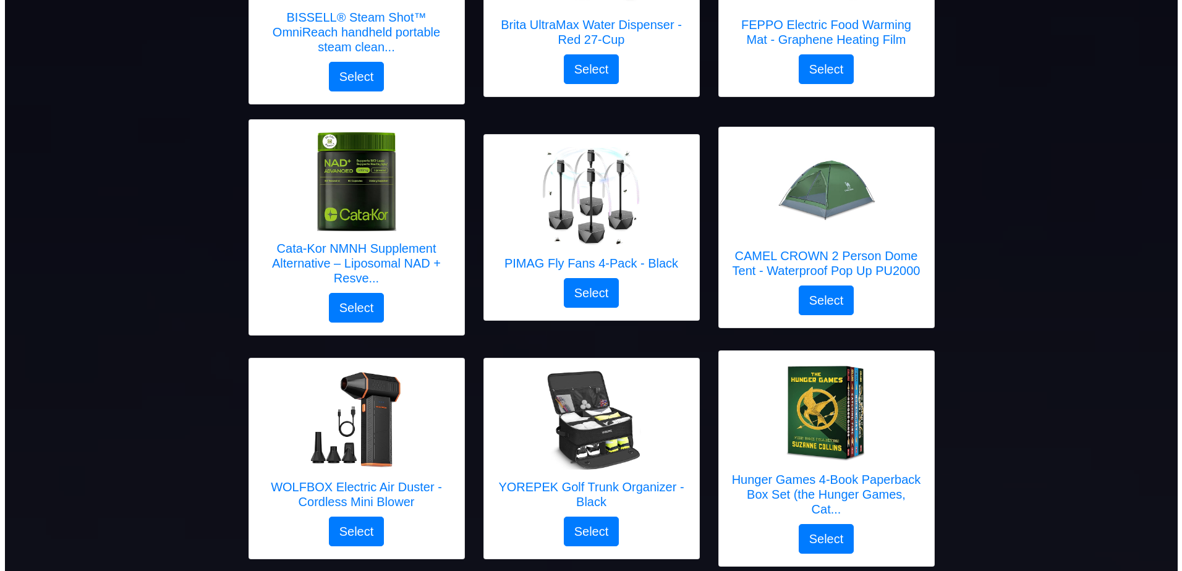
scroll to position [320, 0]
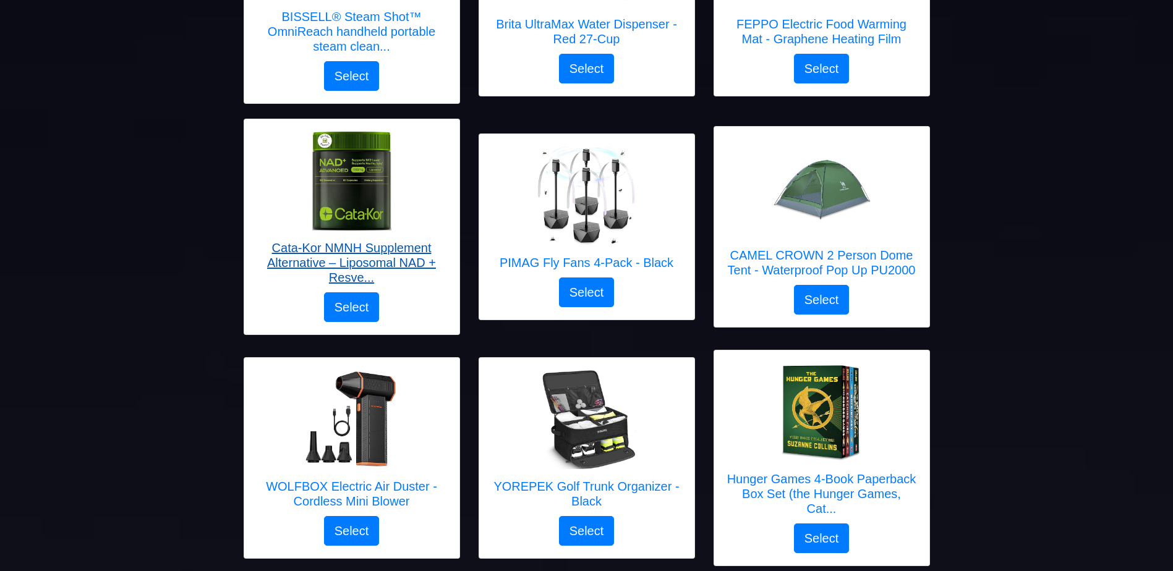
click at [402, 250] on h5 "Cata-Kor NMNH Supplement Alternative – Liposomal NAD + Resve..." at bounding box center [352, 262] width 190 height 45
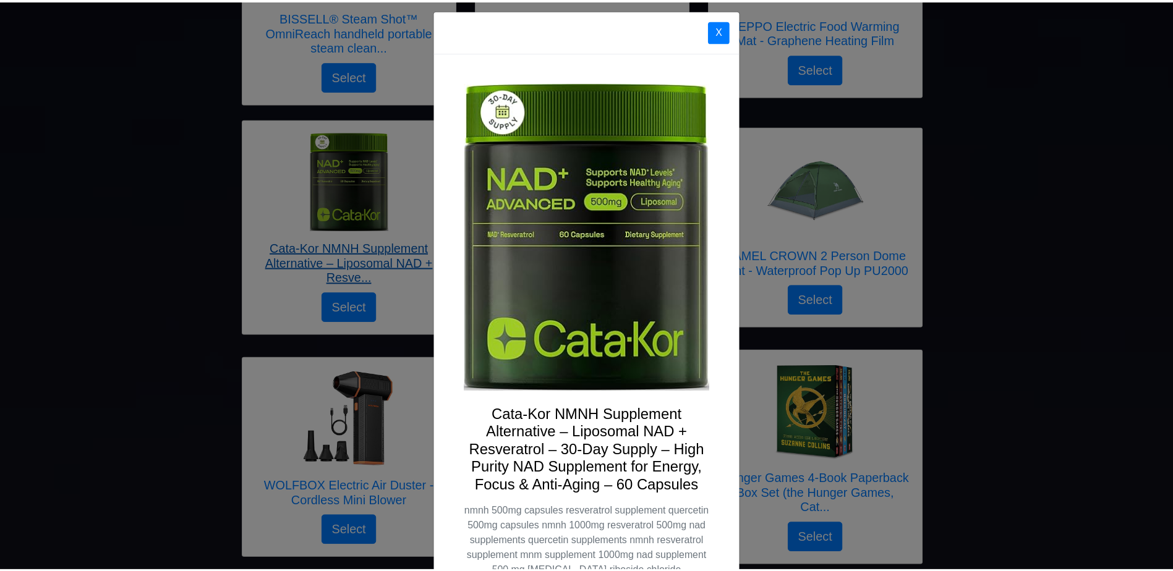
scroll to position [0, 0]
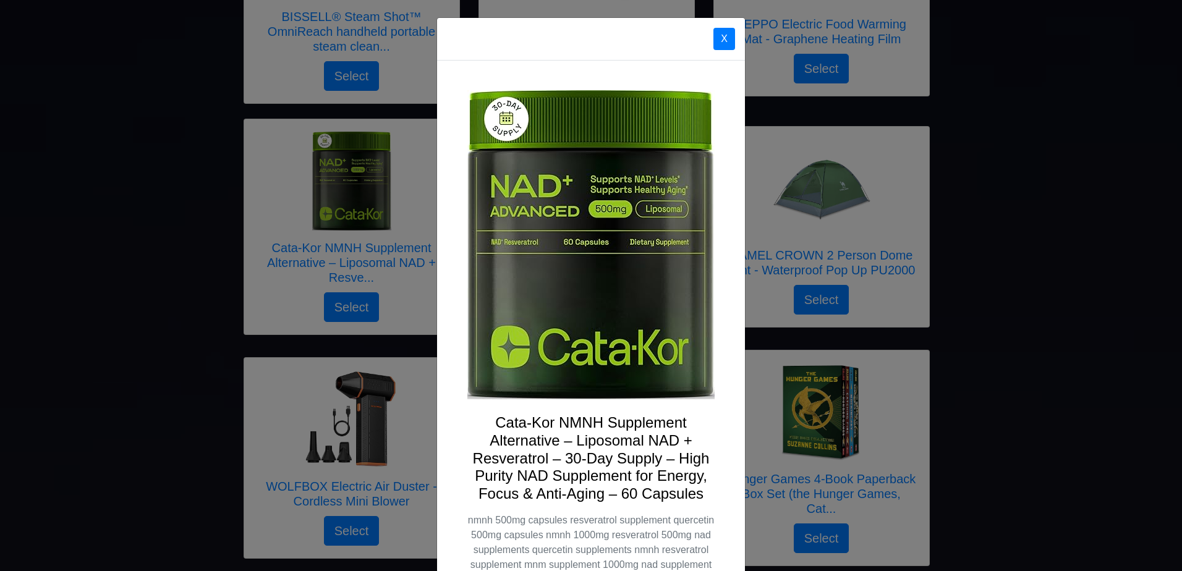
click at [713, 40] on button "X" at bounding box center [724, 39] width 22 height 22
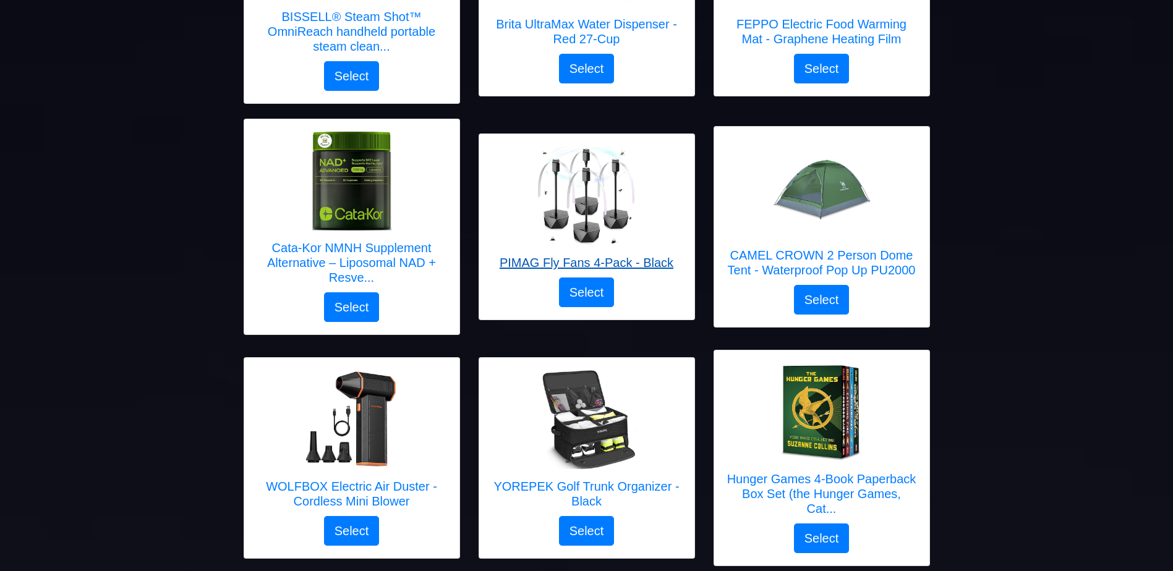
click at [650, 263] on h5 "PIMAG Fly Fans 4-Pack - Black" at bounding box center [587, 262] width 174 height 15
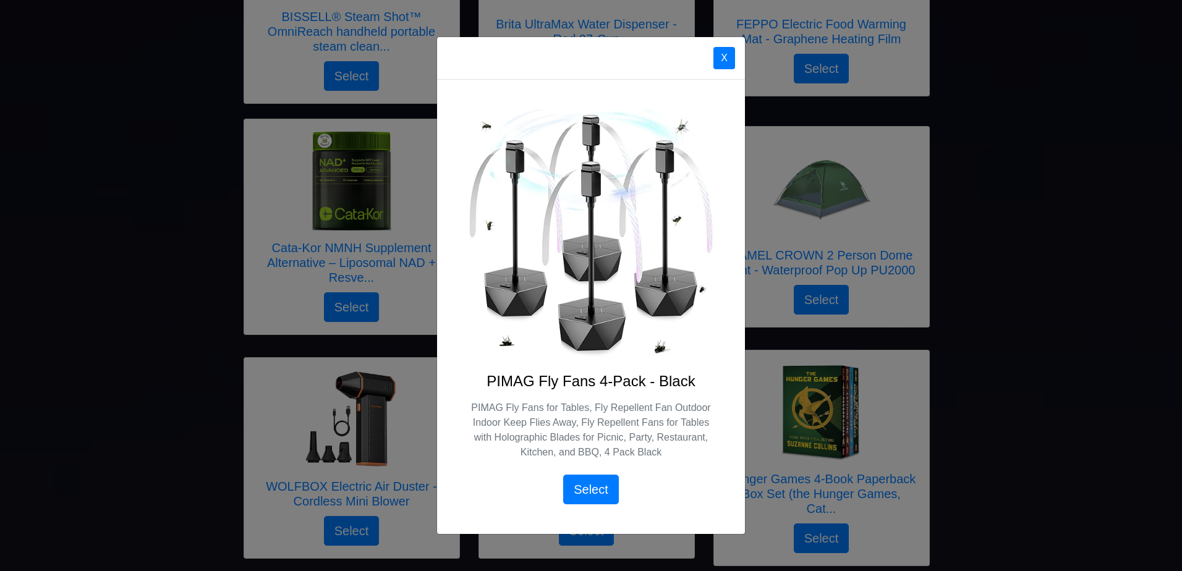
click at [721, 54] on button "X" at bounding box center [724, 58] width 22 height 22
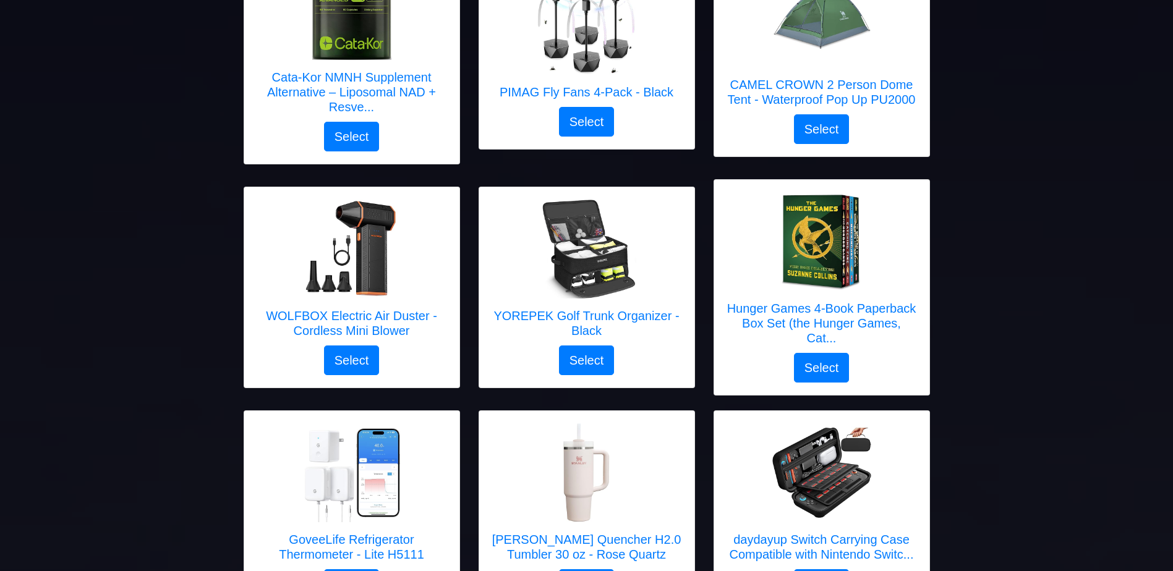
scroll to position [511, 0]
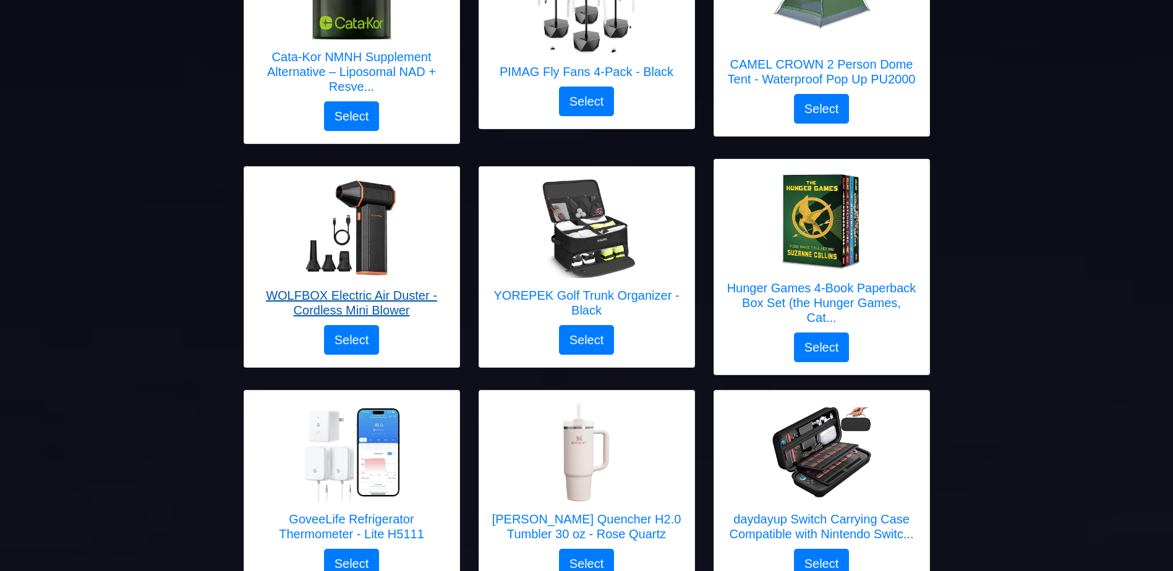
click at [402, 304] on h5 "WOLFBOX Electric Air Duster - Cordless Mini Blower" at bounding box center [352, 303] width 190 height 30
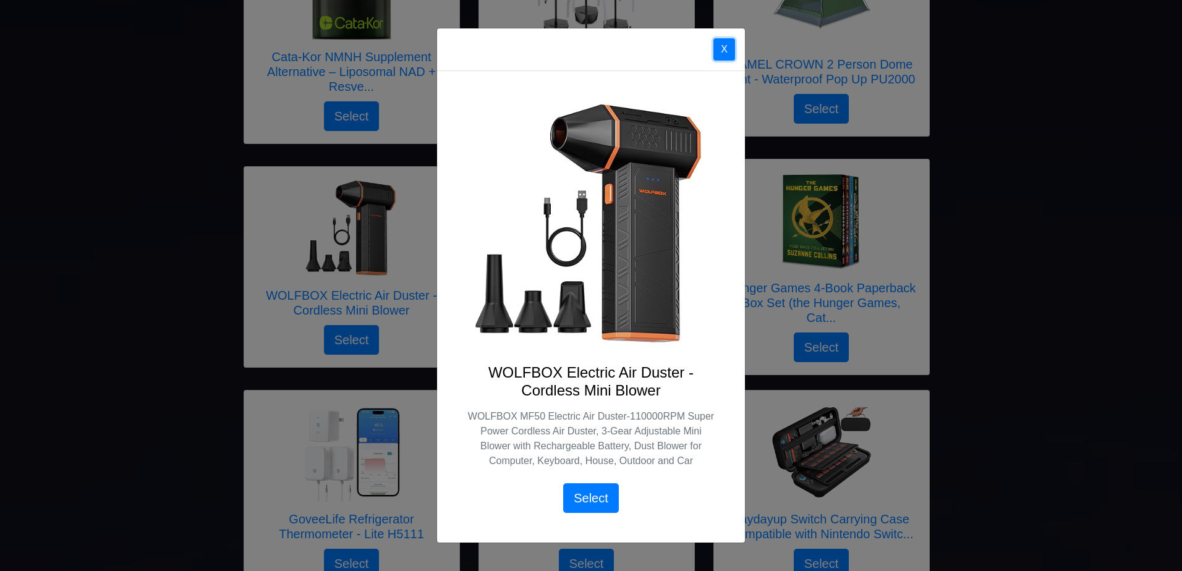
click at [718, 41] on button "X" at bounding box center [724, 49] width 22 height 22
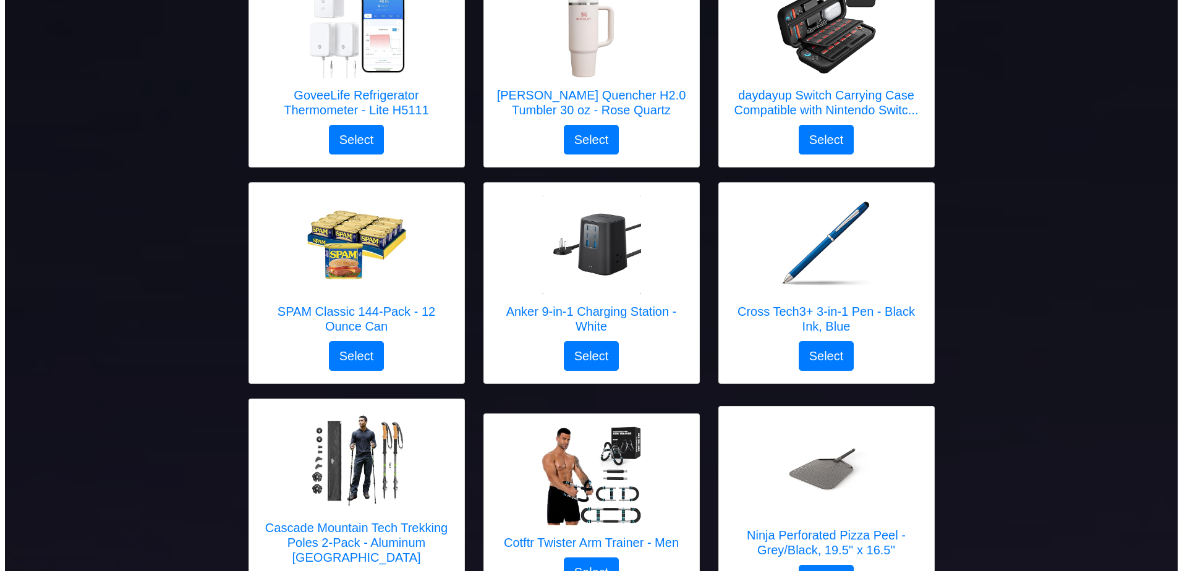
scroll to position [937, 0]
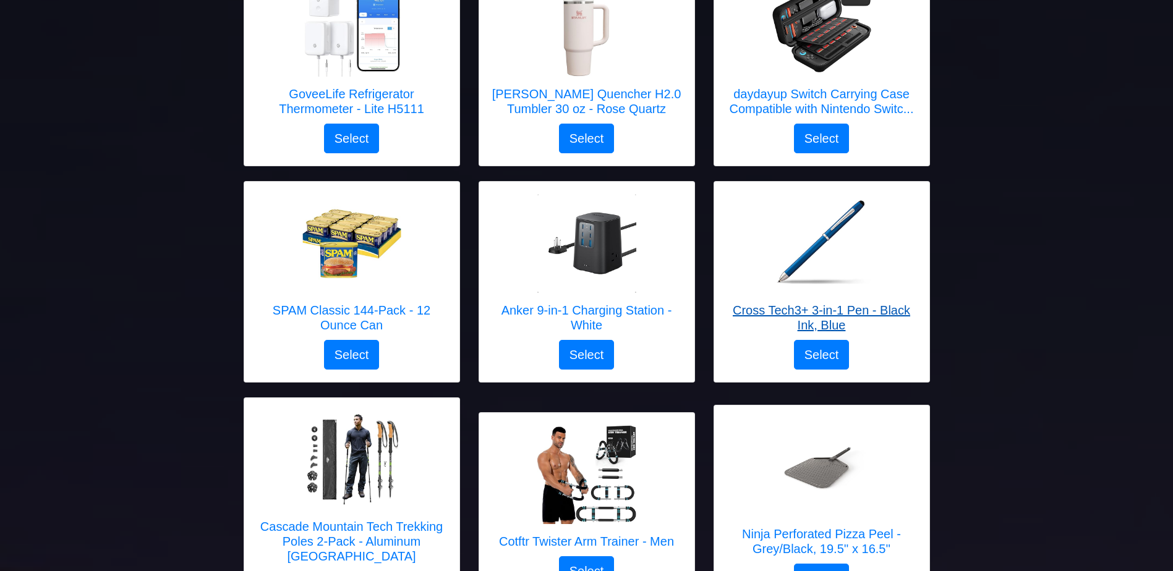
click at [881, 315] on h5 "Cross Tech3+ 3-in-1 Pen - Black Ink, Blue" at bounding box center [821, 318] width 190 height 30
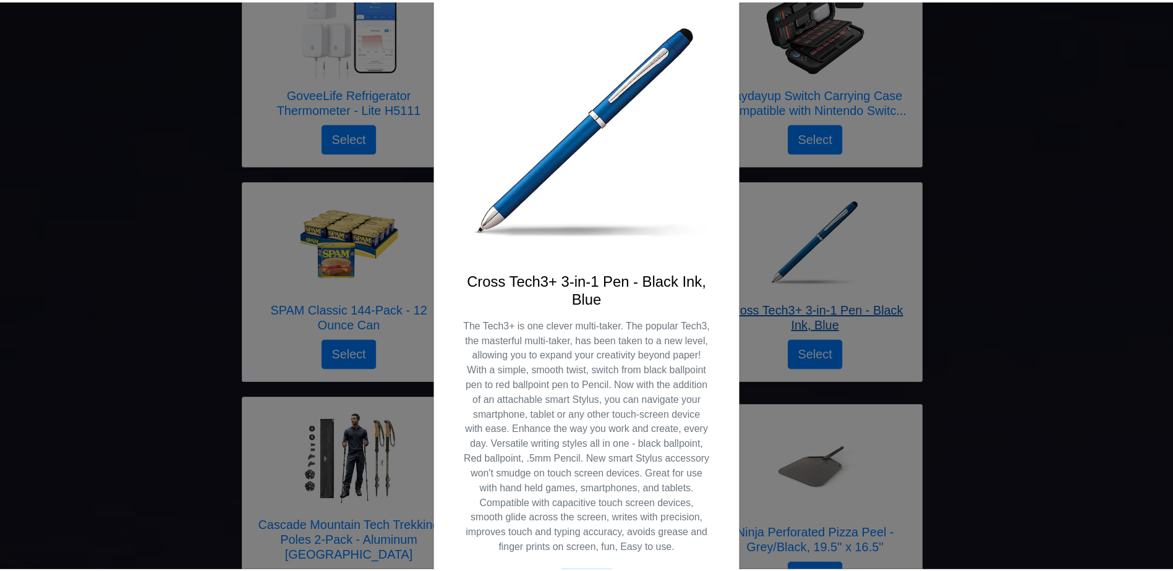
scroll to position [0, 0]
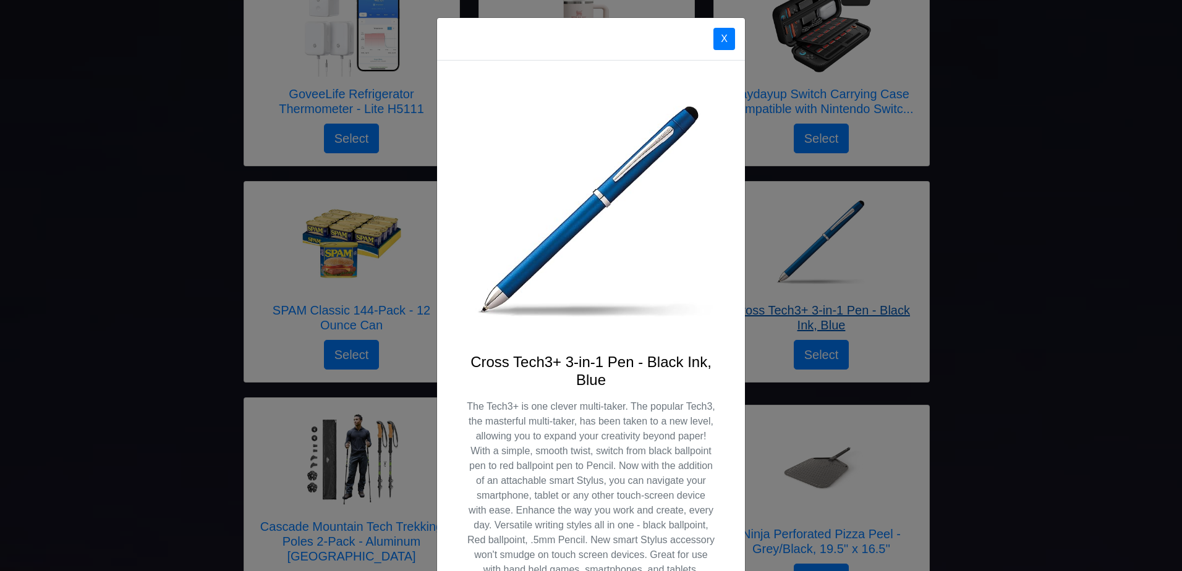
click at [713, 35] on button "X" at bounding box center [724, 39] width 22 height 22
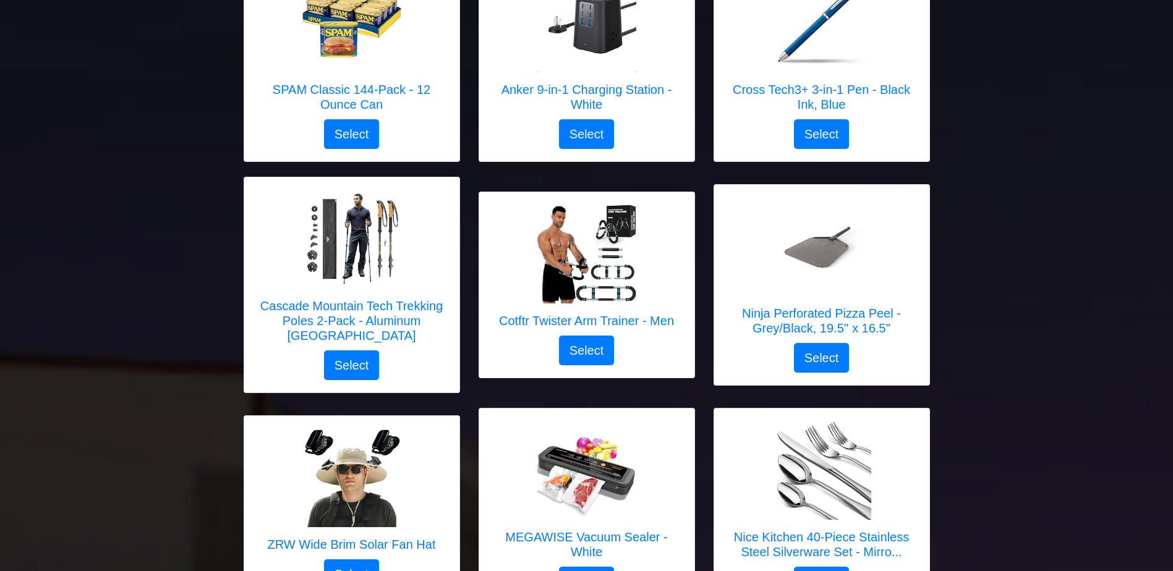
scroll to position [1158, 0]
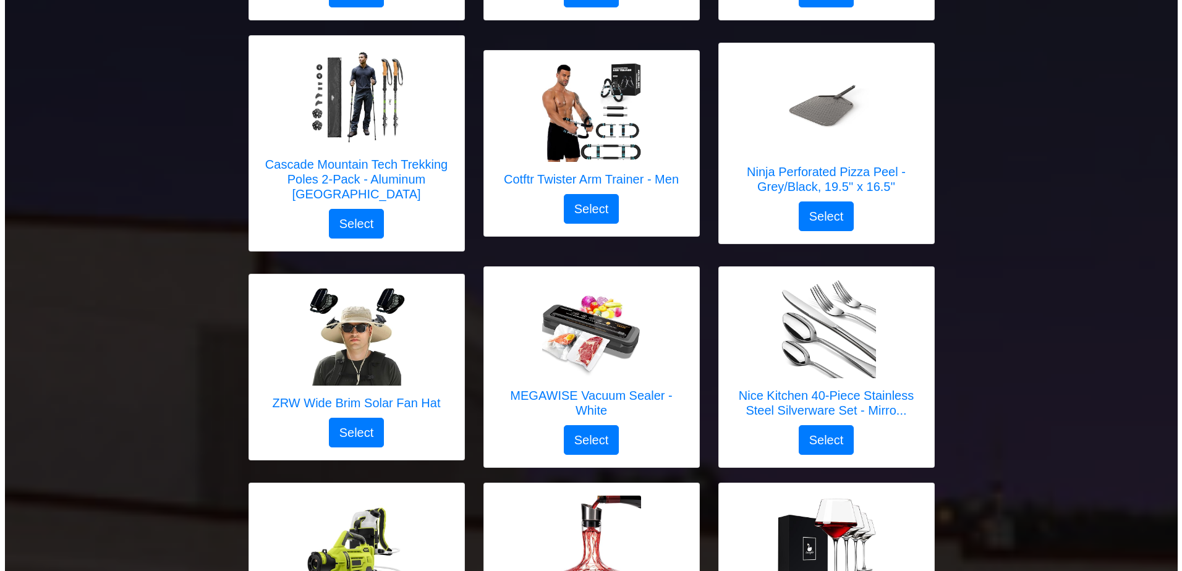
scroll to position [1300, 0]
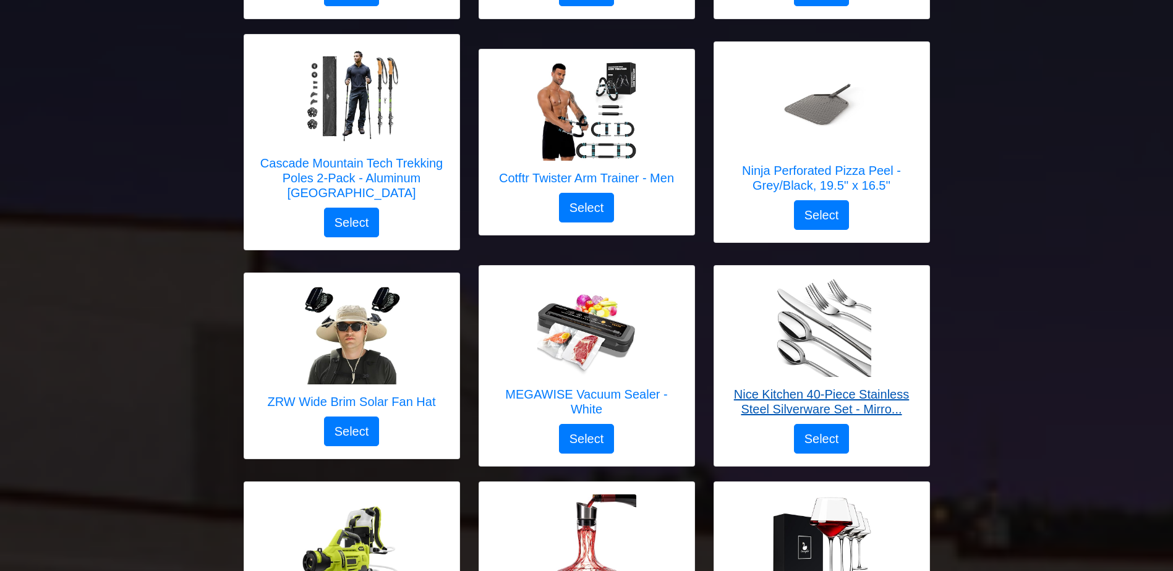
click at [875, 391] on h5 "Nice Kitchen 40-Piece Stainless Steel Silverware Set - Mirro..." at bounding box center [821, 402] width 190 height 30
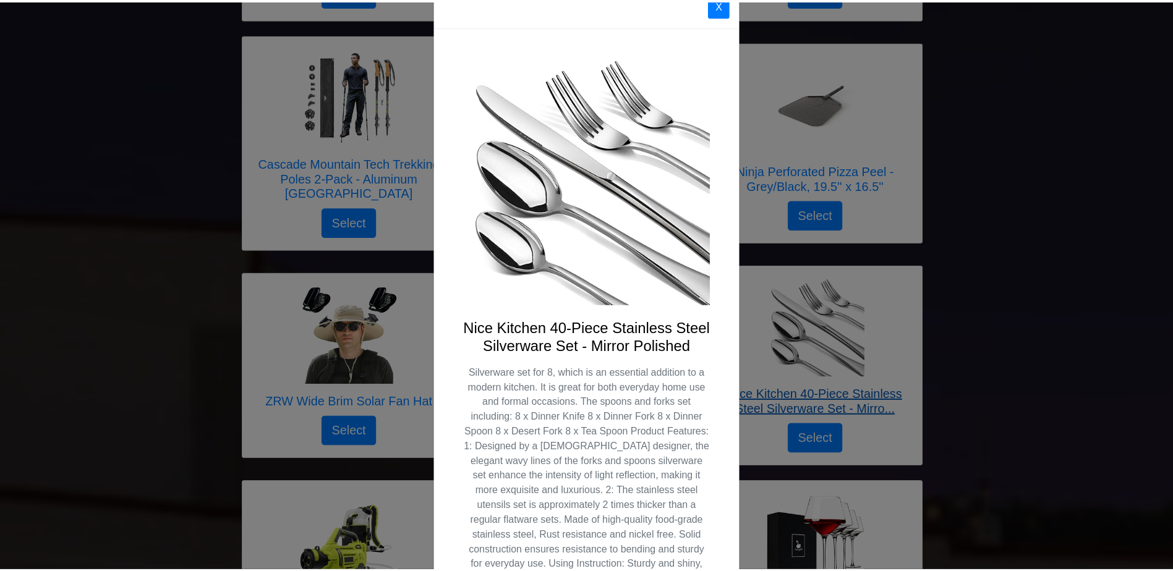
scroll to position [0, 0]
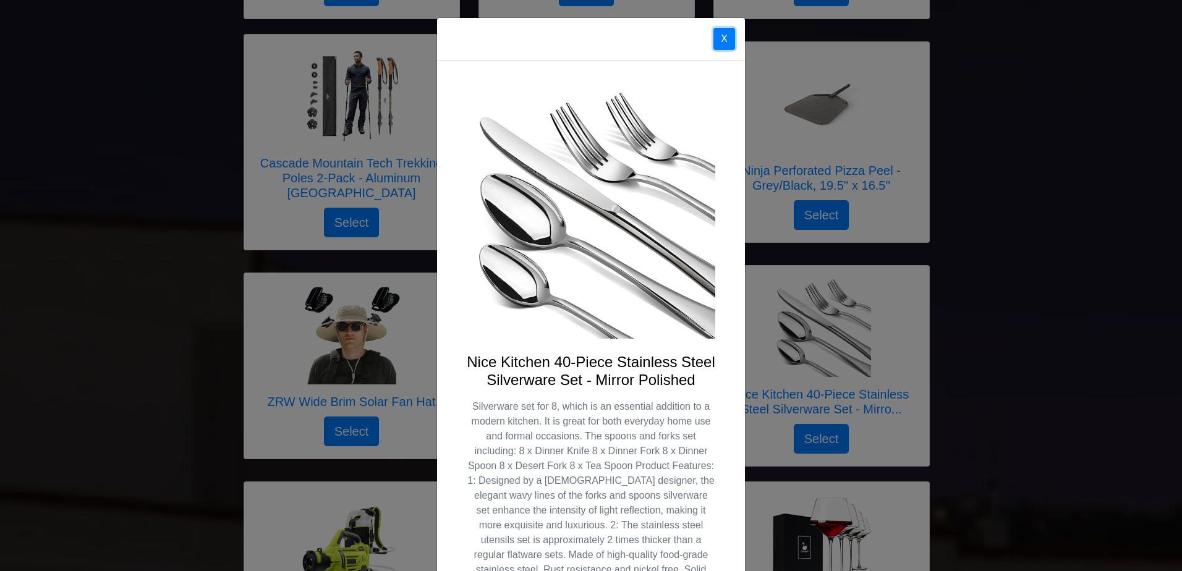
click at [718, 37] on button "X" at bounding box center [724, 39] width 22 height 22
